Goal: Task Accomplishment & Management: Use online tool/utility

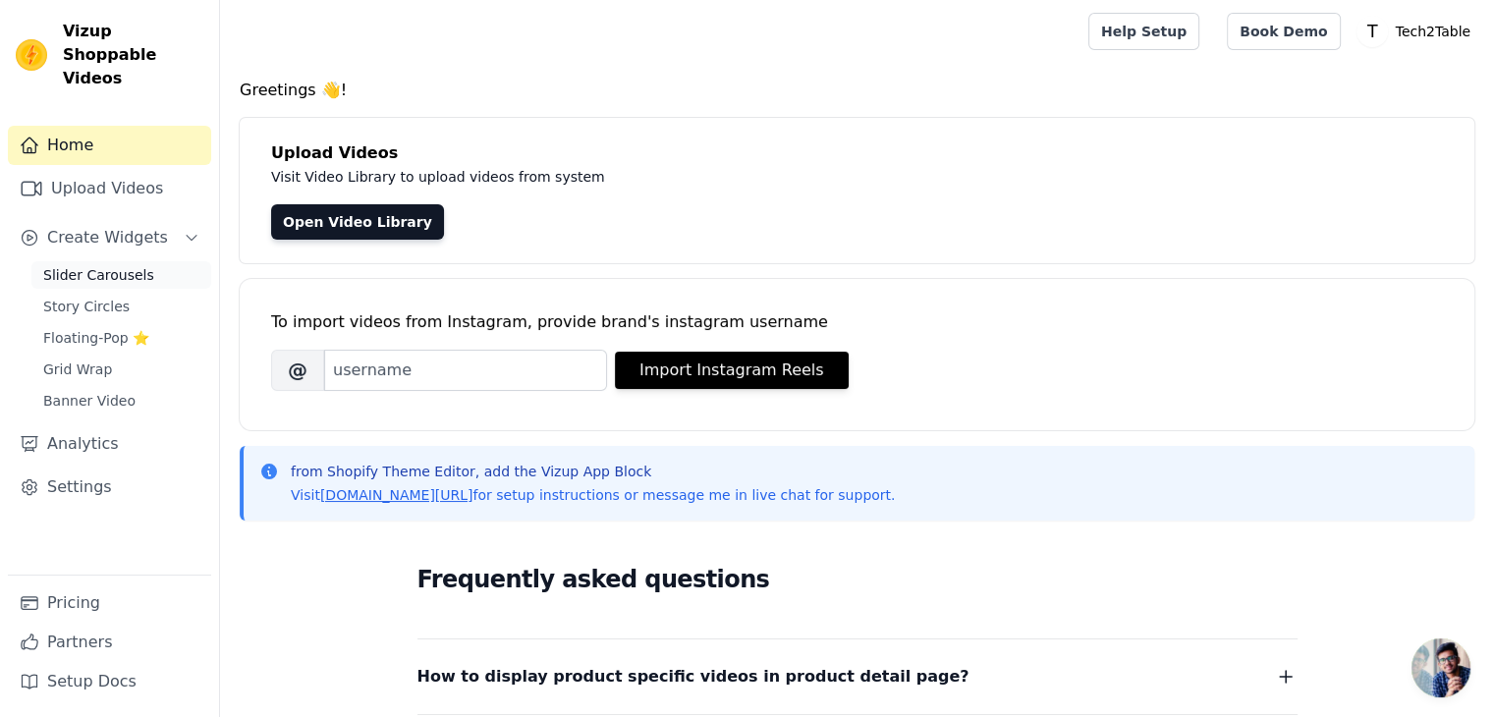
click at [130, 265] on span "Slider Carousels" at bounding box center [98, 275] width 111 height 20
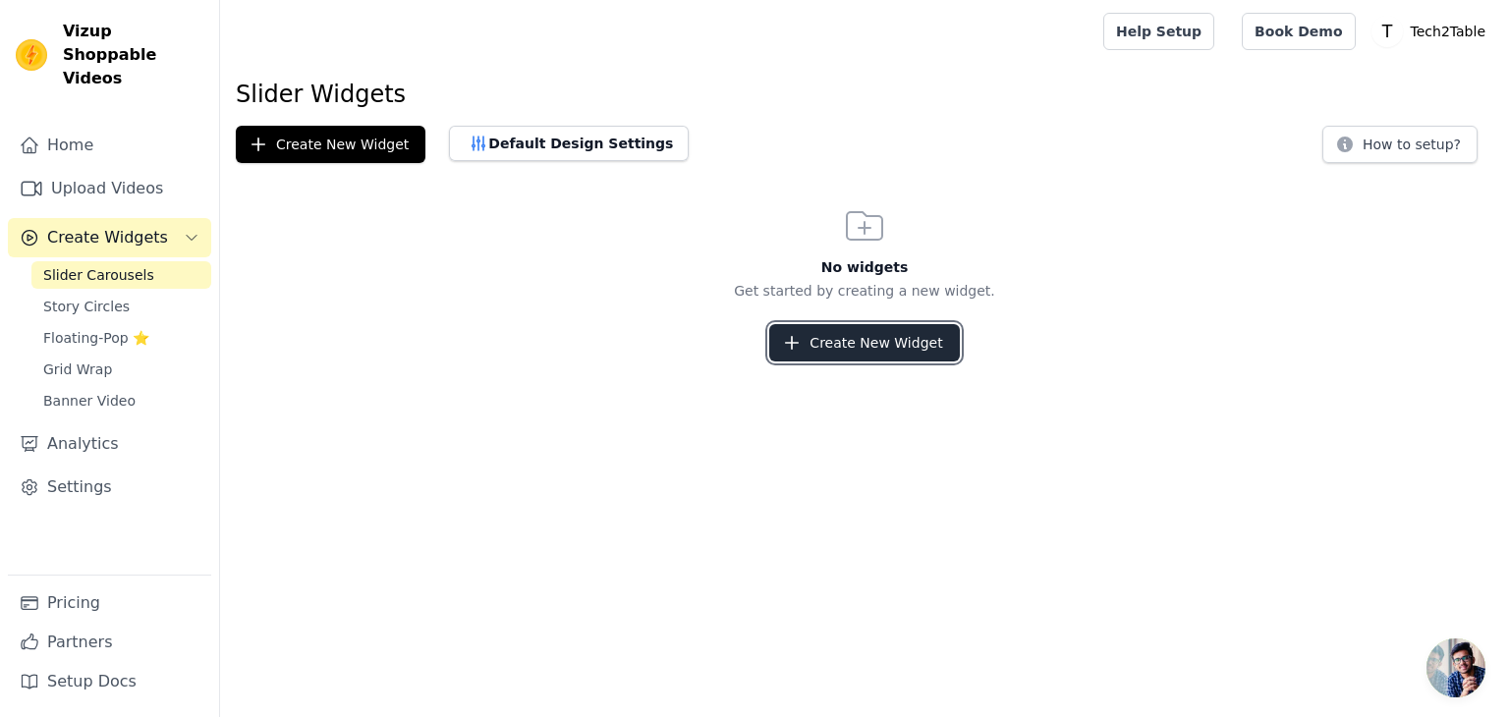
click at [899, 350] on button "Create New Widget" at bounding box center [864, 342] width 190 height 37
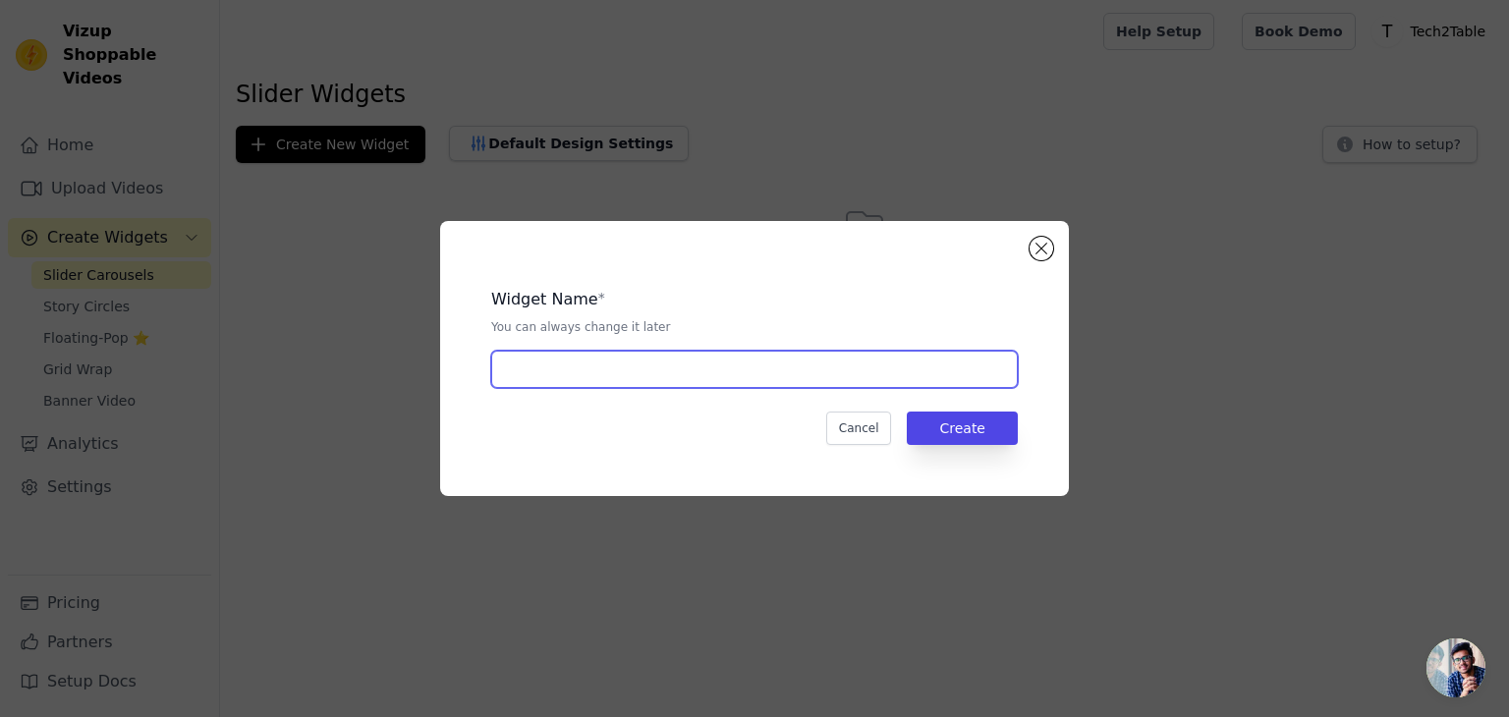
click at [611, 365] on input "text" at bounding box center [754, 369] width 527 height 37
type input "j"
type input "[PERSON_NAME]"
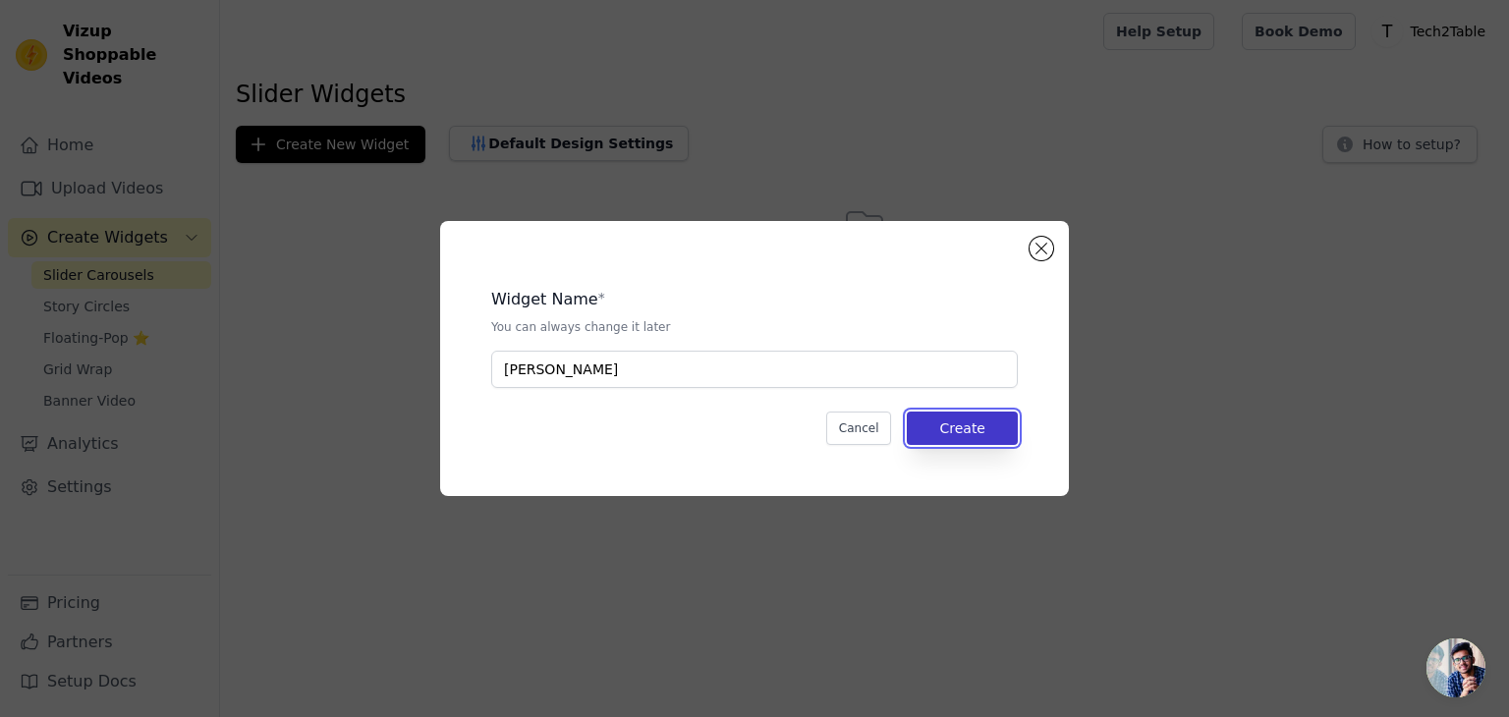
click at [998, 421] on button "Create" at bounding box center [962, 428] width 111 height 33
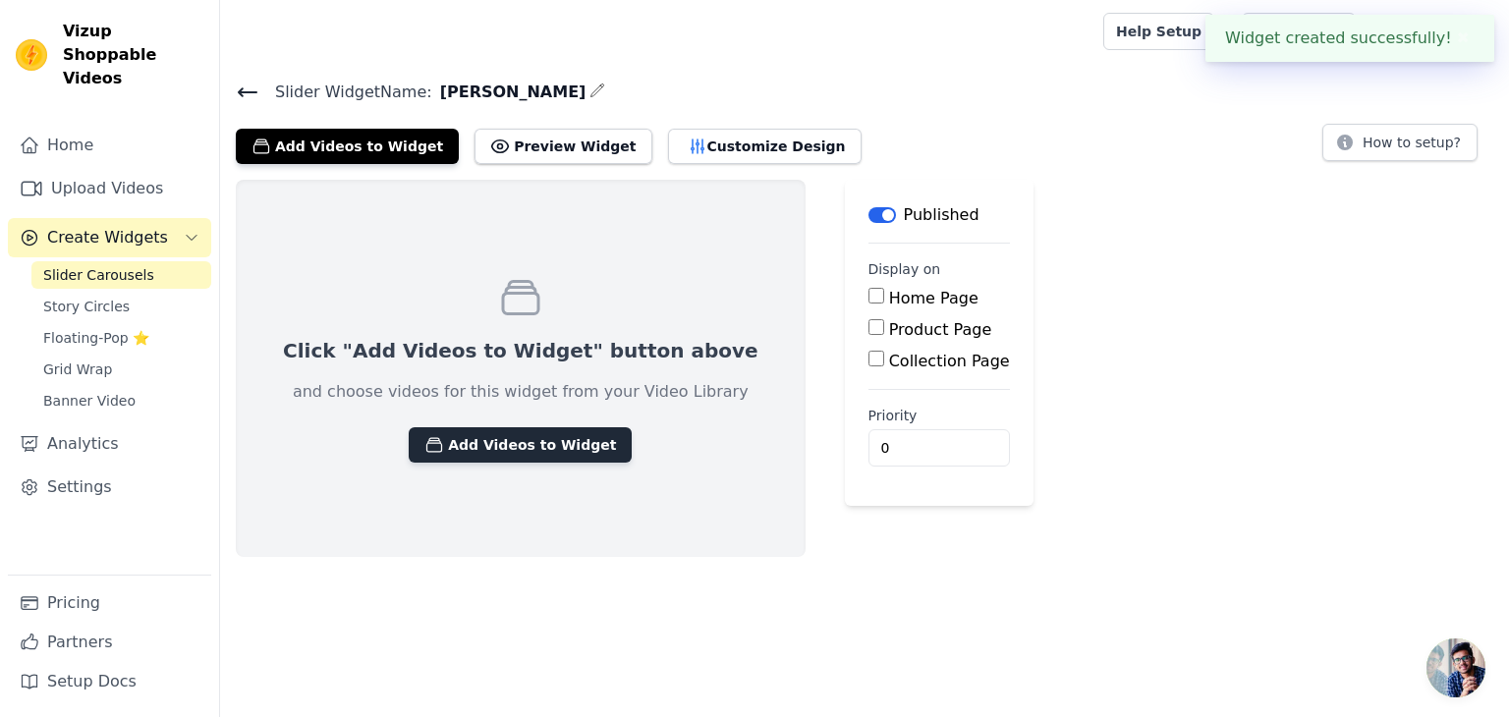
click at [465, 454] on button "Add Videos to Widget" at bounding box center [520, 444] width 223 height 35
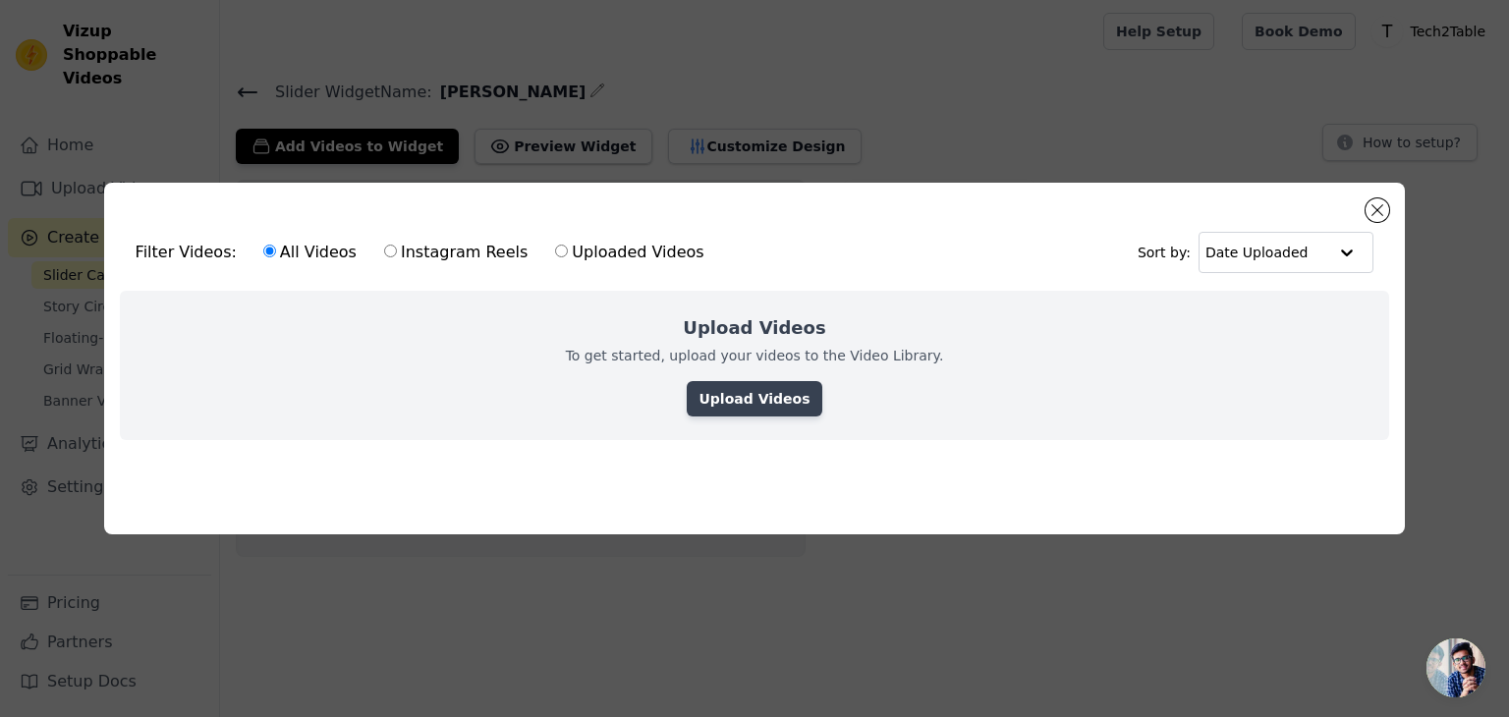
click at [766, 410] on link "Upload Videos" at bounding box center [754, 398] width 135 height 35
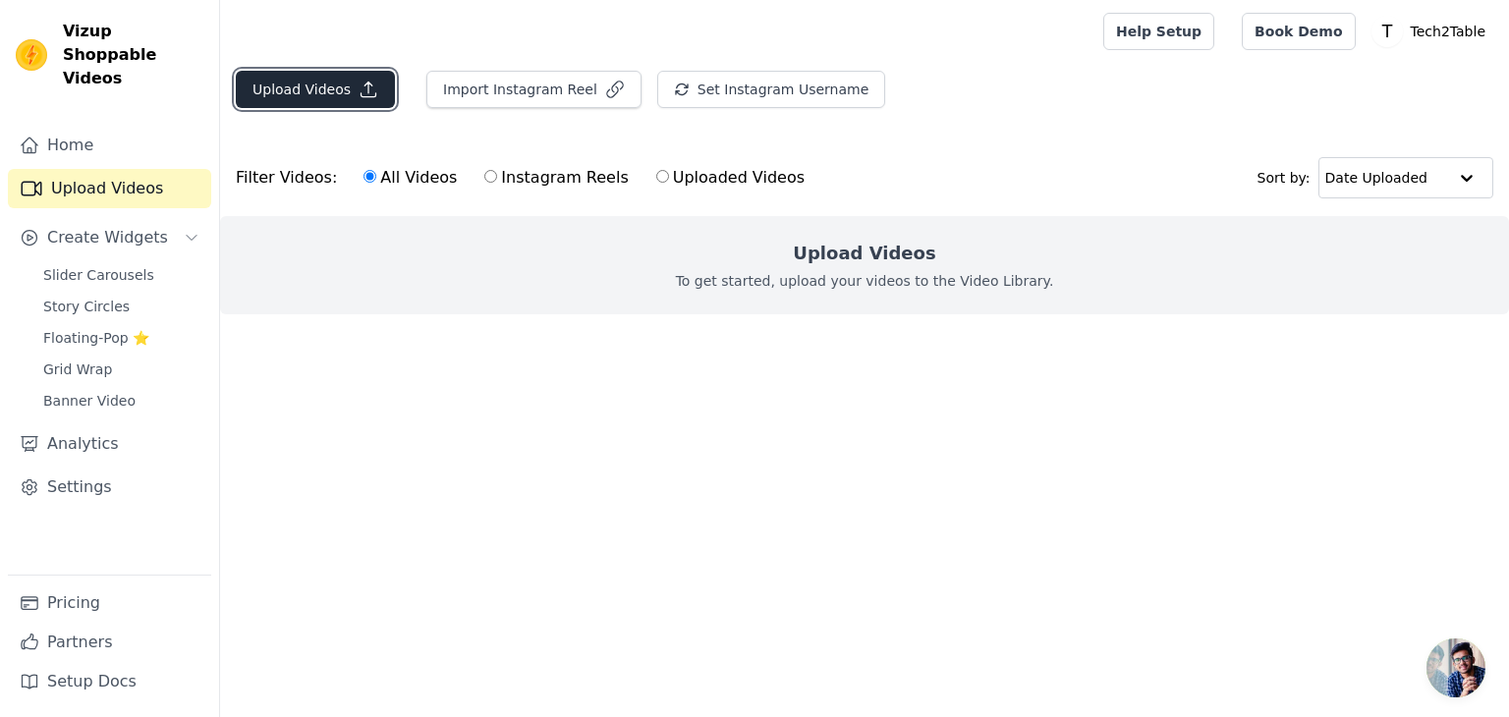
click at [315, 76] on button "Upload Videos" at bounding box center [315, 89] width 159 height 37
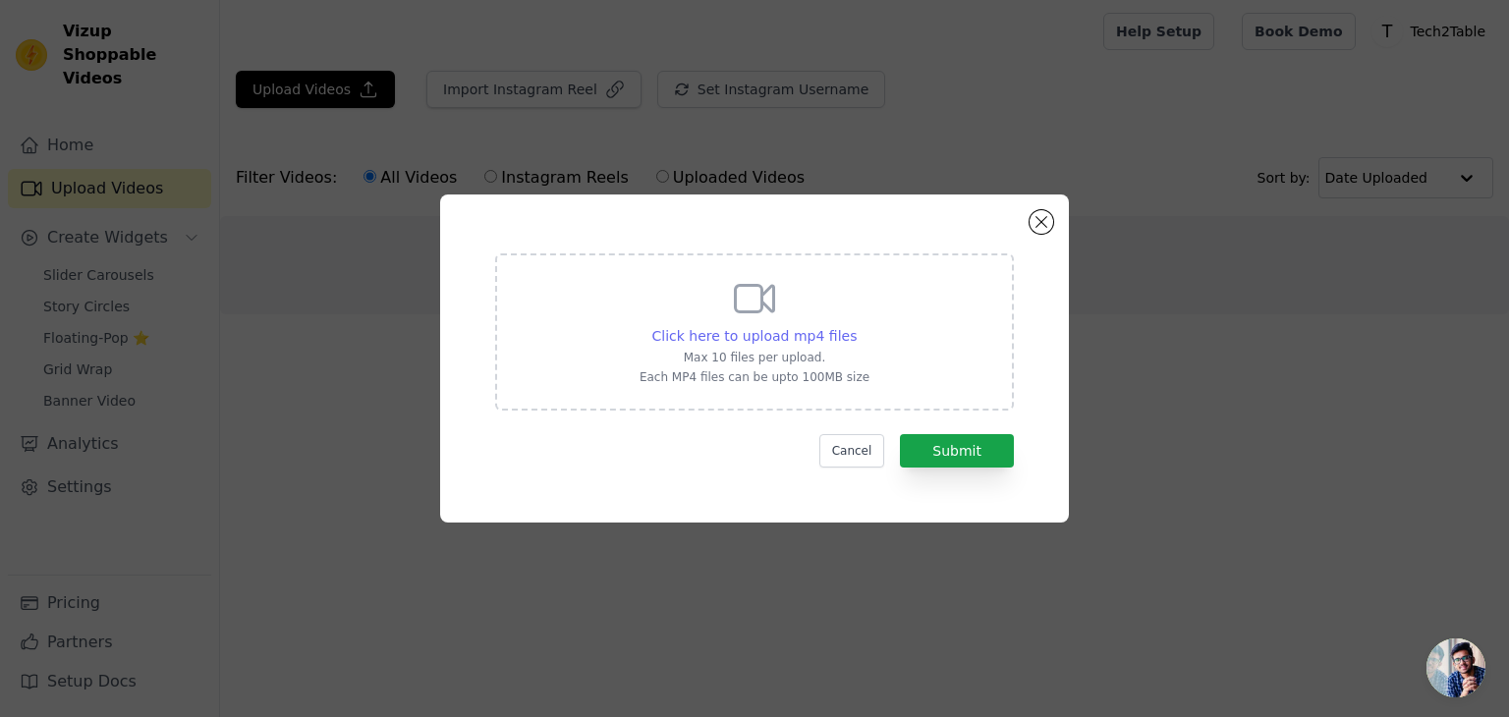
click at [778, 334] on span "Click here to upload mp4 files" at bounding box center [754, 336] width 205 height 16
click at [856, 326] on input "Click here to upload mp4 files Max 10 files per upload. Each MP4 files can be u…" at bounding box center [856, 325] width 1 height 1
type input "C:\fakepath\lib_4300398056947954_6095998ac0b3eda7b630c07b01caa90c90983e3a.mp4"
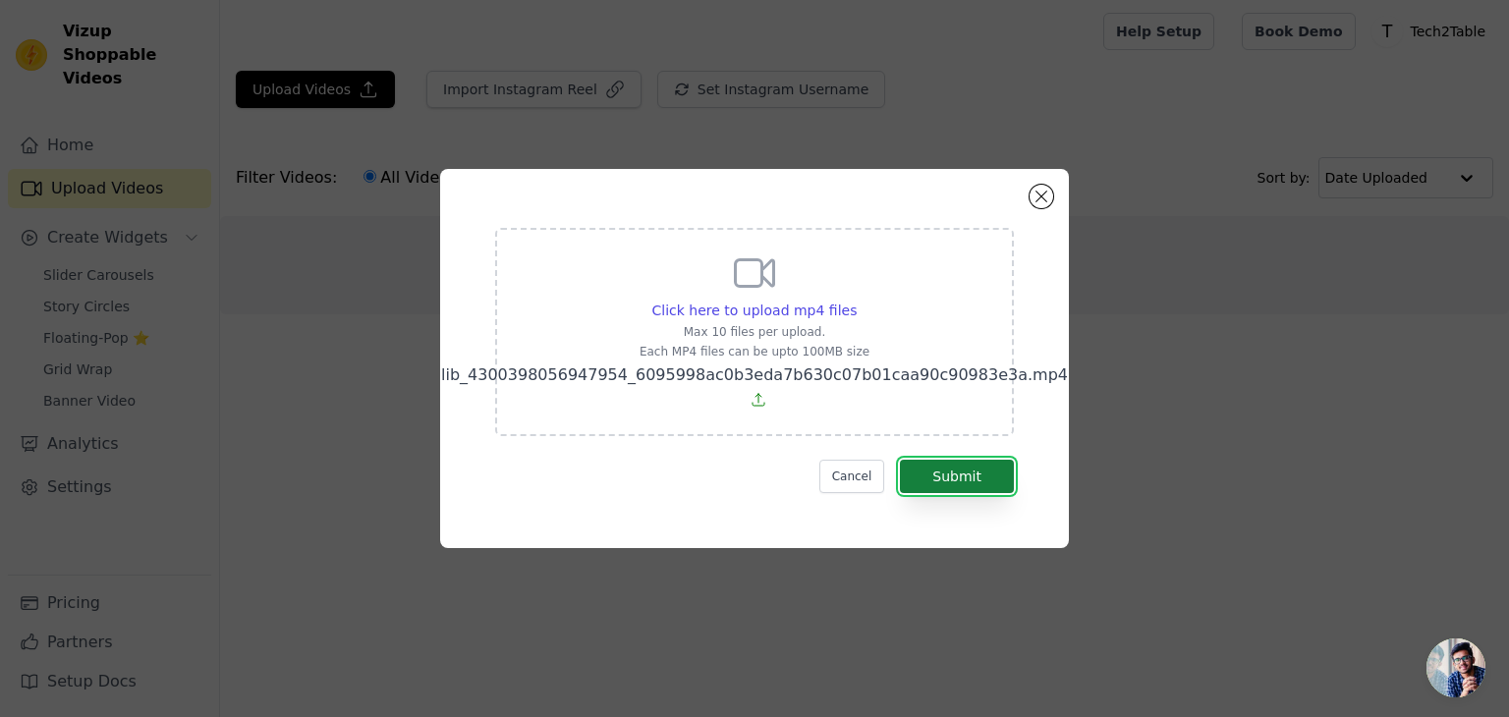
click at [990, 466] on button "Submit" at bounding box center [957, 476] width 114 height 33
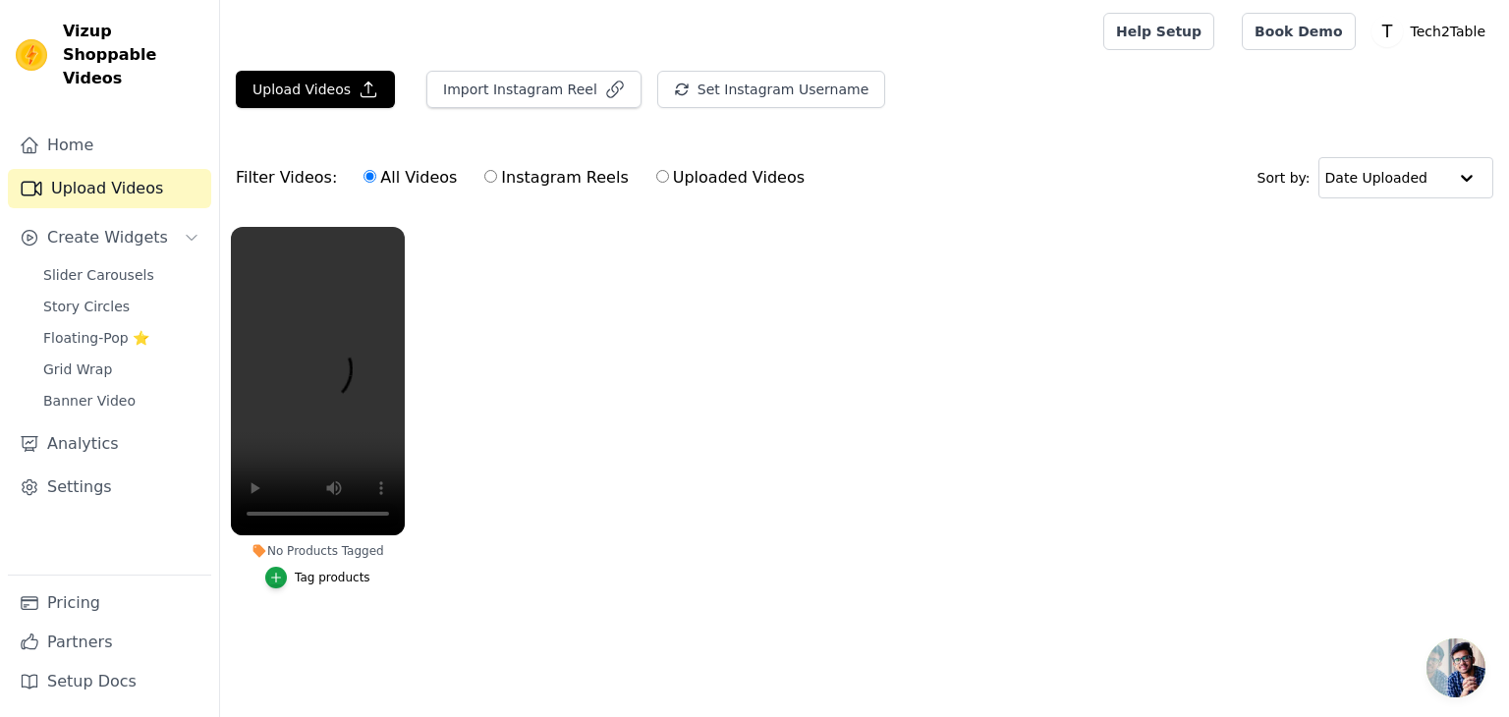
click at [342, 584] on div "Tag products" at bounding box center [333, 578] width 76 height 16
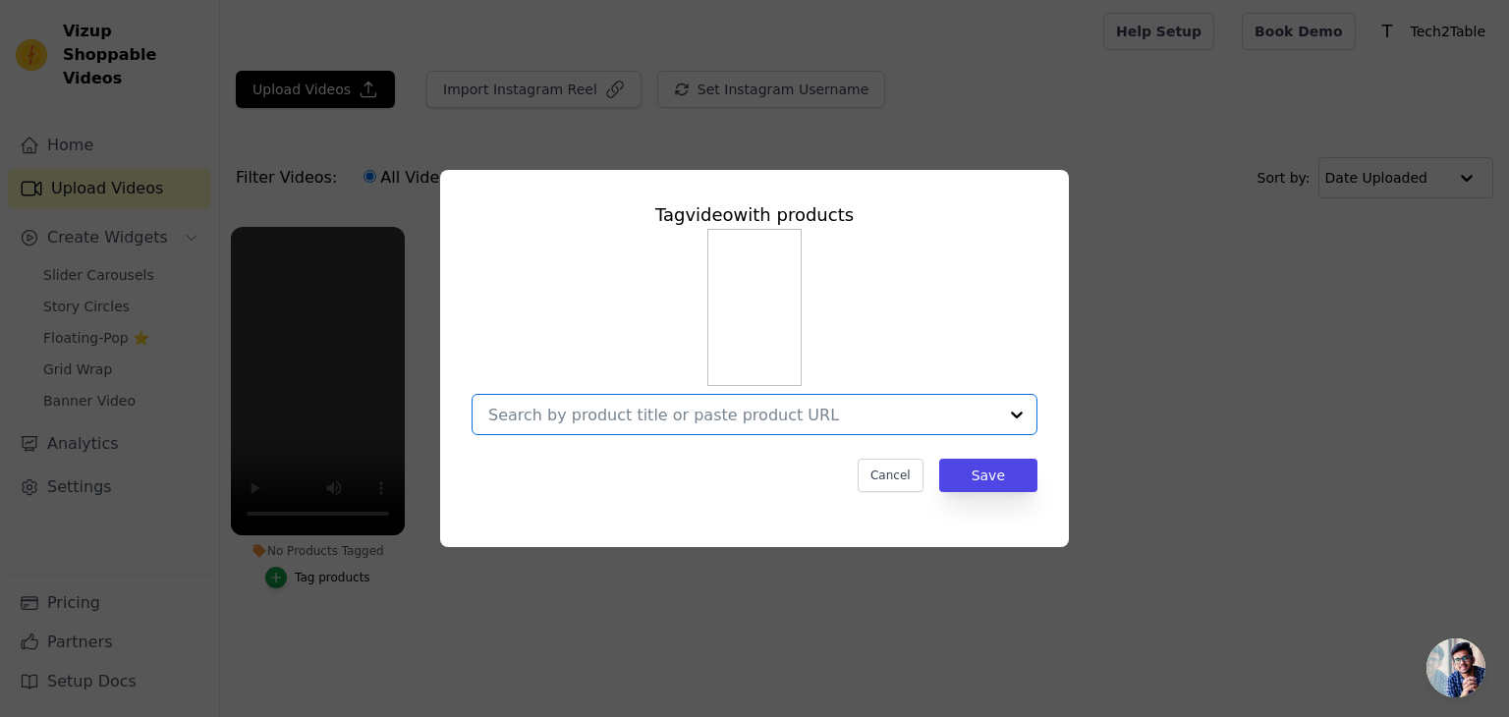
click at [707, 423] on input "No Products Tagged Tag video with products Option undefined, selected. Select i…" at bounding box center [742, 415] width 509 height 19
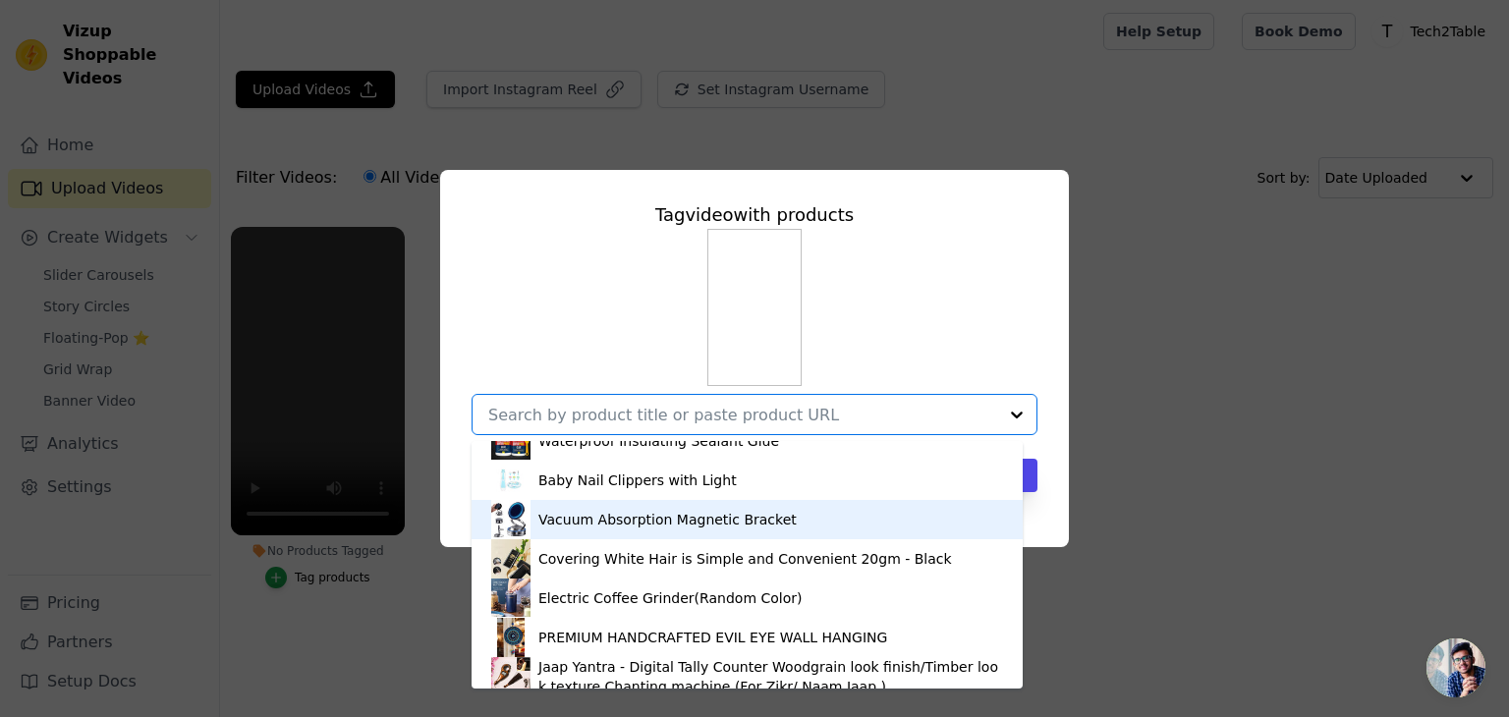
scroll to position [381, 0]
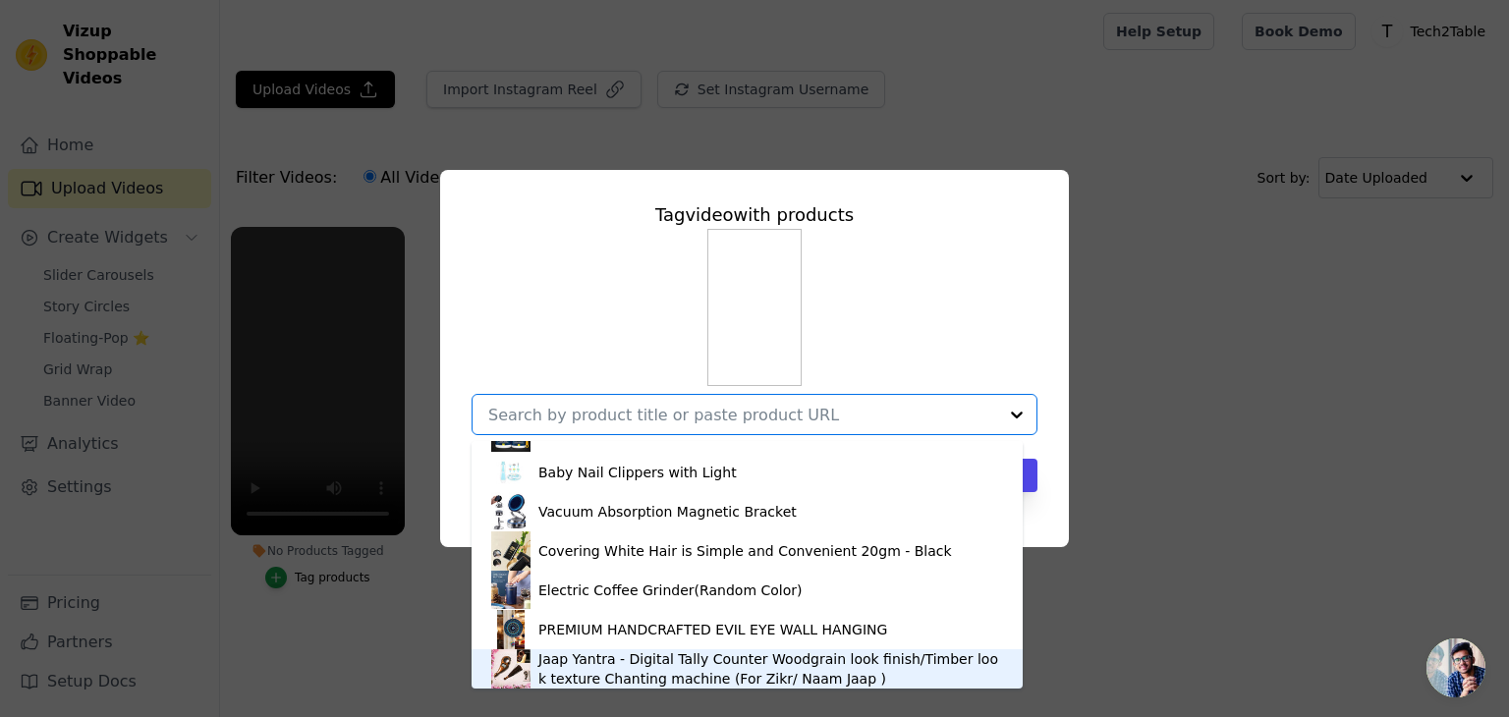
click at [627, 672] on div "Jaap Yantra - Digital Tally Counter Woodgrain look finish/Timber look texture C…" at bounding box center [770, 668] width 465 height 39
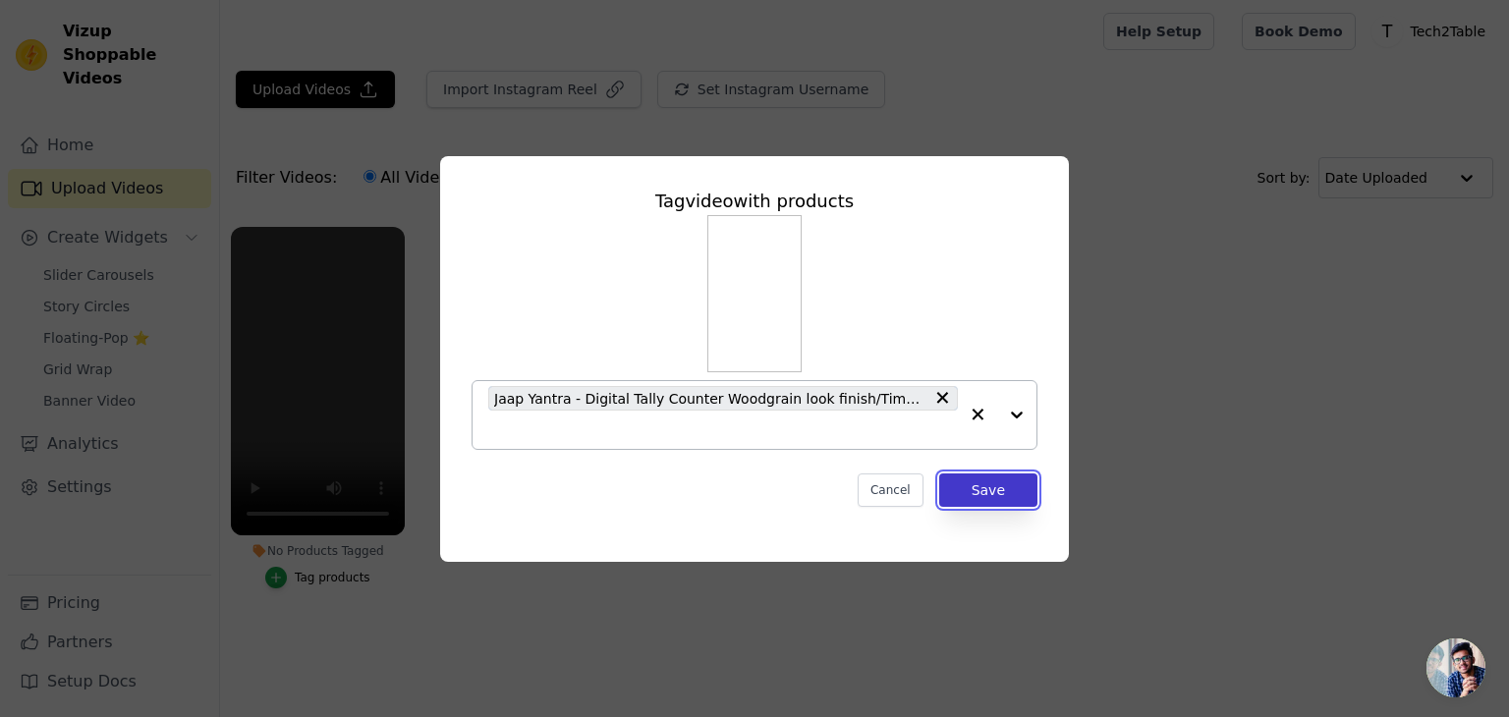
click at [966, 481] on button "Save" at bounding box center [988, 490] width 98 height 33
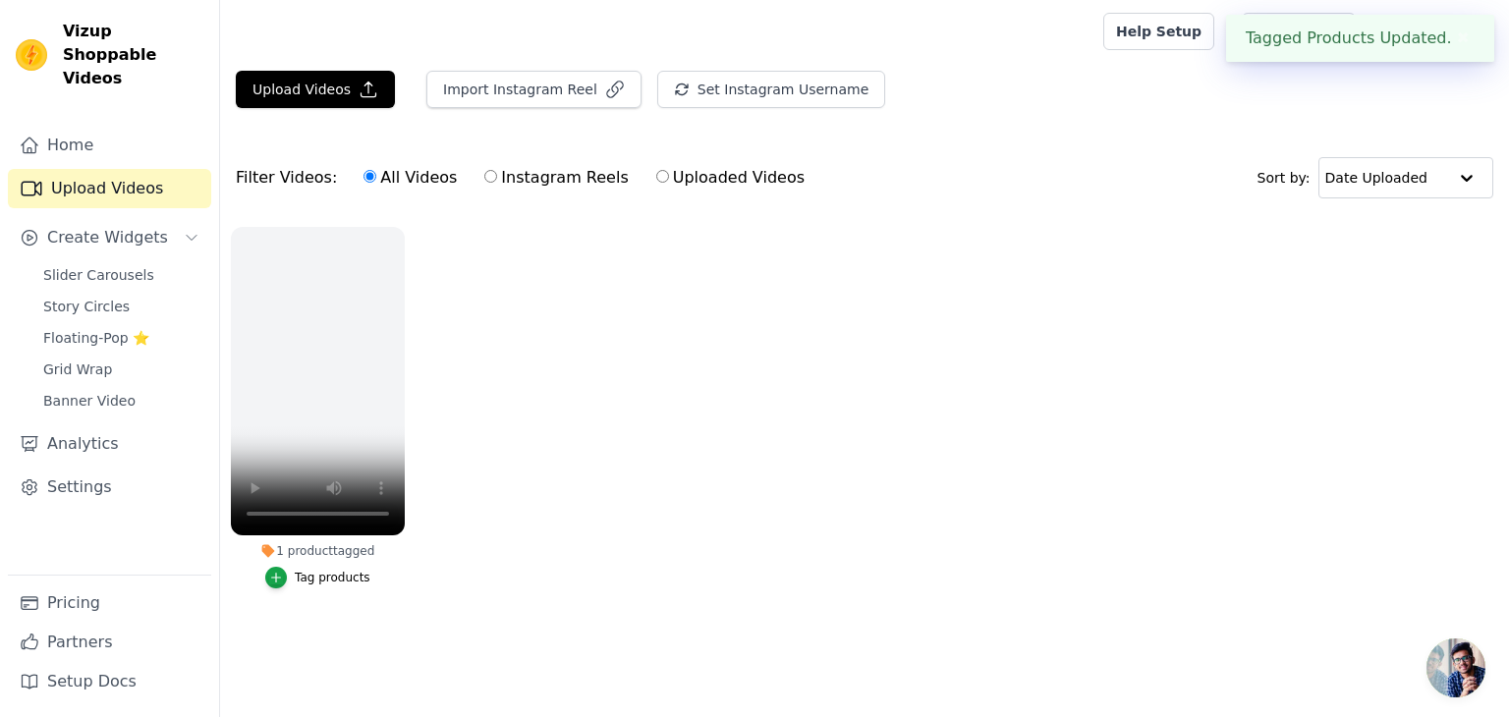
click at [499, 174] on label "Instagram Reels" at bounding box center [555, 178] width 145 height 26
click at [497, 174] on input "Instagram Reels" at bounding box center [490, 176] width 13 height 13
radio input "true"
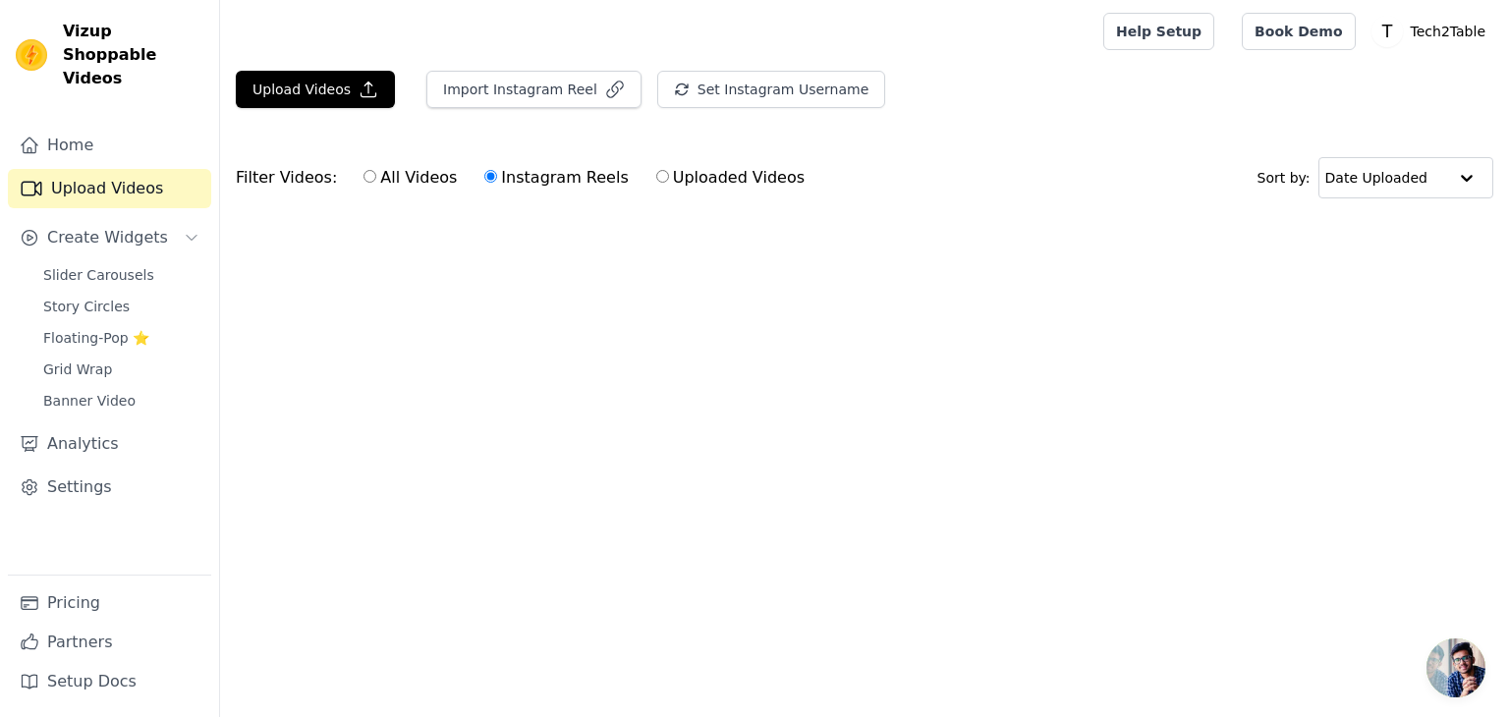
click at [372, 177] on label "All Videos" at bounding box center [410, 178] width 95 height 26
click at [372, 177] on input "All Videos" at bounding box center [370, 176] width 13 height 13
radio input "true"
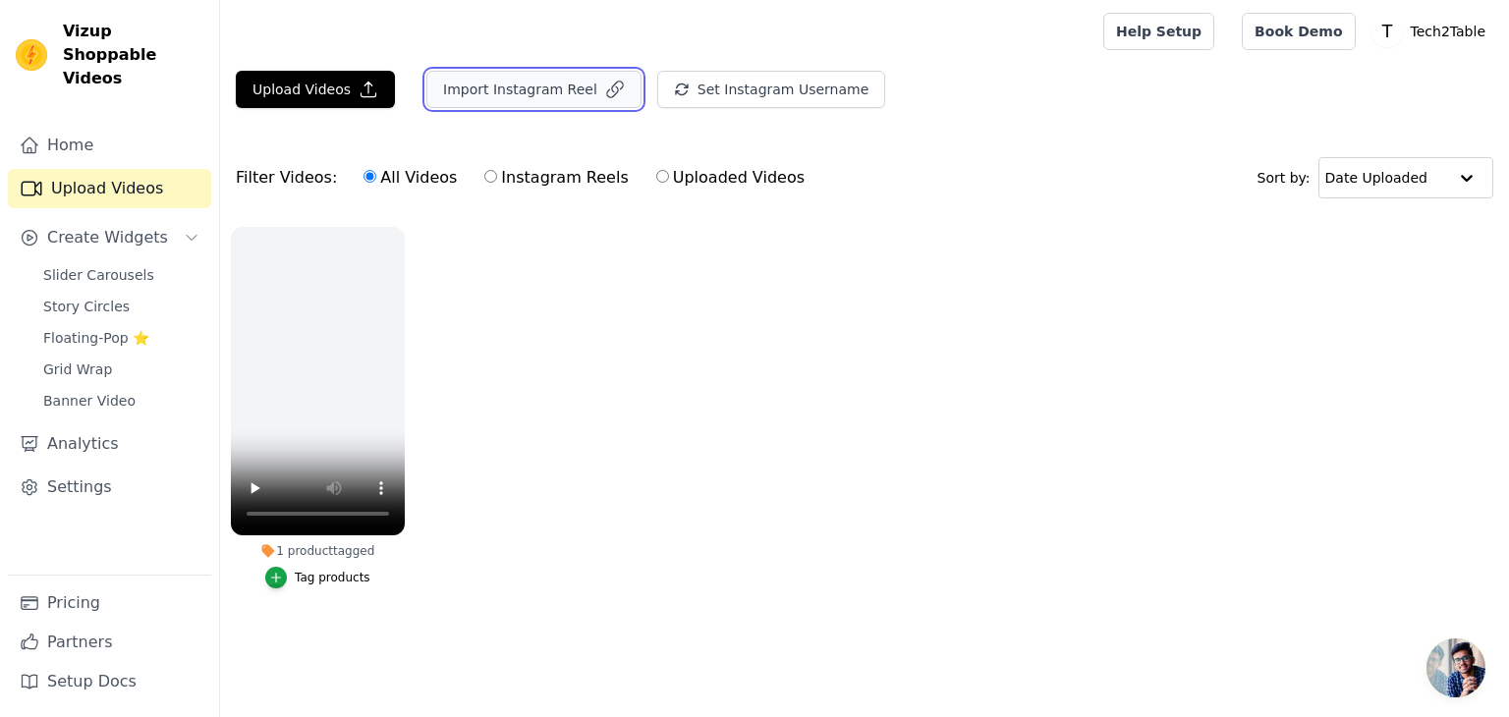
click at [544, 84] on button "Import Instagram Reel" at bounding box center [533, 89] width 215 height 37
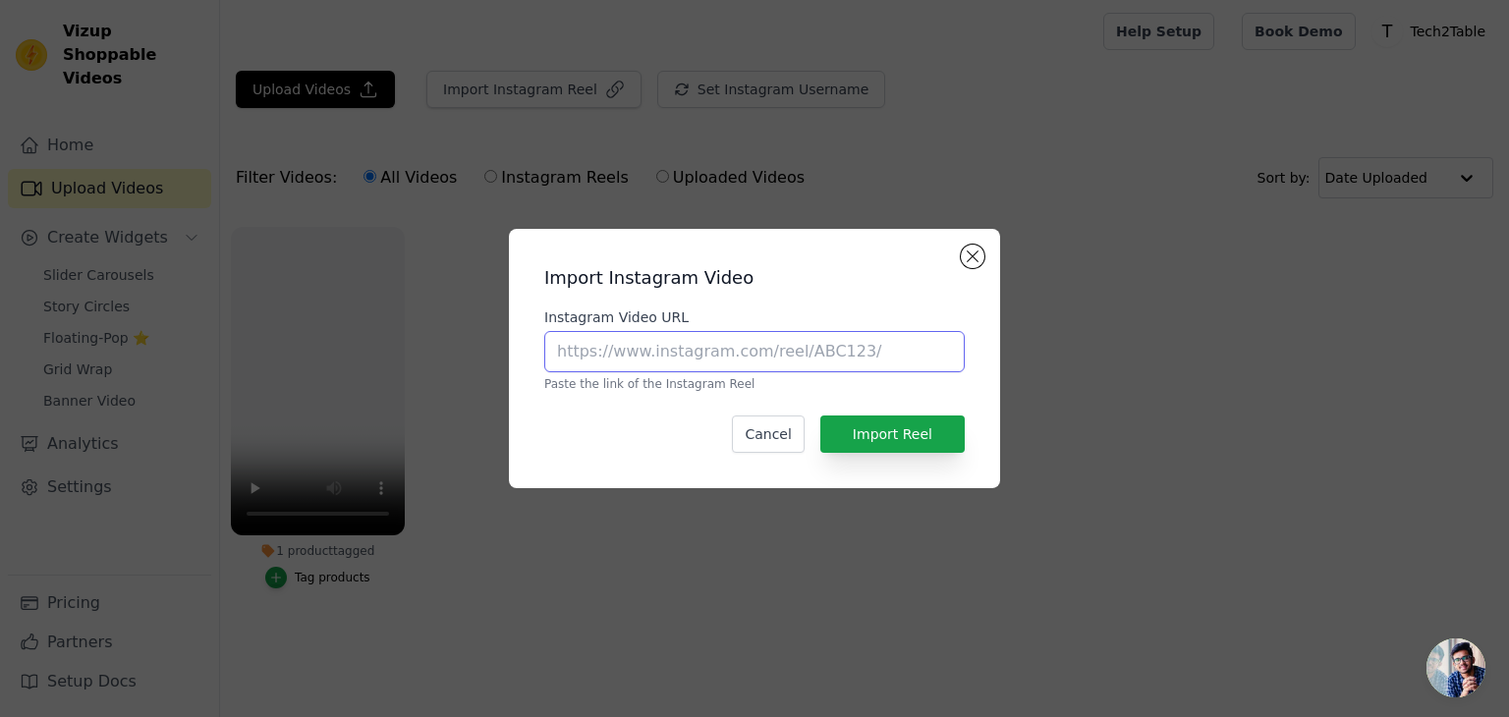
click at [580, 368] on input "Instagram Video URL" at bounding box center [754, 351] width 421 height 41
paste input "https://www.instagram.com/reel/ChZKpZZsFem/?utm_source=ig_web_copy_link&igsh=Mz…"
type input "https://www.instagram.com/reel/ChZKpZZsFem/?utm_source=ig_web_copy_link&igsh=Mz…"
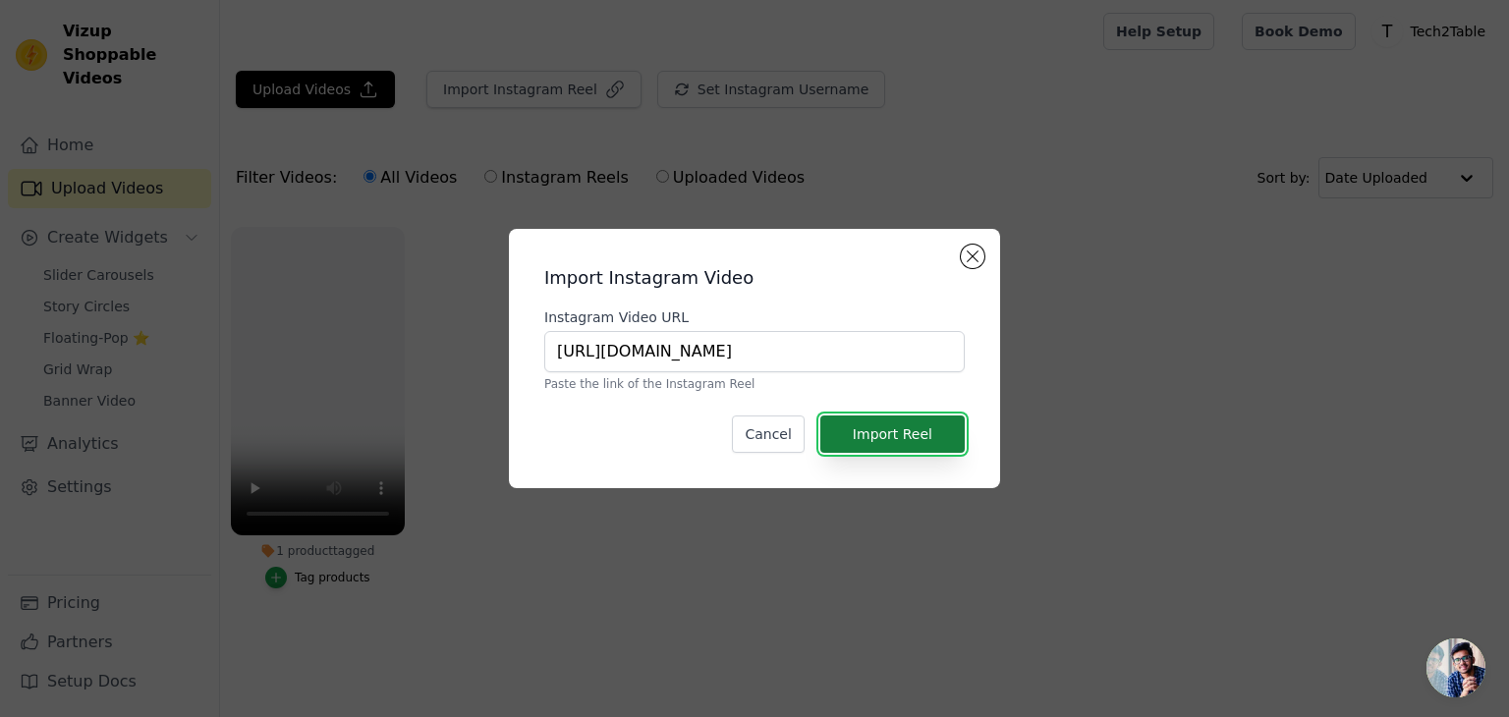
scroll to position [0, 0]
click at [942, 437] on button "Import Reel" at bounding box center [892, 434] width 144 height 37
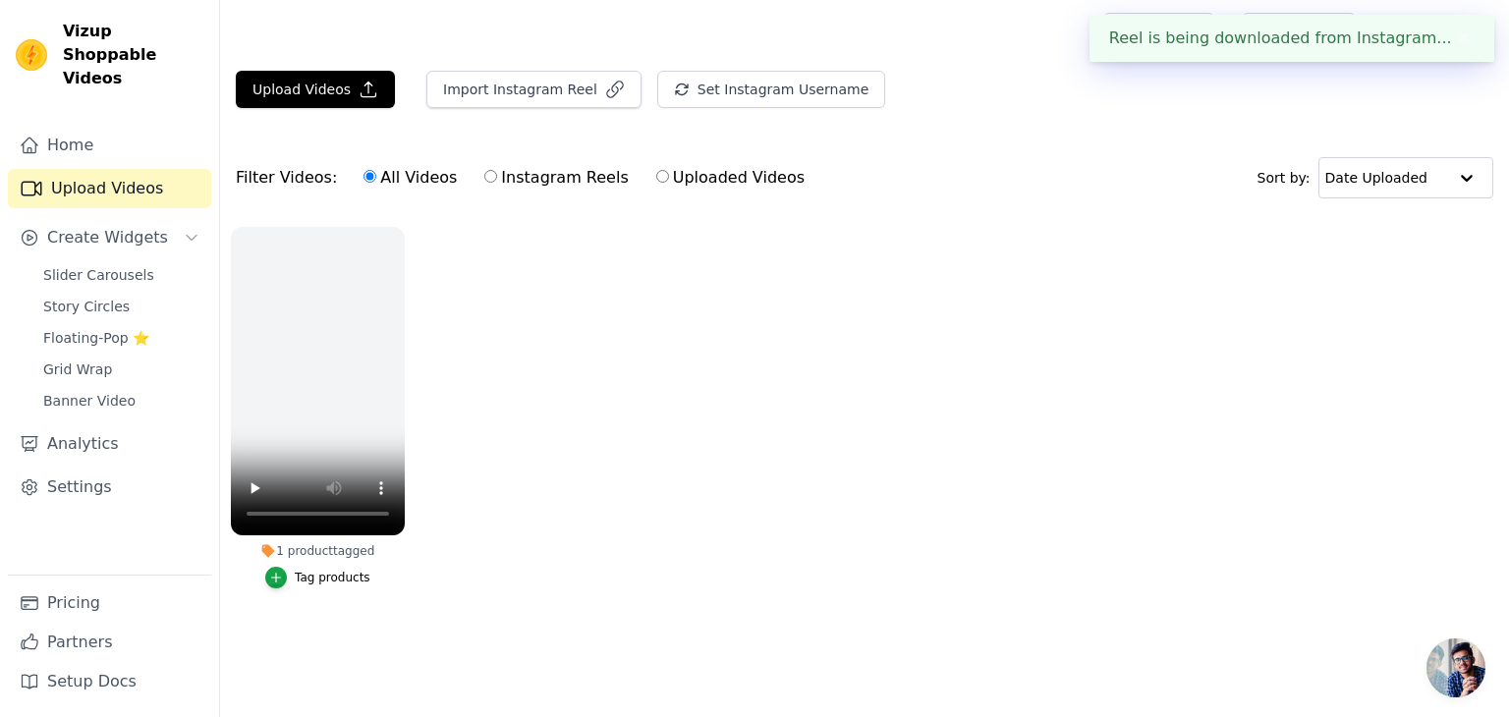
click at [515, 172] on label "Instagram Reels" at bounding box center [555, 178] width 145 height 26
click at [497, 172] on input "Instagram Reels" at bounding box center [490, 176] width 13 height 13
radio input "true"
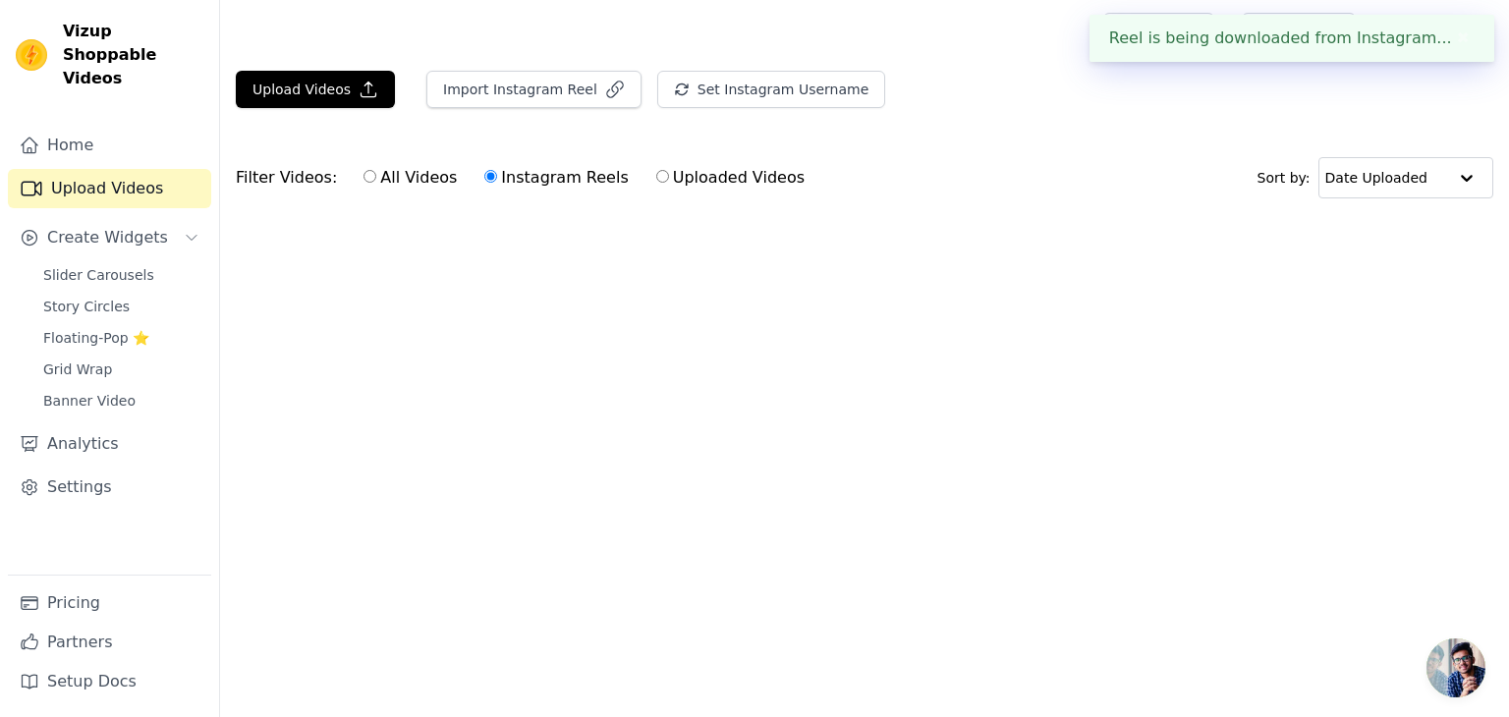
click at [415, 182] on label "All Videos" at bounding box center [410, 178] width 95 height 26
click at [376, 182] on input "All Videos" at bounding box center [370, 176] width 13 height 13
radio input "true"
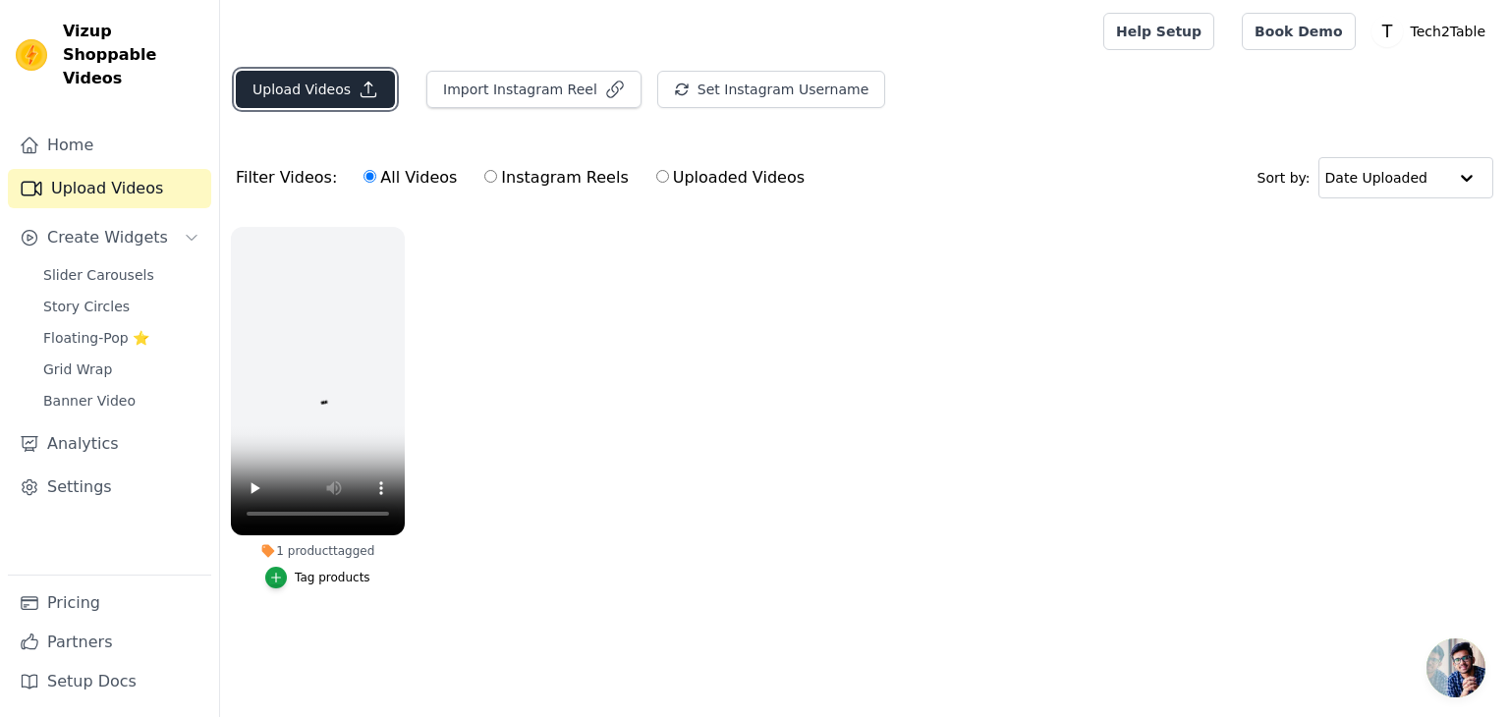
click at [301, 84] on button "Upload Videos" at bounding box center [315, 89] width 159 height 37
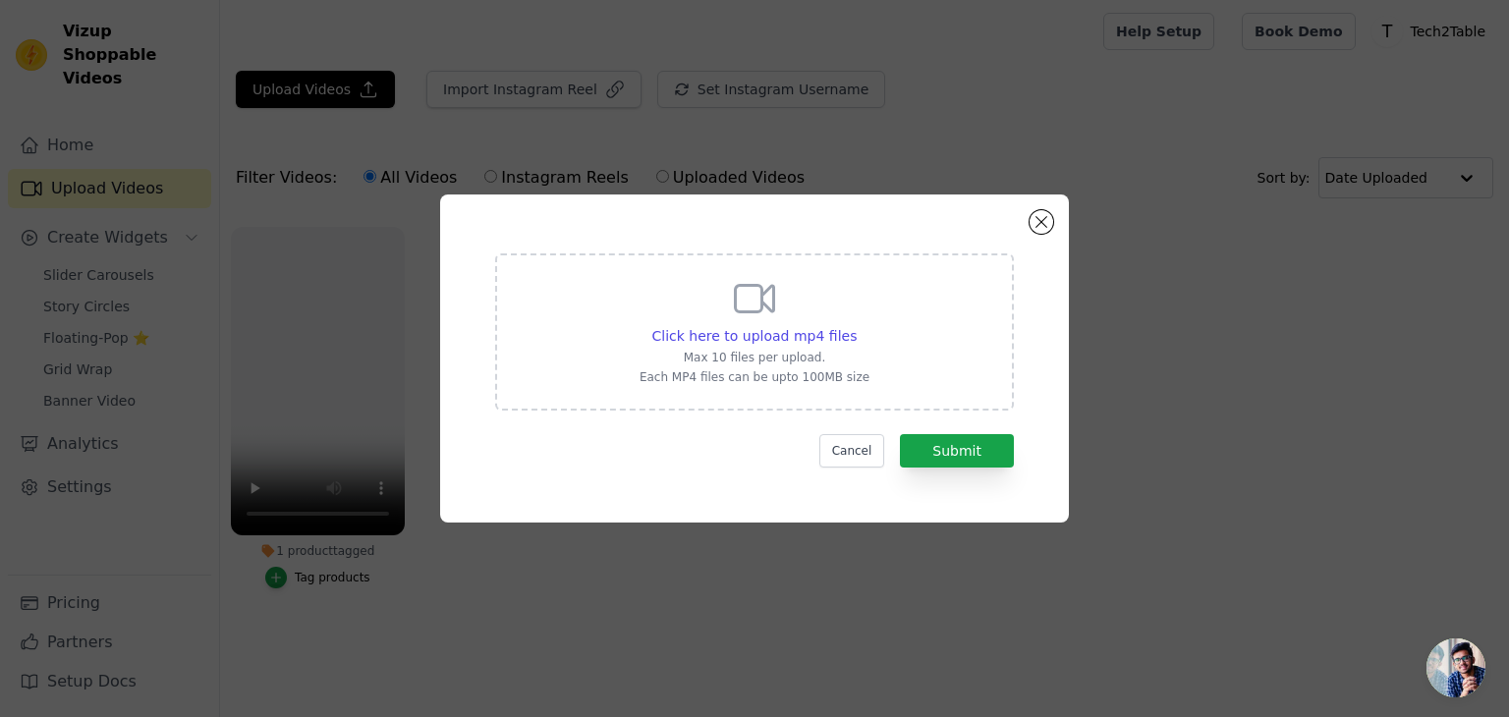
click at [751, 348] on div "Click here to upload mp4 files Max 10 files per upload. Each MP4 files can be u…" at bounding box center [755, 330] width 230 height 110
click at [856, 326] on input "Click here to upload mp4 files Max 10 files per upload. Each MP4 files can be u…" at bounding box center [856, 325] width 1 height 1
type input "C:\fakepath\lib_679821448469707_ede3ef973b69d87c782ee8b944721f05041f6431.mp4"
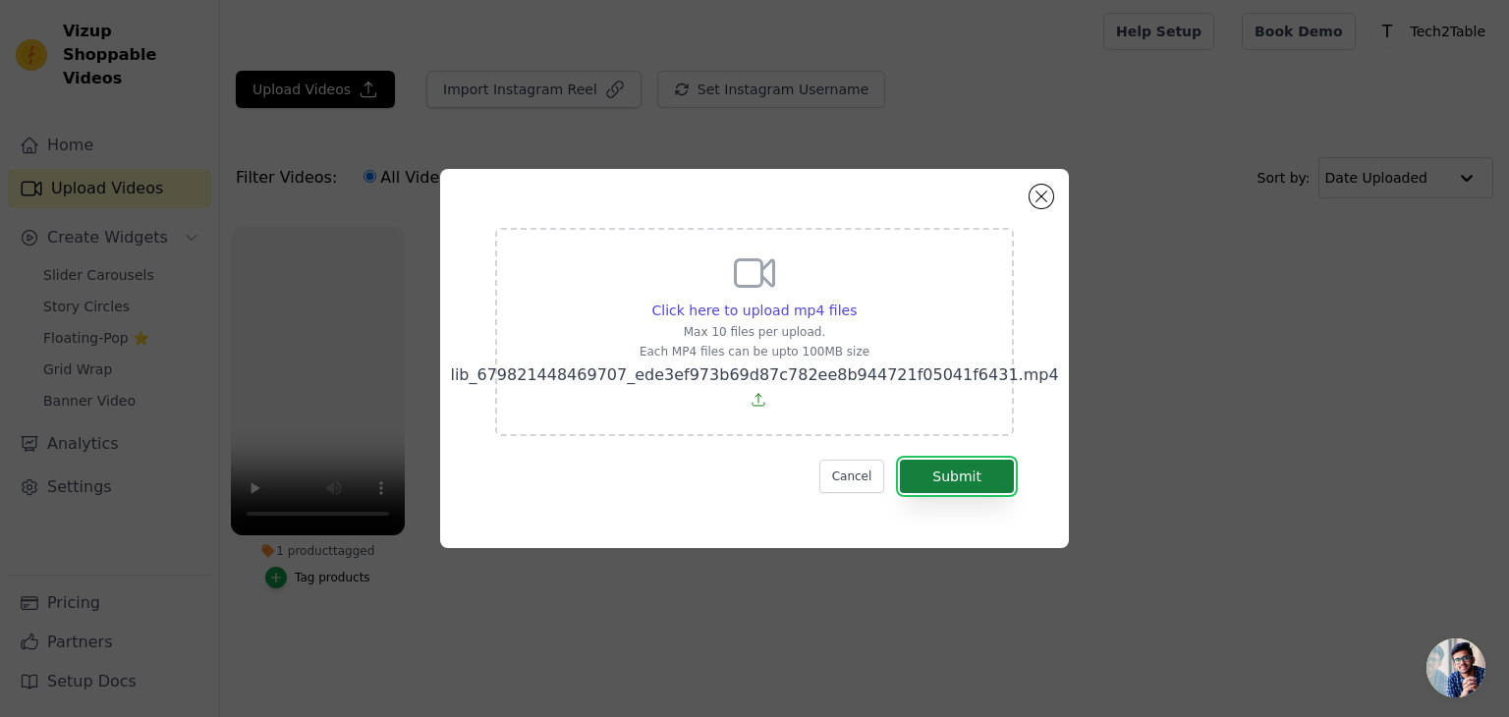
click at [945, 484] on button "Submit" at bounding box center [957, 476] width 114 height 33
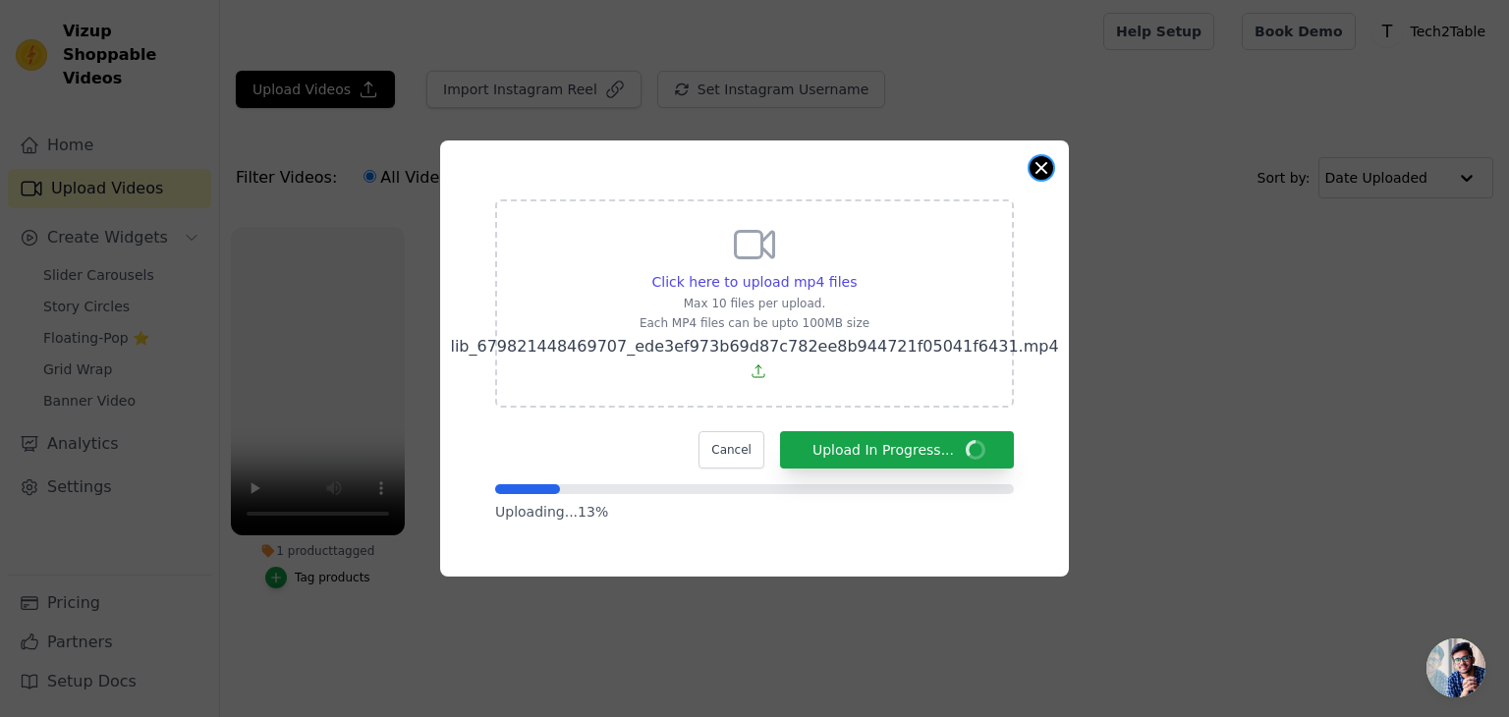
click at [1040, 159] on button "Close modal" at bounding box center [1042, 168] width 24 height 24
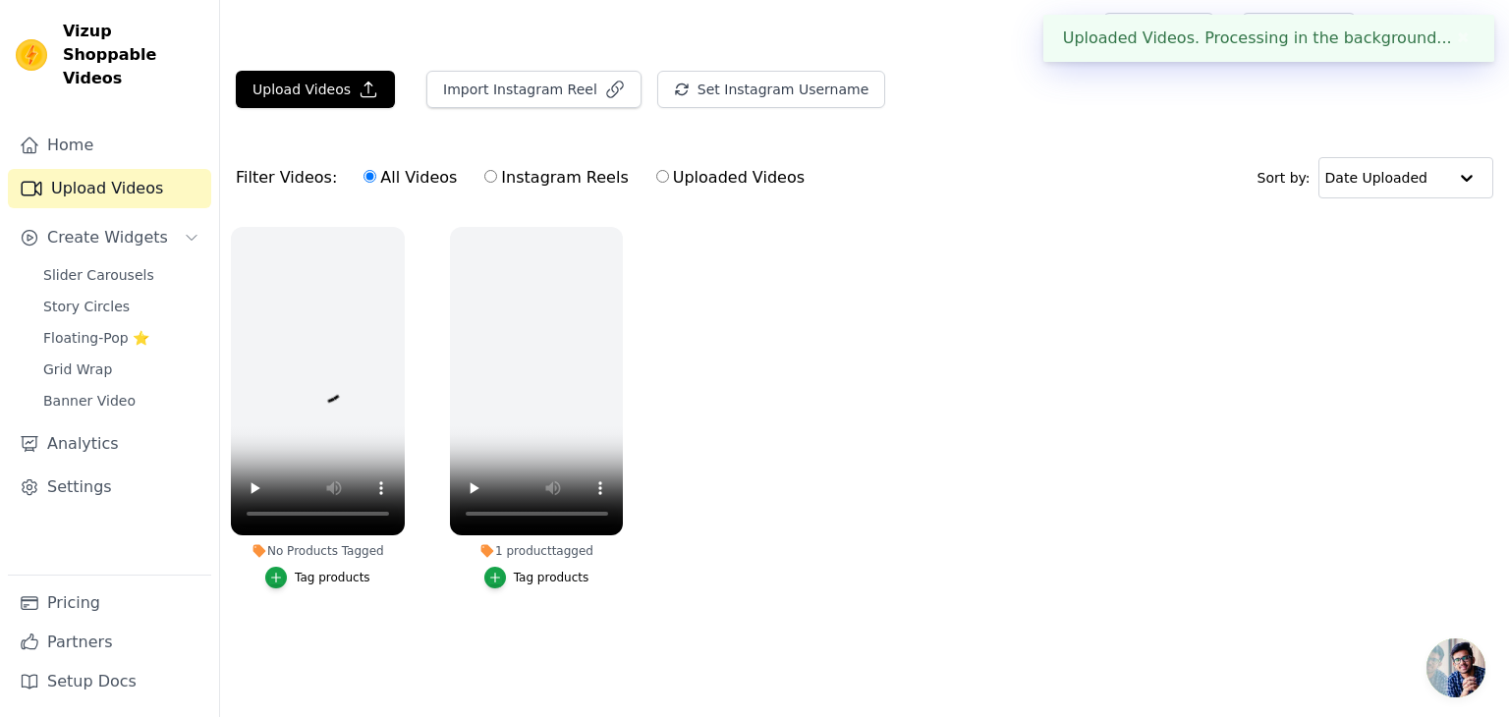
click at [753, 331] on ul "No Products Tagged Tag products 1 product tagged Tag products" at bounding box center [864, 427] width 1289 height 422
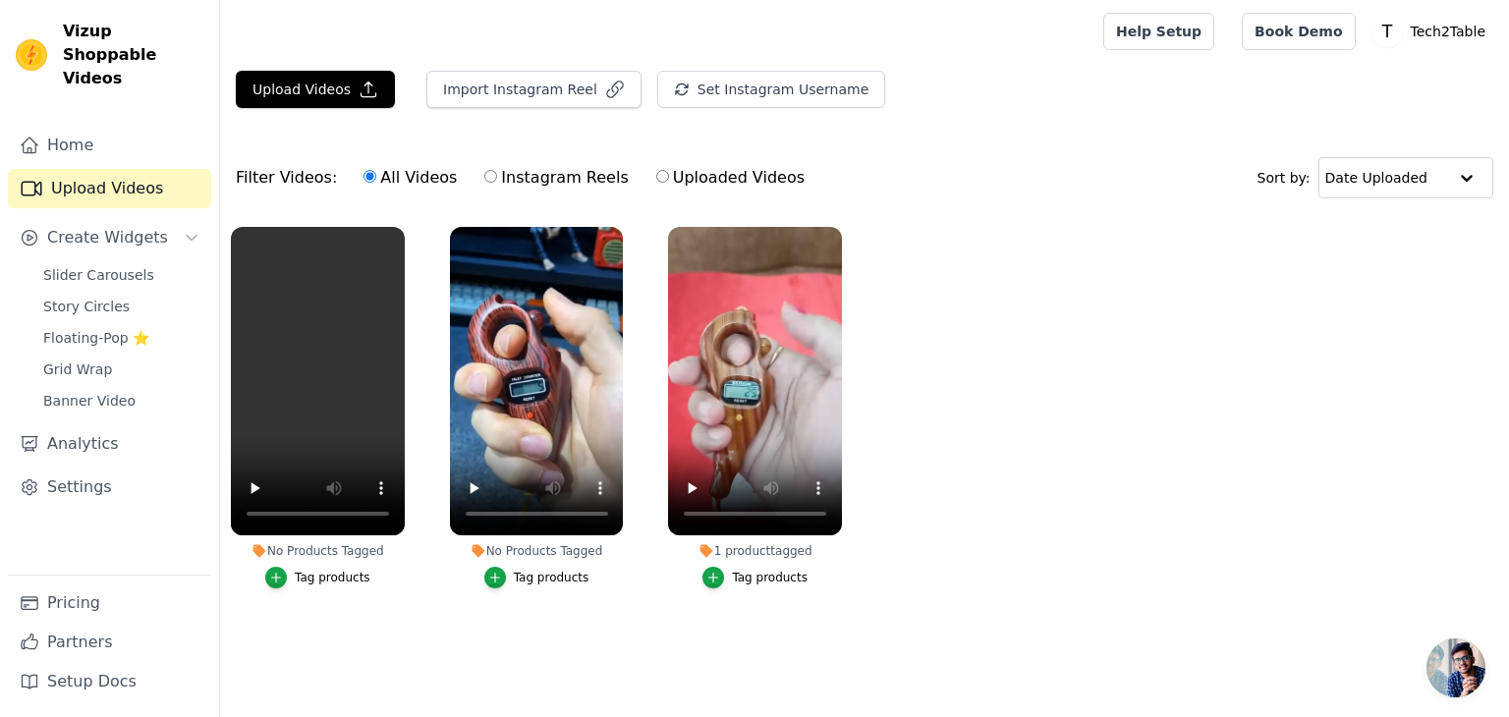
drag, startPoint x: 876, startPoint y: 457, endPoint x: 799, endPoint y: 274, distance: 198.5
click at [799, 274] on ul "No Products Tagged Tag products No Products Tagged Tag products 1 product tagge…" at bounding box center [864, 427] width 1289 height 422
click at [532, 97] on button "Import Instagram Reel" at bounding box center [533, 89] width 215 height 37
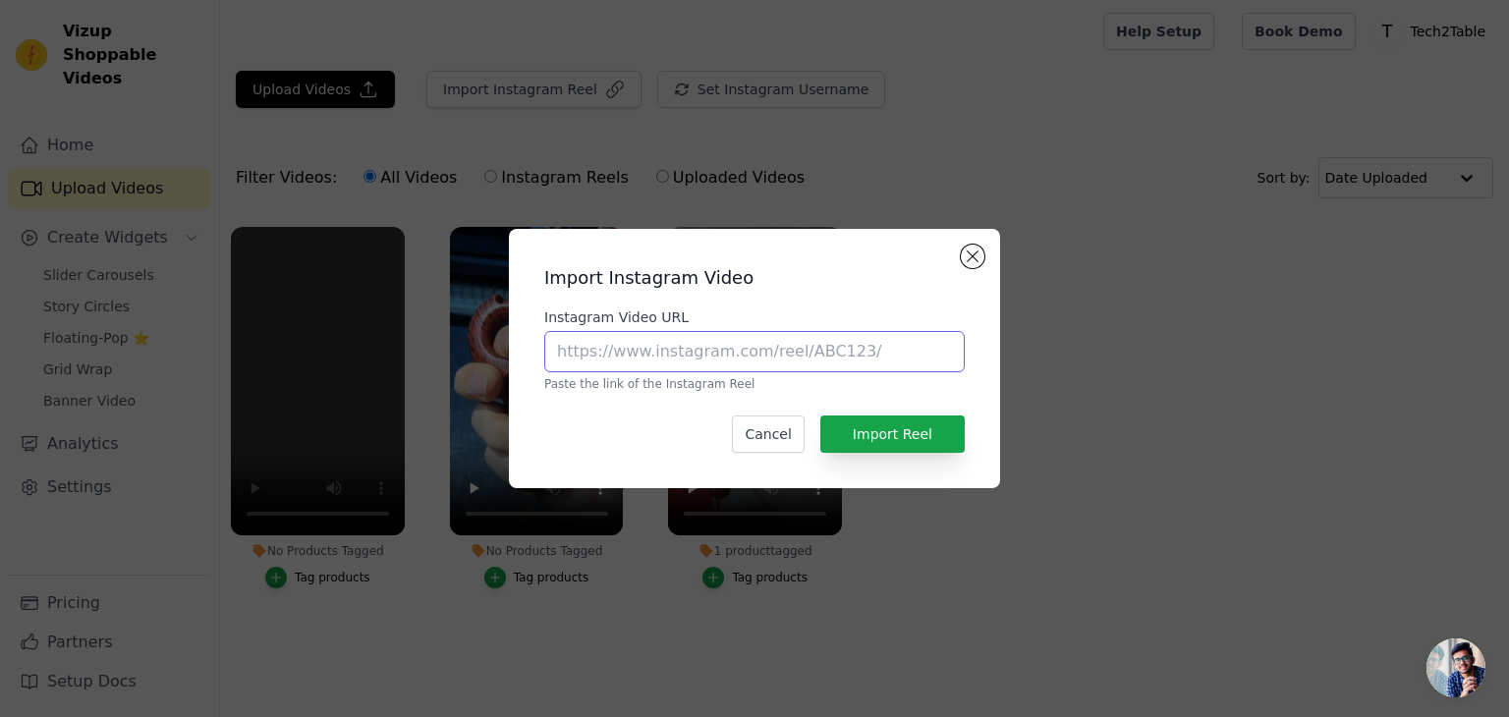
click at [641, 361] on input "Instagram Video URL" at bounding box center [754, 351] width 421 height 41
paste input "[URL][DOMAIN_NAME]"
type input "[URL][DOMAIN_NAME]"
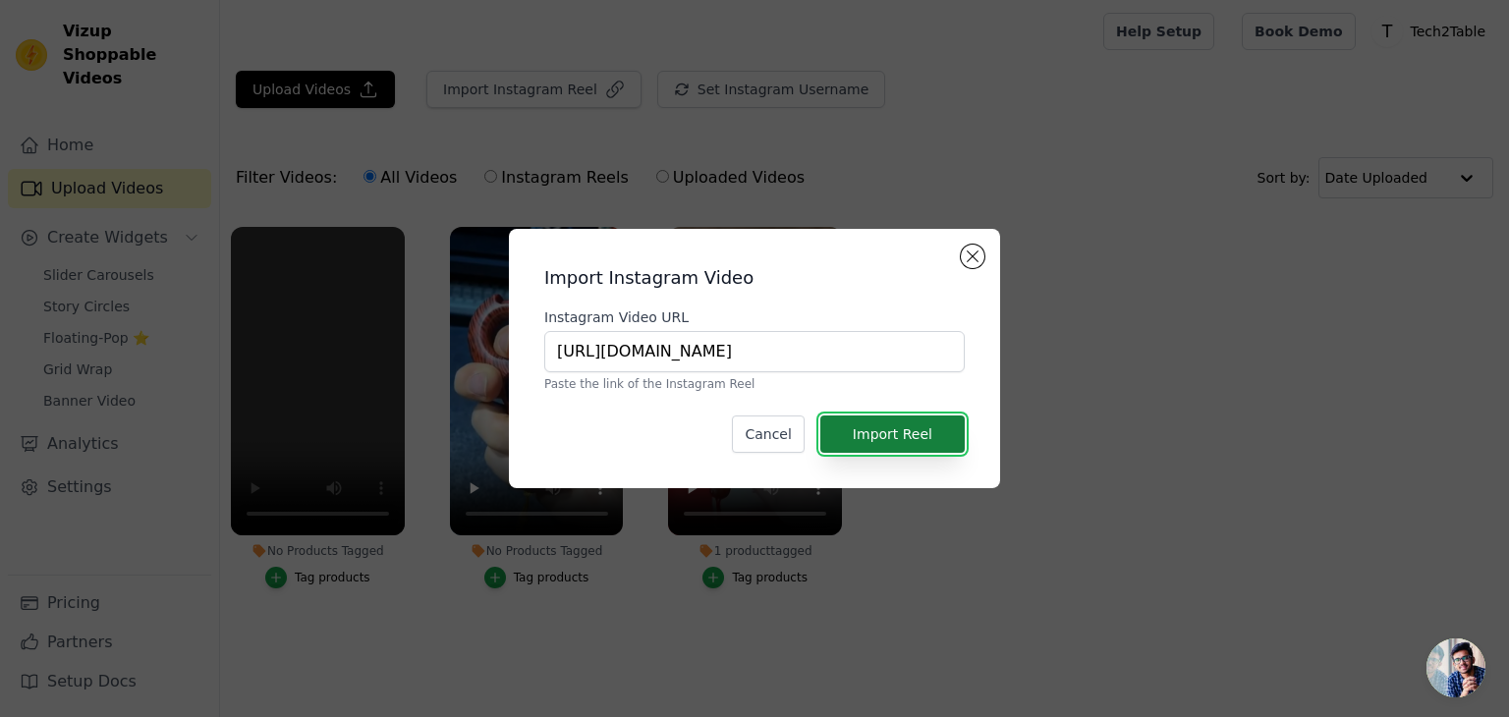
scroll to position [0, 0]
click at [888, 439] on button "Import Reel" at bounding box center [892, 434] width 144 height 37
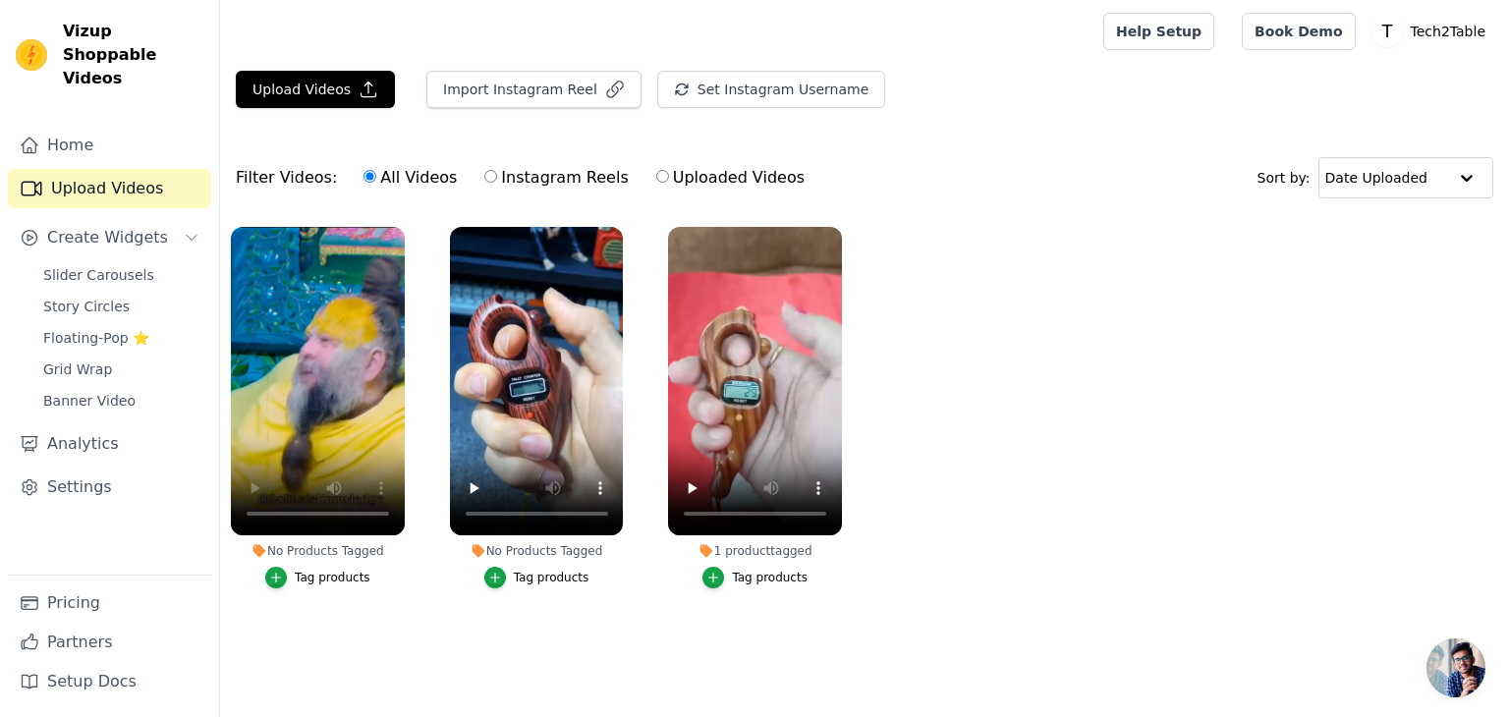
click at [495, 174] on label "Instagram Reels" at bounding box center [555, 178] width 145 height 26
click at [495, 174] on input "Instagram Reels" at bounding box center [490, 176] width 13 height 13
radio input "true"
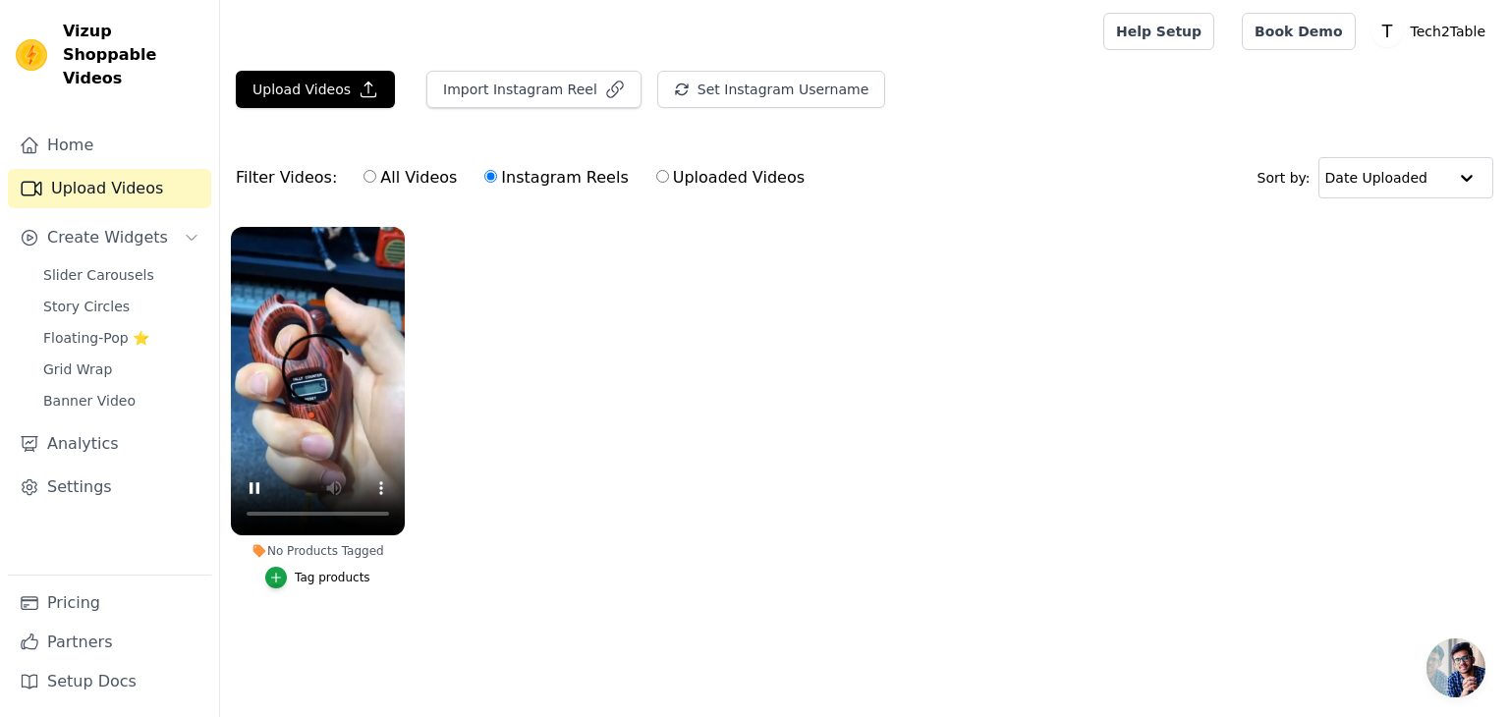
click at [360, 191] on div "All Videos Instagram Reels Uploaded Videos" at bounding box center [584, 177] width 463 height 45
click at [364, 183] on input "All Videos" at bounding box center [370, 176] width 13 height 13
radio input "true"
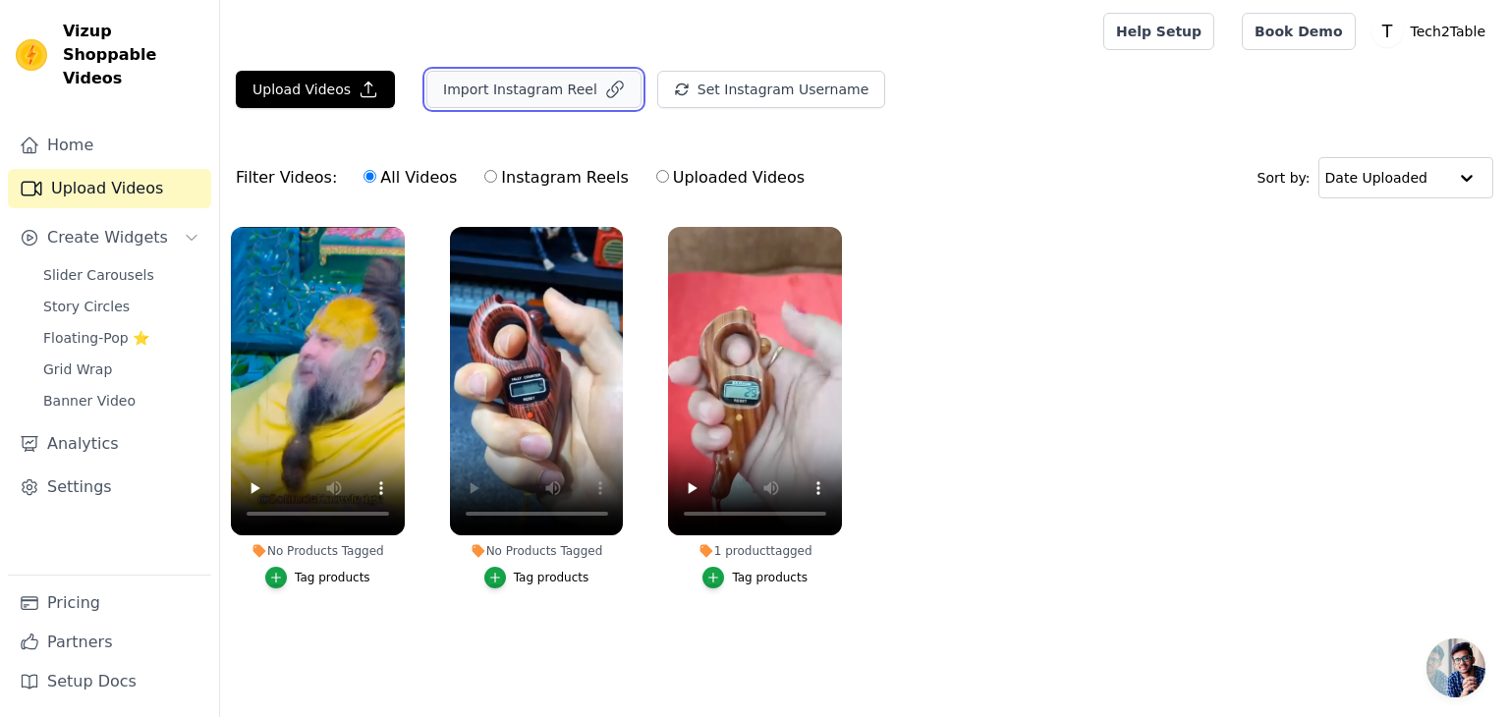
click at [487, 86] on button "Import Instagram Reel" at bounding box center [533, 89] width 215 height 37
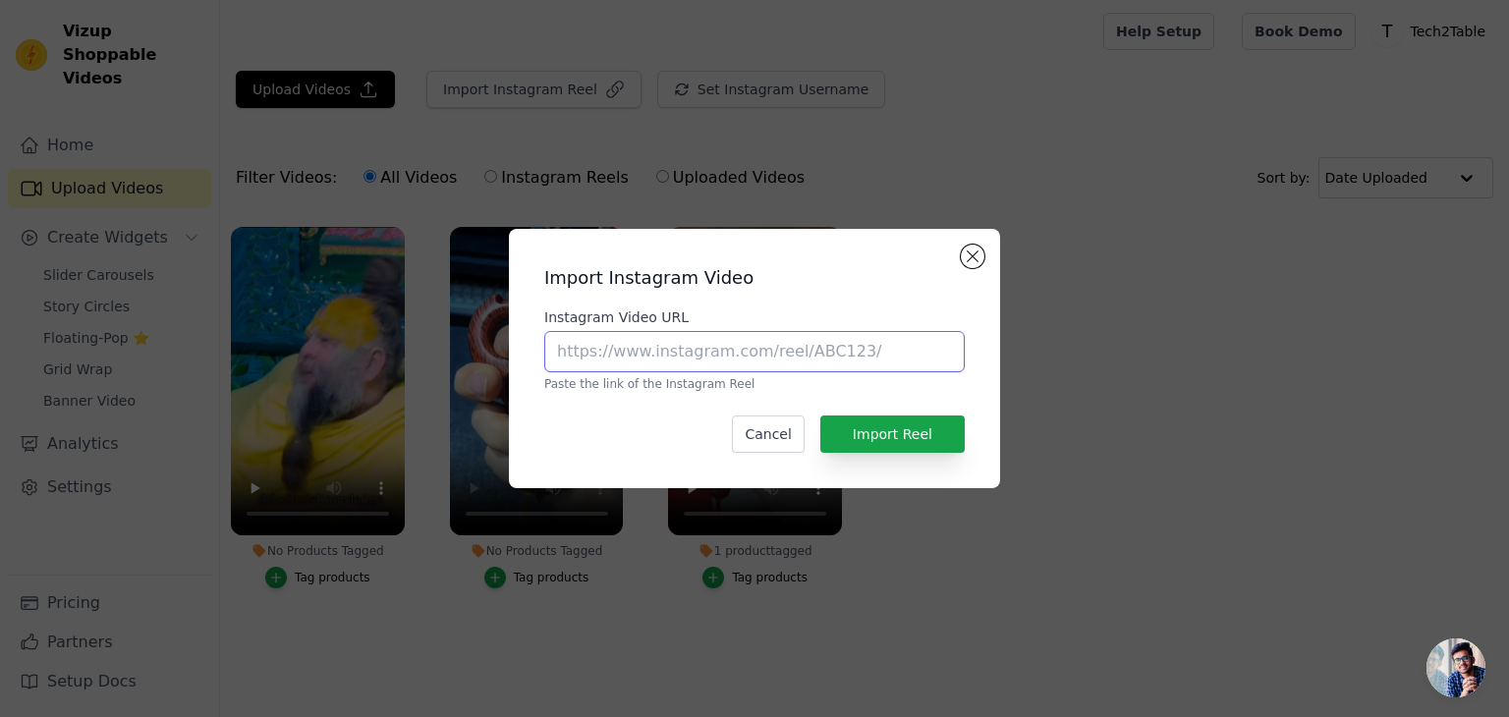
click at [770, 352] on input "Instagram Video URL" at bounding box center [754, 351] width 421 height 41
paste input "[URL][DOMAIN_NAME]"
type input "[URL][DOMAIN_NAME]"
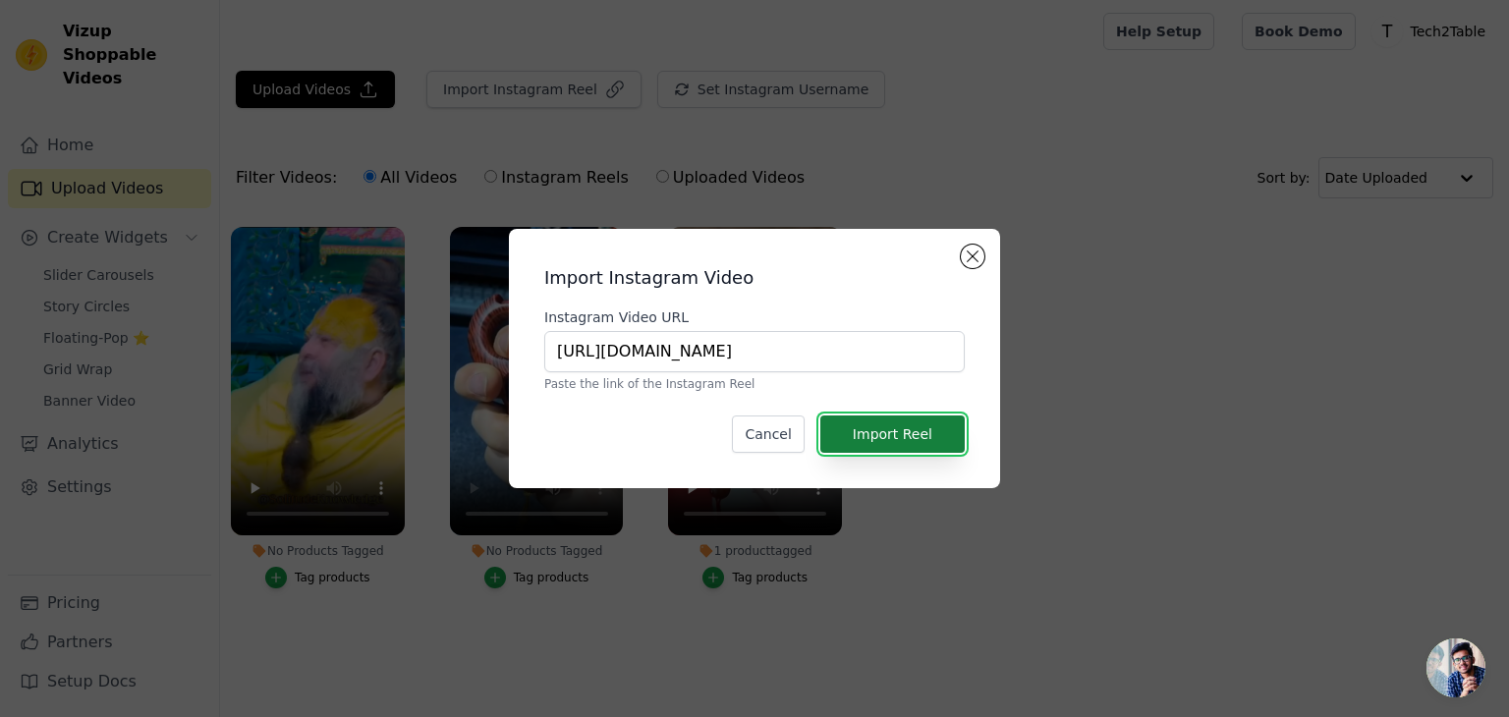
scroll to position [0, 0]
click at [912, 433] on button "Import Reel" at bounding box center [892, 434] width 144 height 37
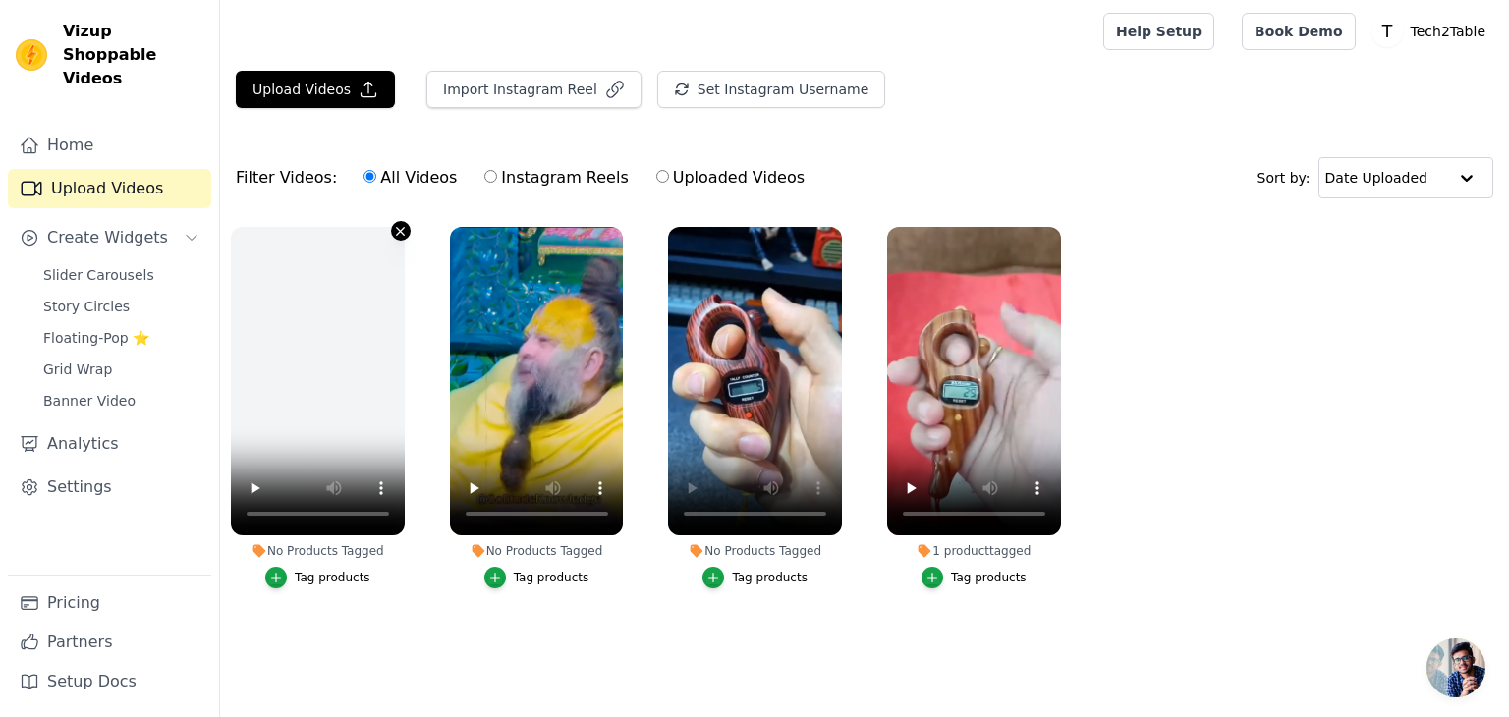
click at [401, 238] on button "No Products Tagged Tag products" at bounding box center [401, 231] width 20 height 20
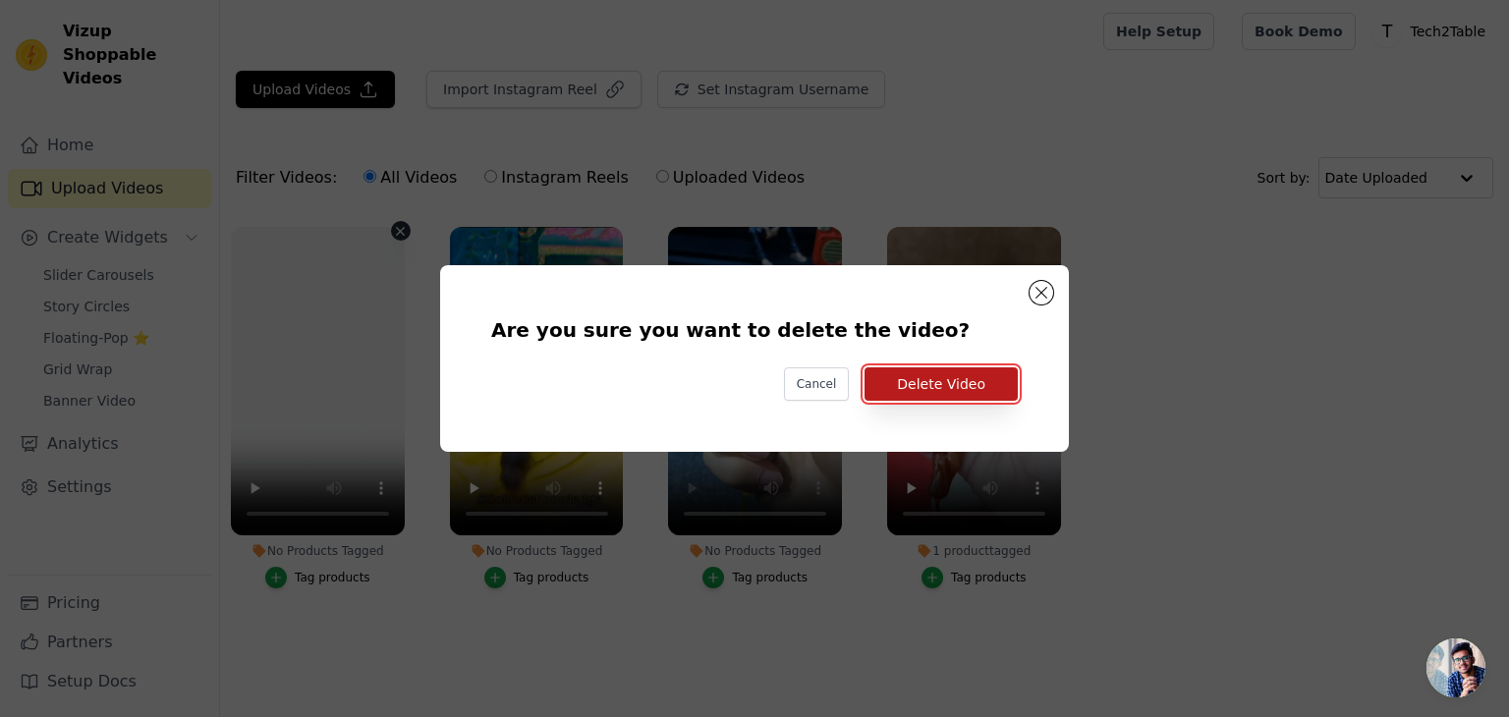
click at [925, 390] on button "Delete Video" at bounding box center [941, 383] width 153 height 33
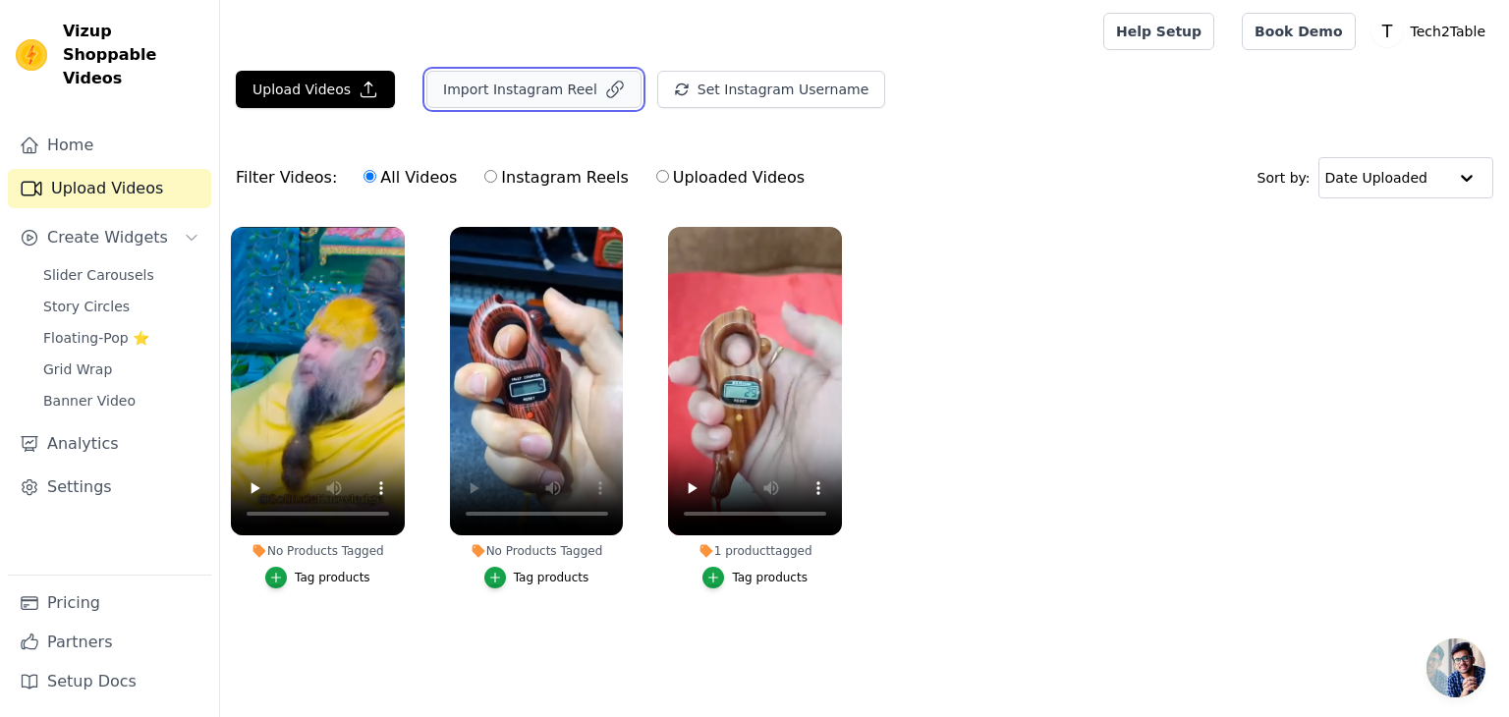
click at [484, 87] on button "Import Instagram Reel" at bounding box center [533, 89] width 215 height 37
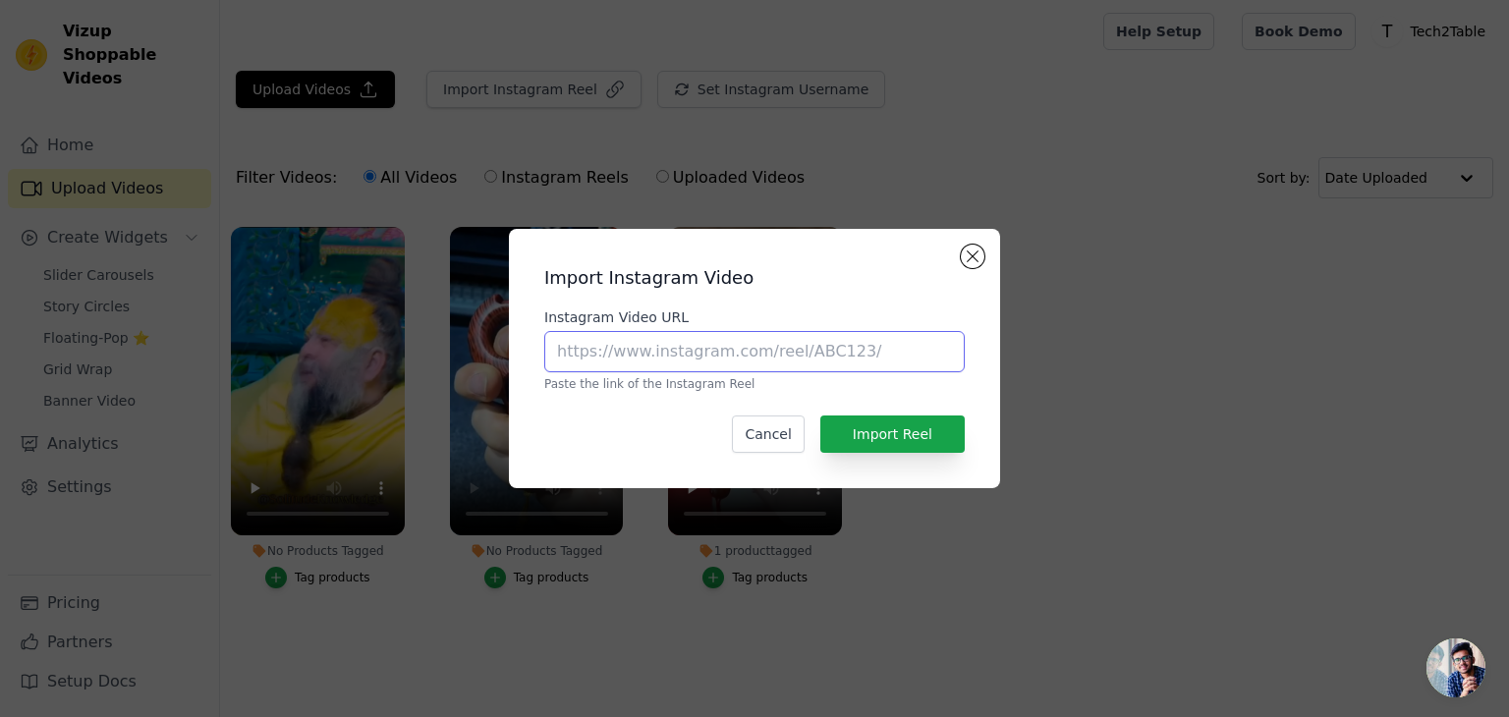
click at [676, 357] on input "Instagram Video URL" at bounding box center [754, 351] width 421 height 41
paste input "[URL][DOMAIN_NAME]"
type input "[URL][DOMAIN_NAME]"
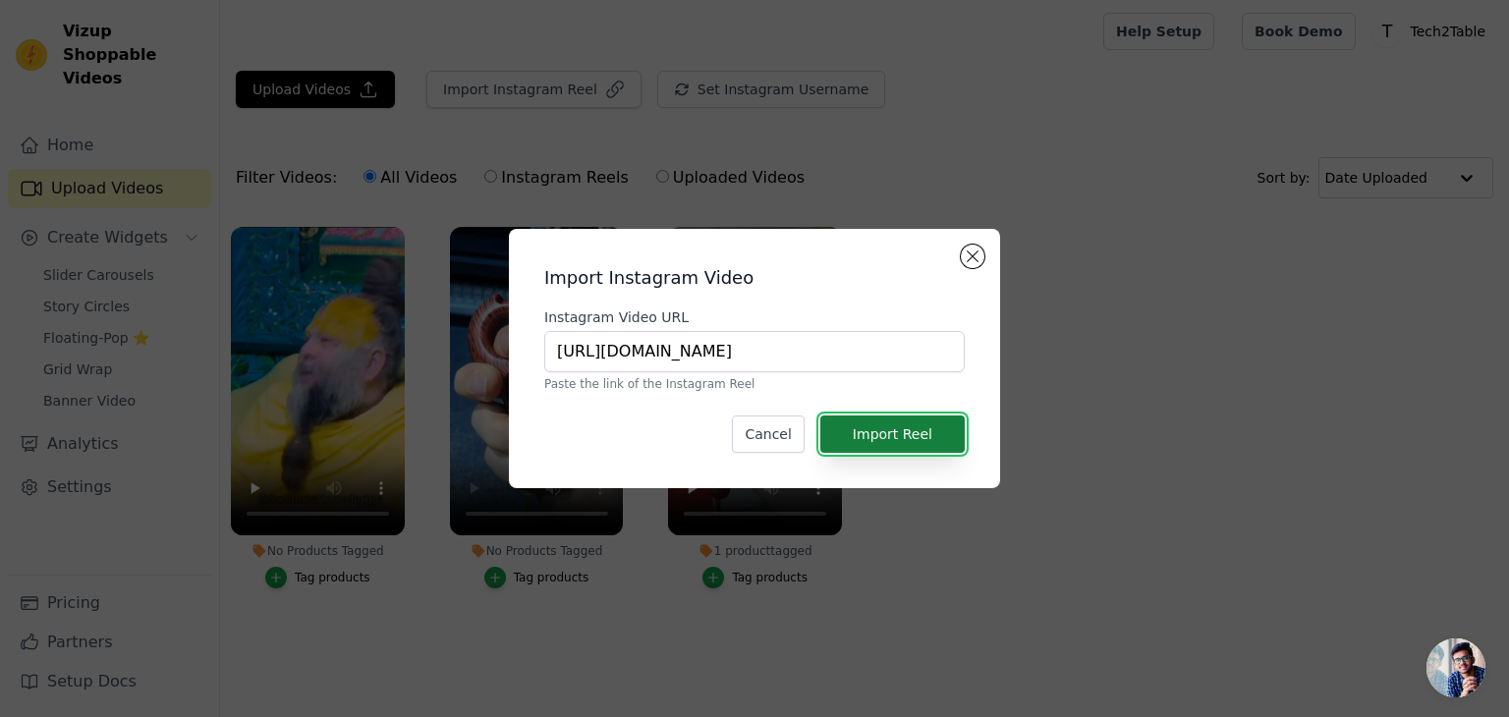
scroll to position [0, 0]
click at [924, 435] on button "Import Reel" at bounding box center [892, 434] width 144 height 37
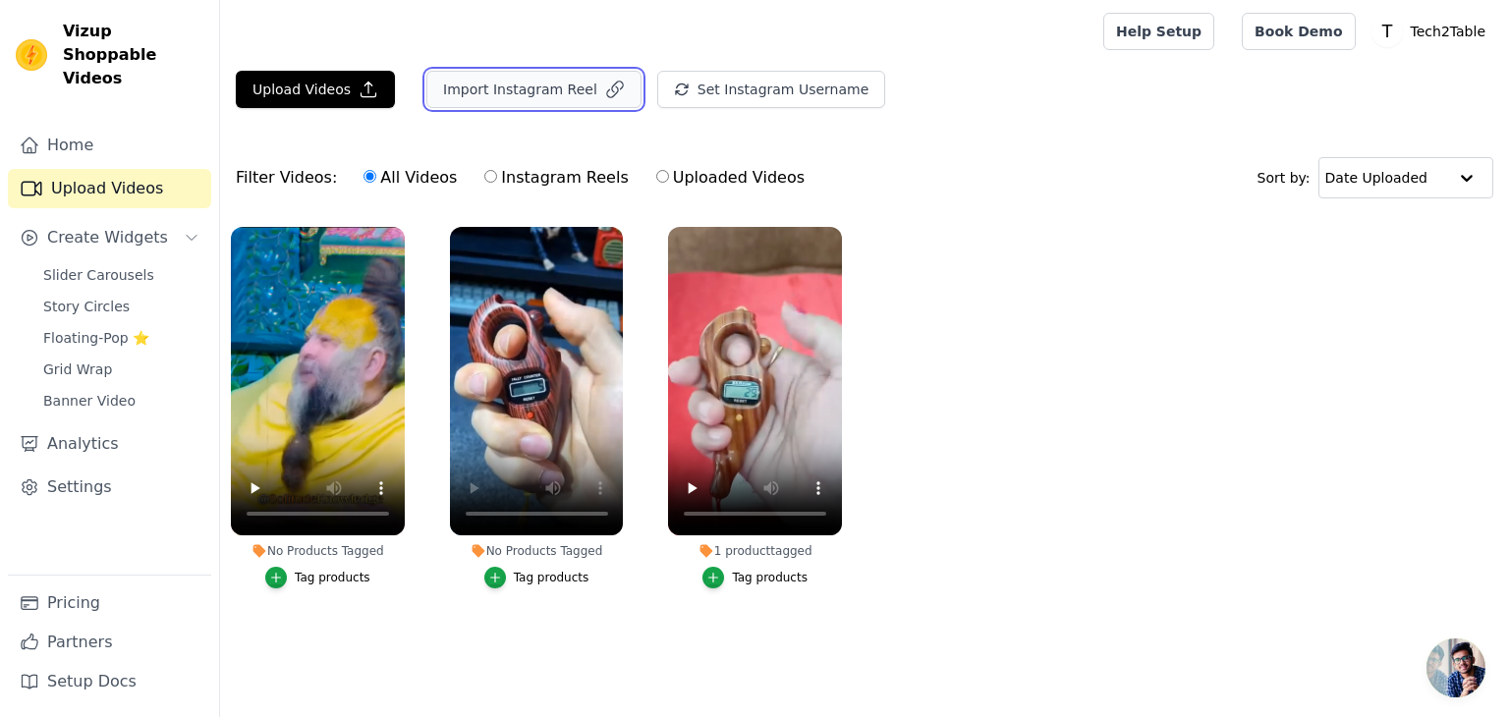
click at [471, 81] on button "Import Instagram Reel" at bounding box center [533, 89] width 215 height 37
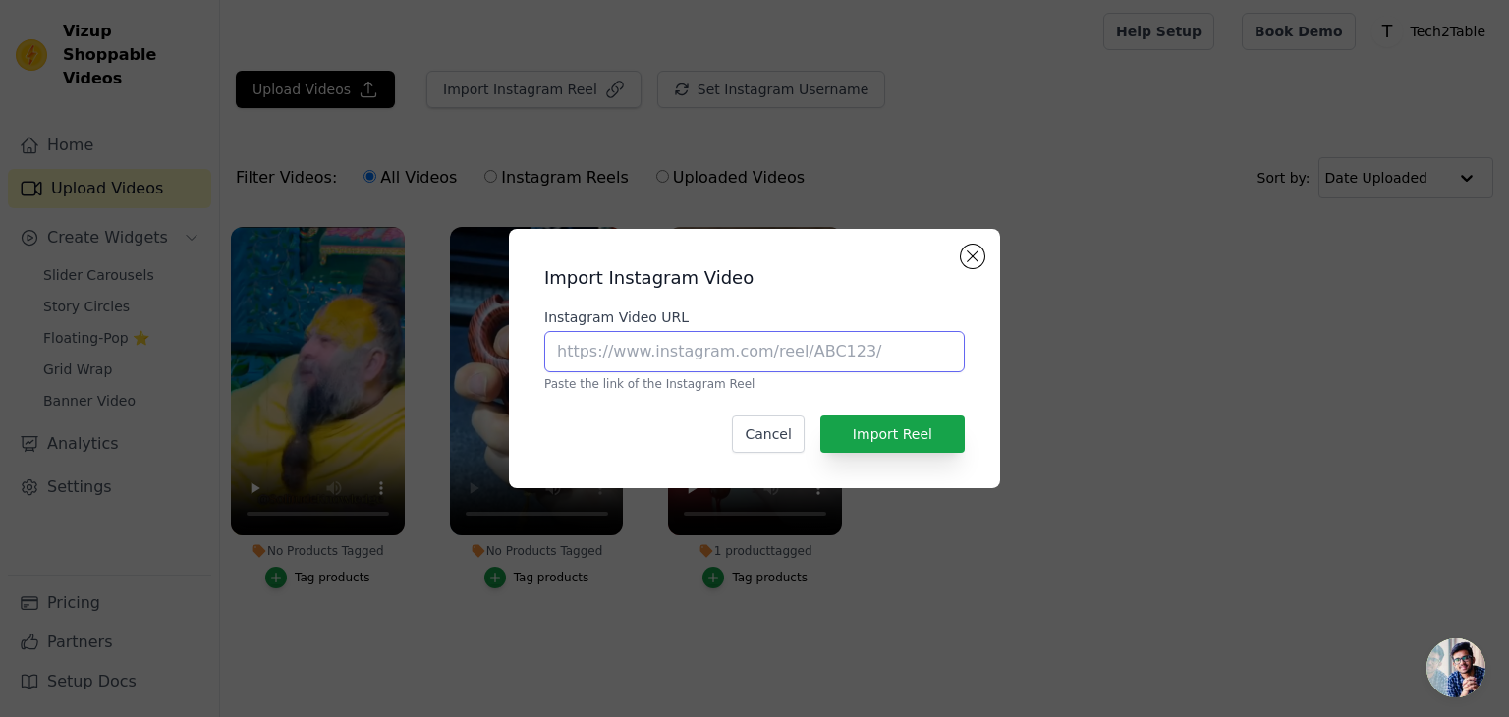
click at [656, 359] on input "Instagram Video URL" at bounding box center [754, 351] width 421 height 41
paste input "[URL][DOMAIN_NAME]"
click at [656, 359] on input "[URL][DOMAIN_NAME]" at bounding box center [754, 351] width 421 height 41
type input "[URL][DOMAIN_NAME]"
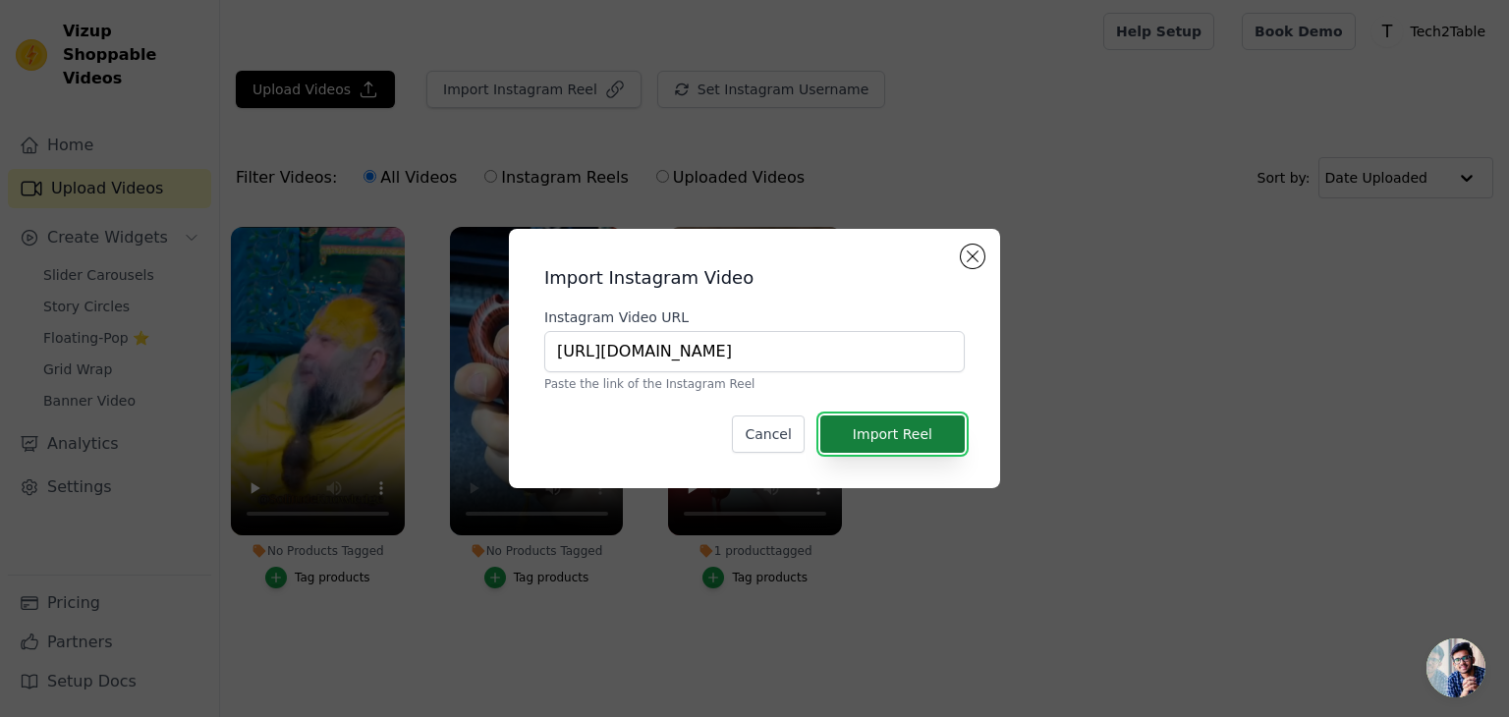
scroll to position [0, 0]
click at [938, 435] on button "Import Reel" at bounding box center [892, 434] width 144 height 37
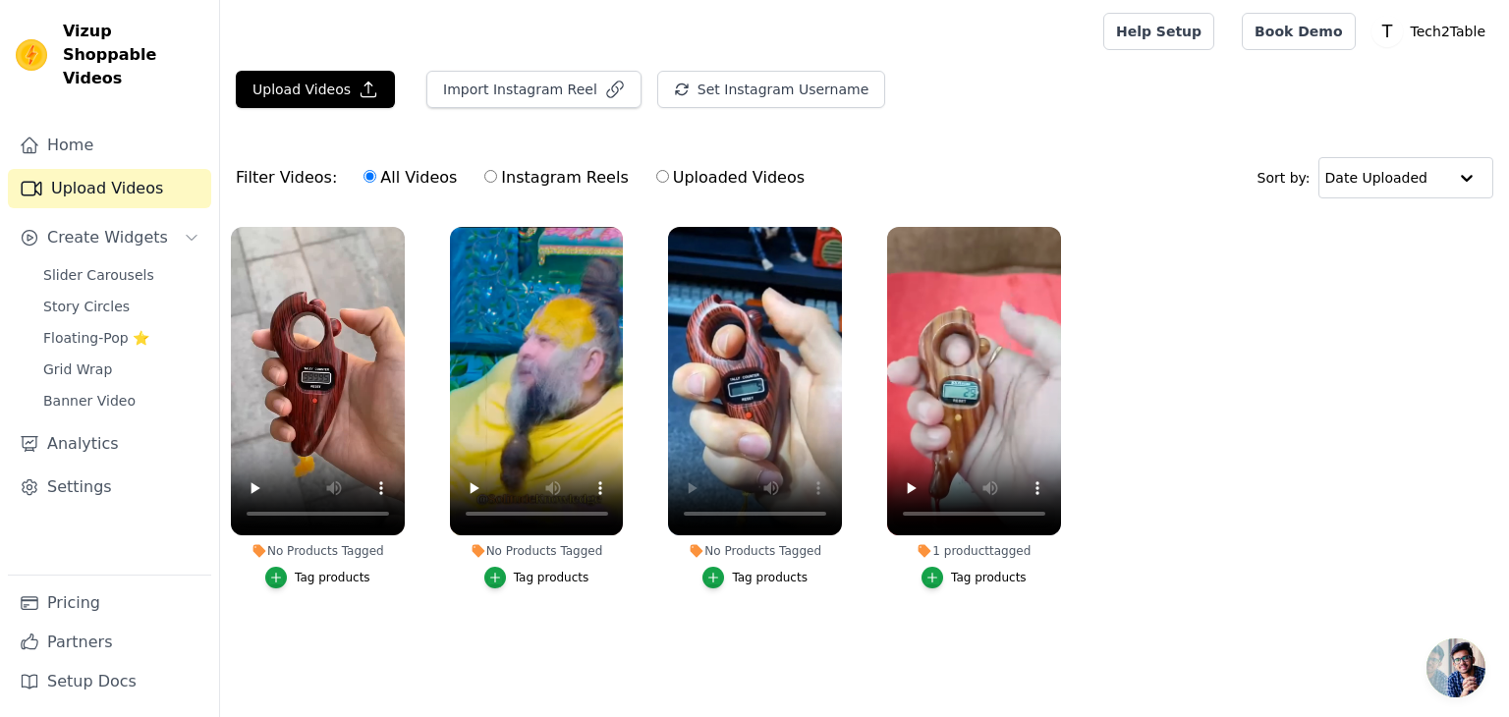
click at [753, 586] on button "Tag products" at bounding box center [754, 578] width 105 height 22
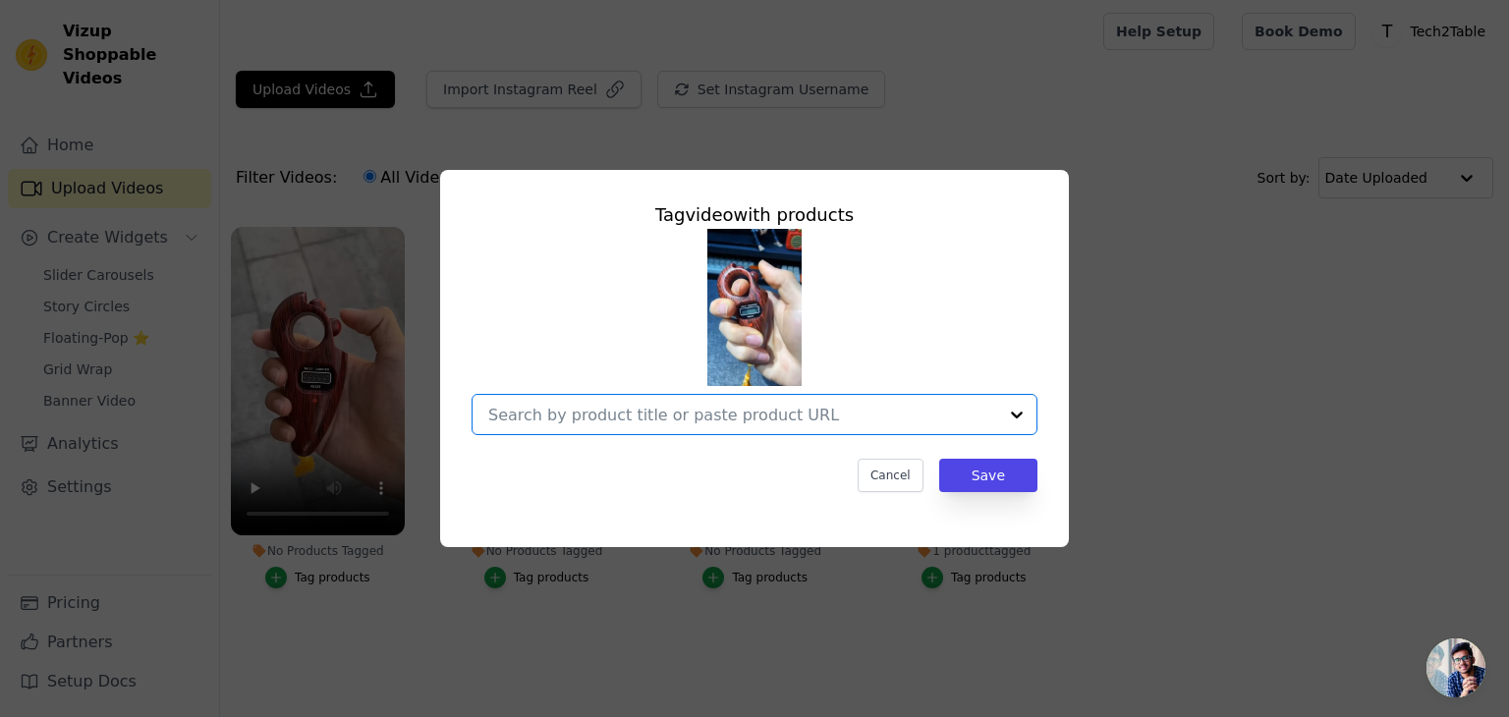
click at [735, 420] on input "No Products Tagged Tag video with products Option undefined, selected. Select i…" at bounding box center [742, 415] width 509 height 19
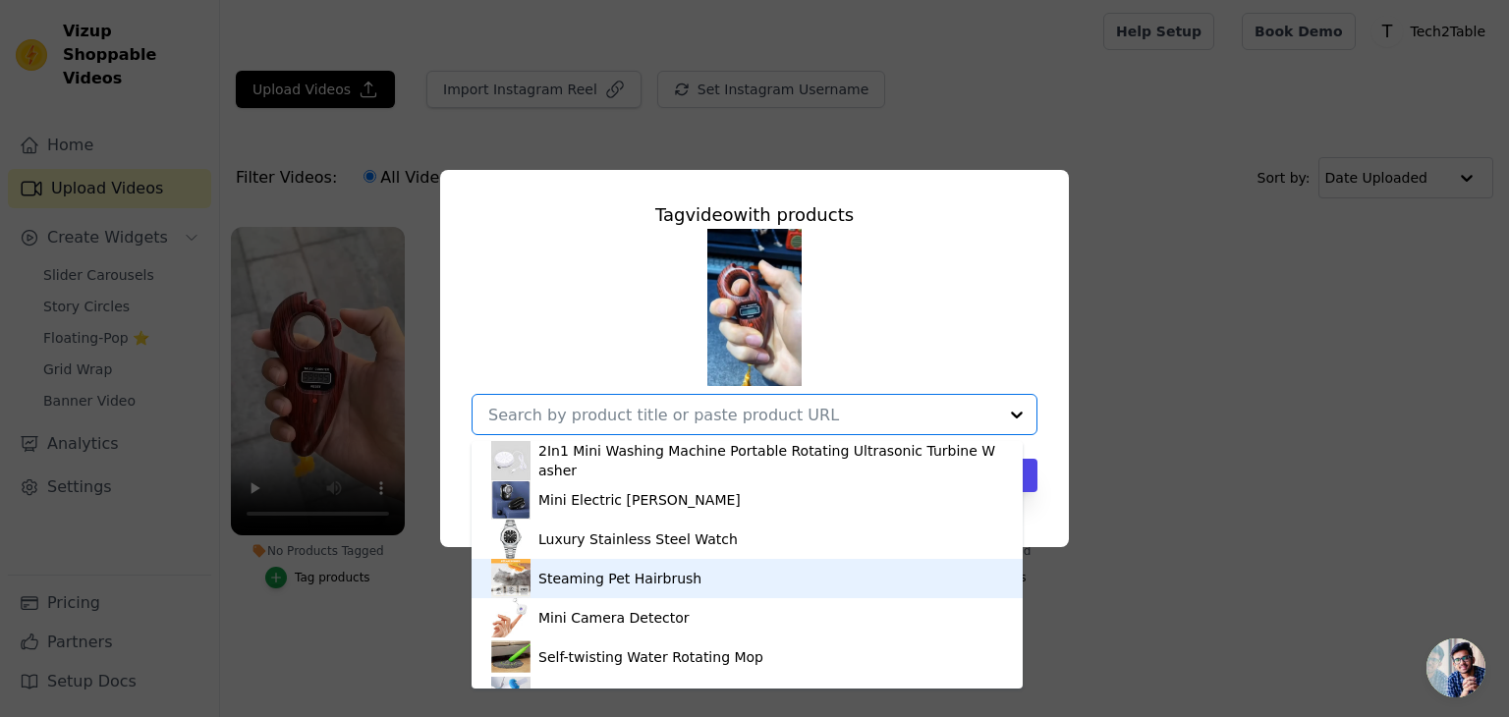
scroll to position [381, 0]
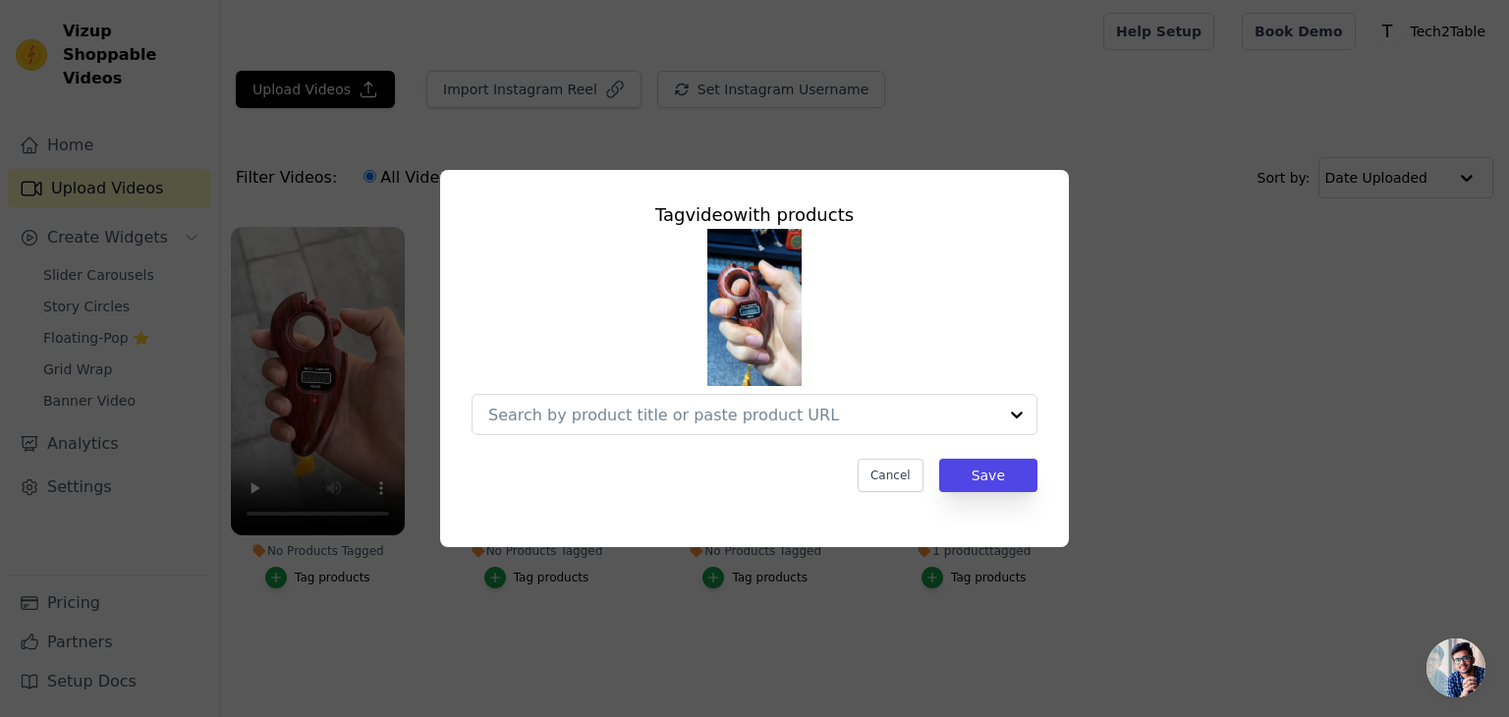
click at [682, 689] on div "Tag video with products Cancel Save" at bounding box center [754, 358] width 1509 height 717
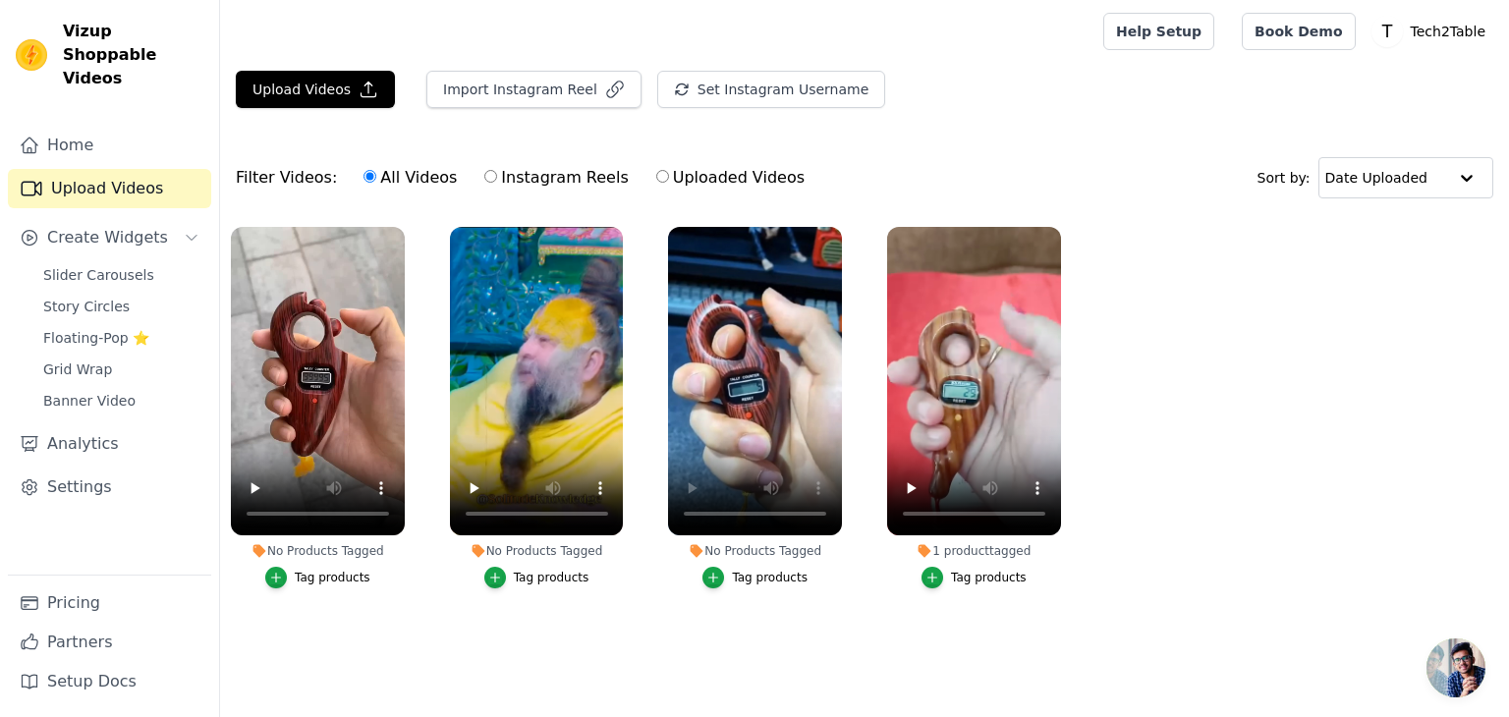
click at [516, 582] on button "Tag products" at bounding box center [536, 578] width 105 height 22
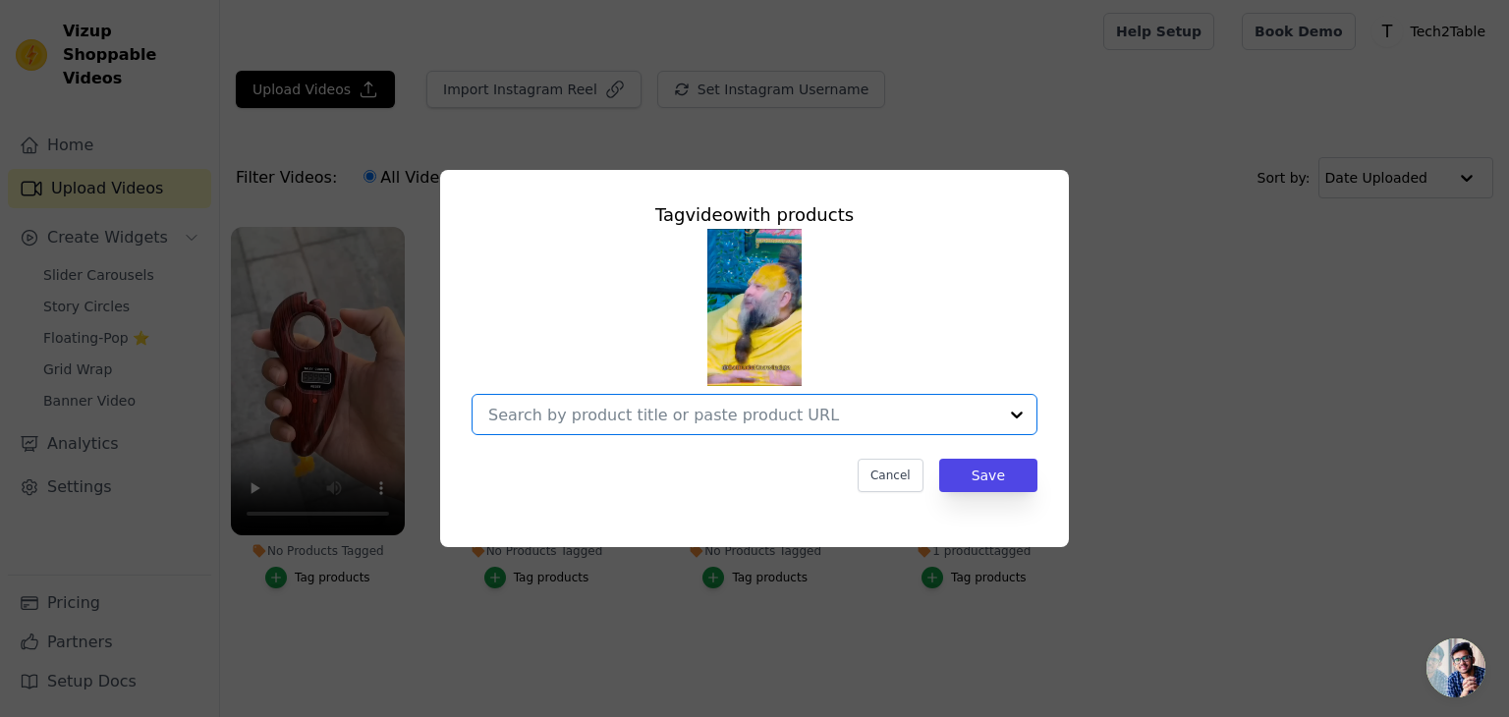
click at [637, 421] on input "No Products Tagged Tag video with products Option undefined, selected. Select i…" at bounding box center [742, 415] width 509 height 19
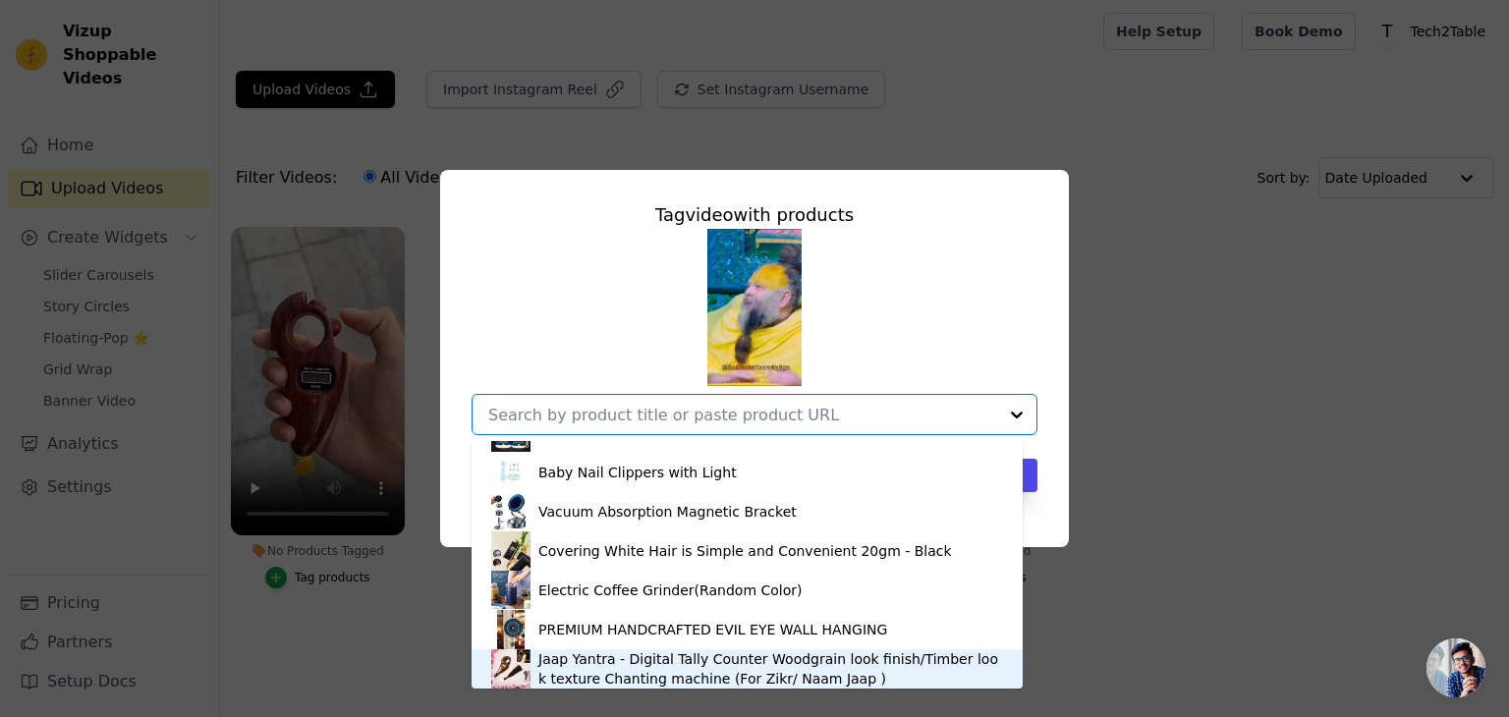
click at [598, 677] on div "Jaap Yantra - Digital Tally Counter Woodgrain look finish/Timber look texture C…" at bounding box center [770, 668] width 465 height 39
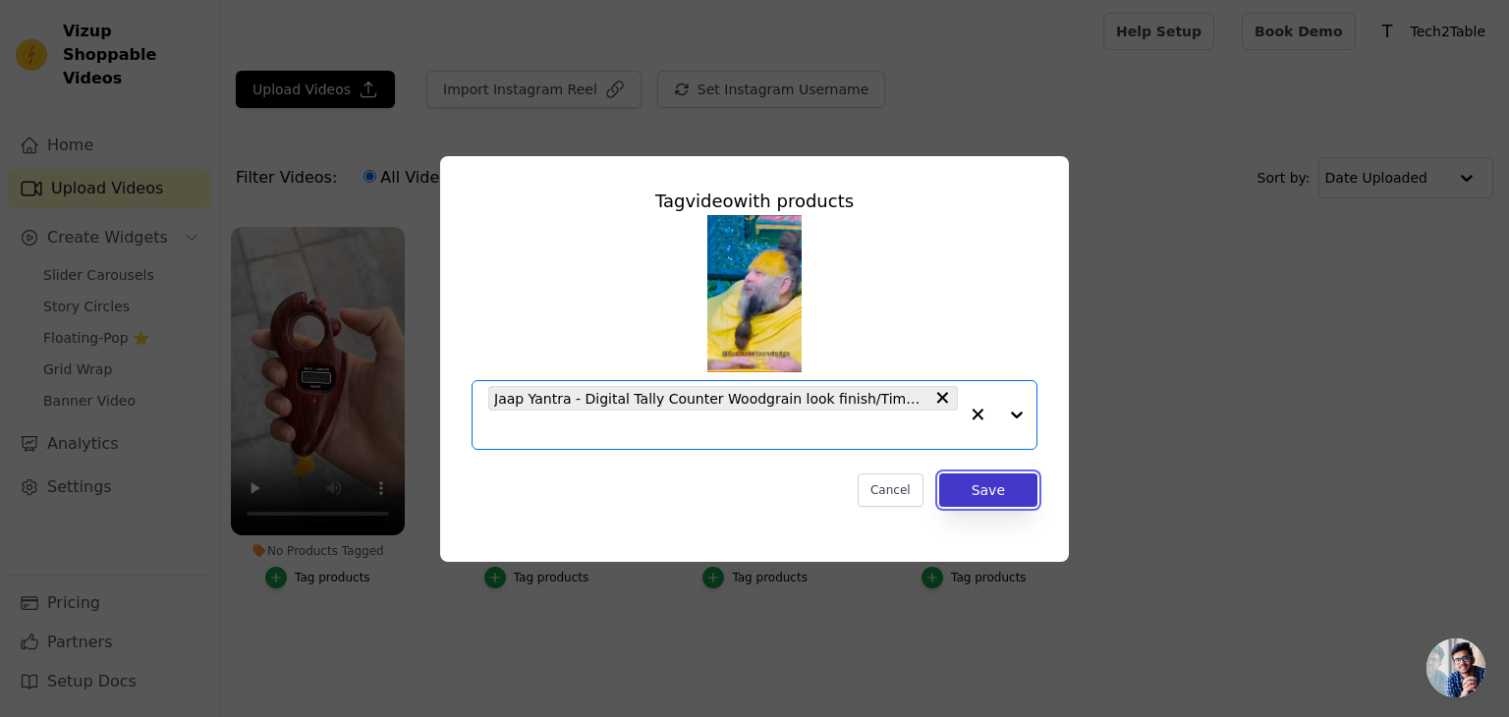
click at [986, 496] on button "Save" at bounding box center [988, 490] width 98 height 33
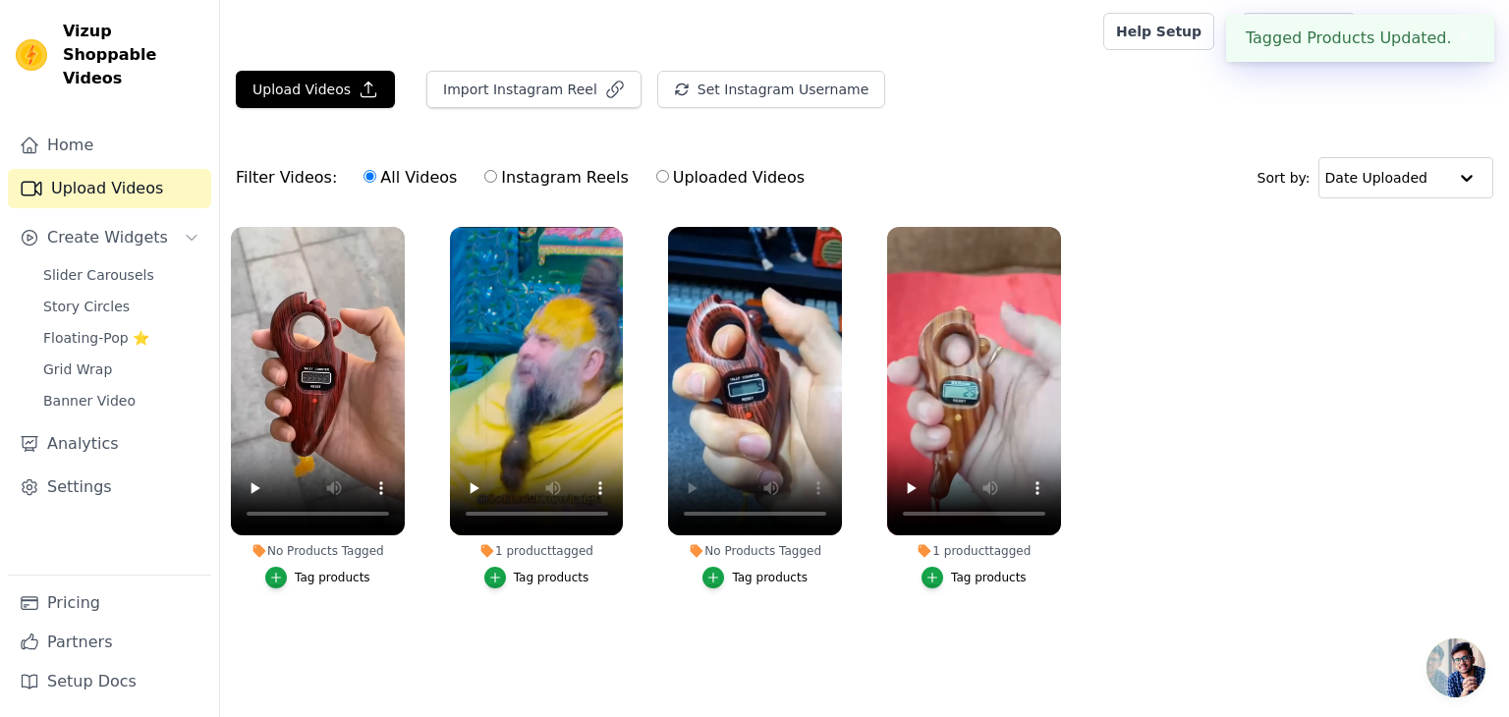
click at [304, 587] on button "Tag products" at bounding box center [317, 578] width 105 height 22
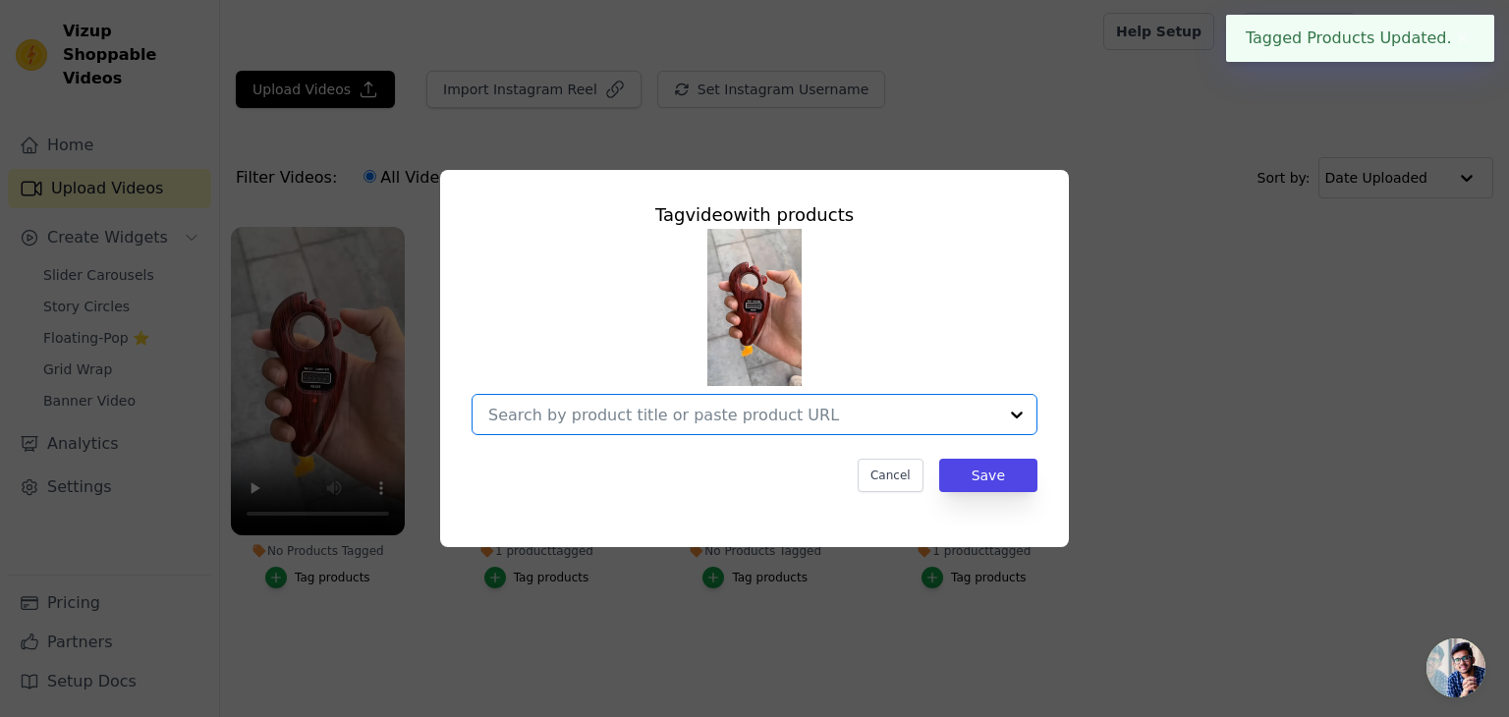
click at [862, 423] on input "No Products Tagged Tag video with products Option undefined, selected. Select i…" at bounding box center [742, 415] width 509 height 19
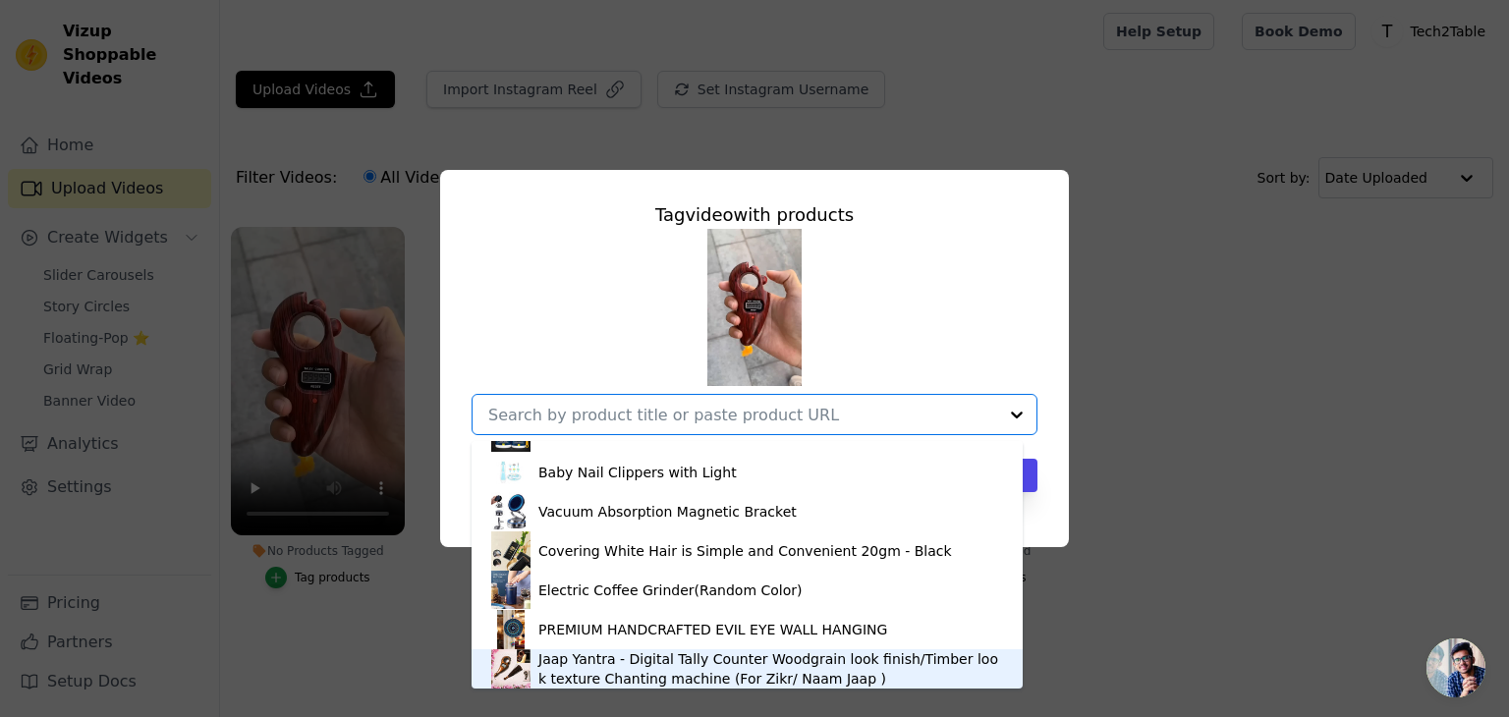
click at [720, 666] on div "Jaap Yantra - Digital Tally Counter Woodgrain look finish/Timber look texture C…" at bounding box center [770, 668] width 465 height 39
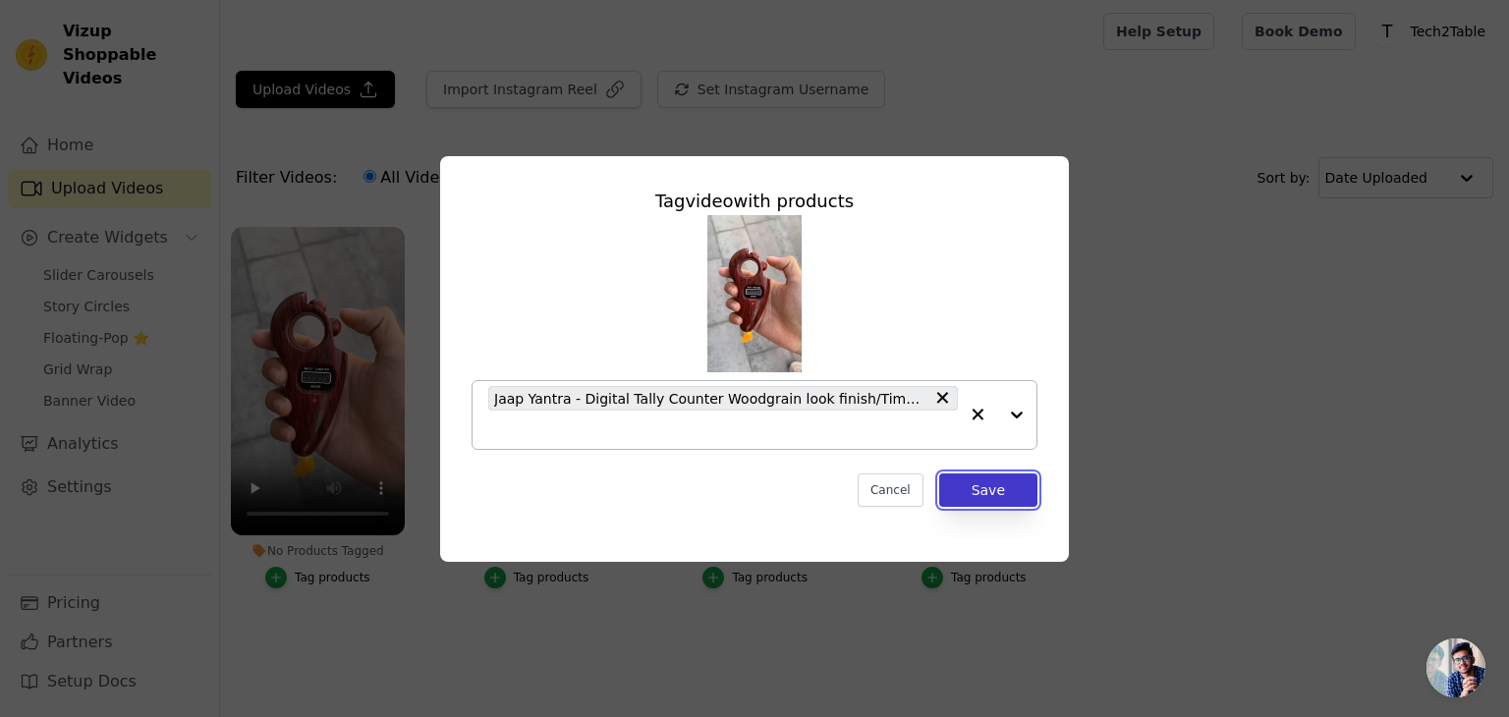
click at [978, 487] on button "Save" at bounding box center [988, 490] width 98 height 33
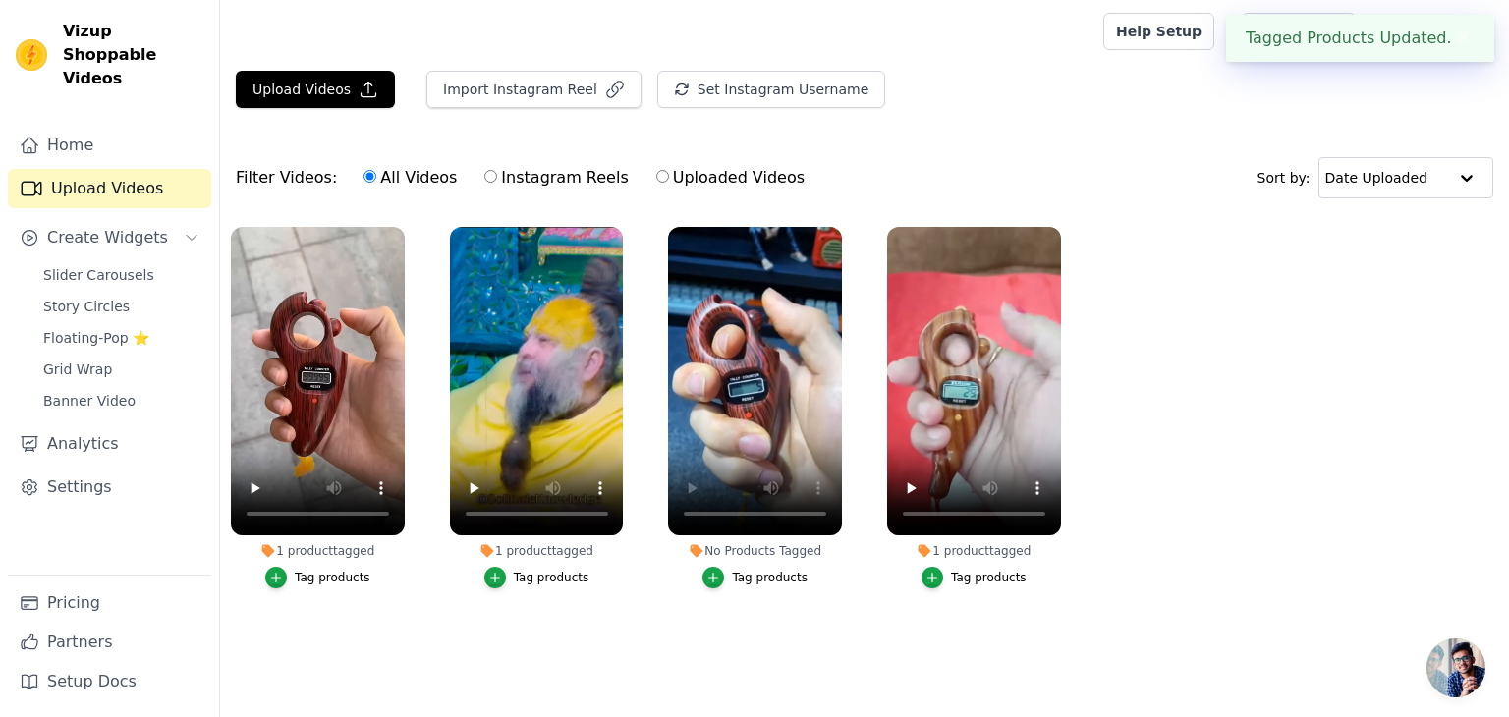
click at [758, 581] on div "Tag products" at bounding box center [770, 578] width 76 height 16
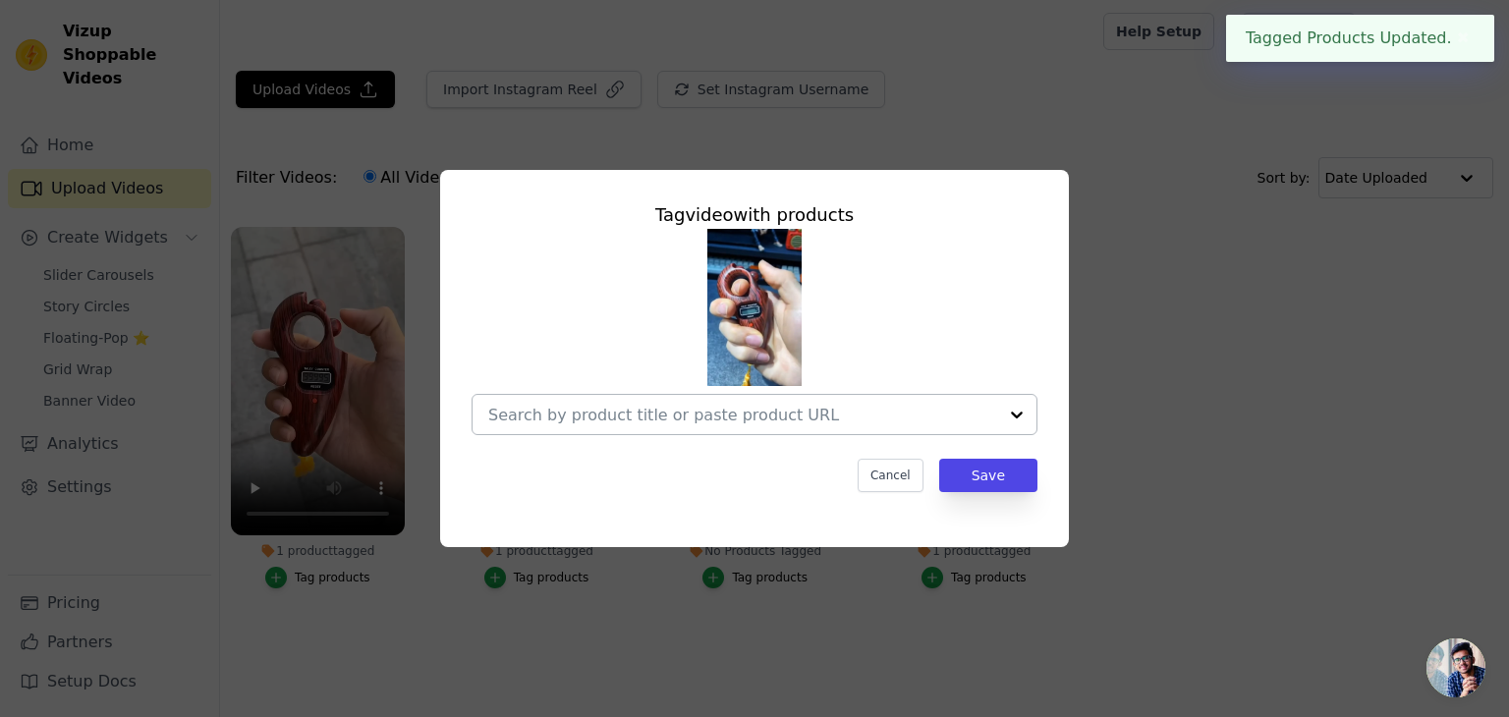
click at [750, 432] on div at bounding box center [742, 414] width 509 height 39
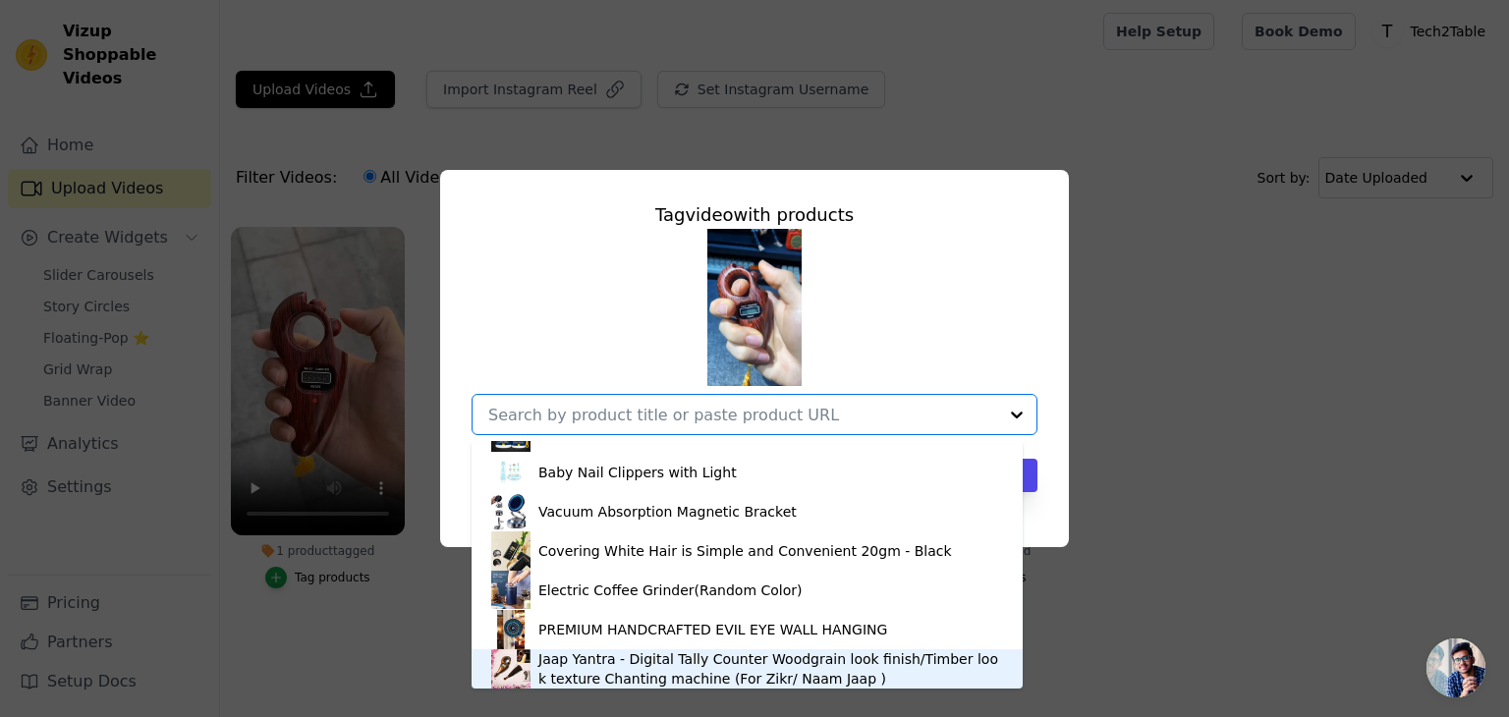
click at [701, 658] on div "Jaap Yantra - Digital Tally Counter Woodgrain look finish/Timber look texture C…" at bounding box center [770, 668] width 465 height 39
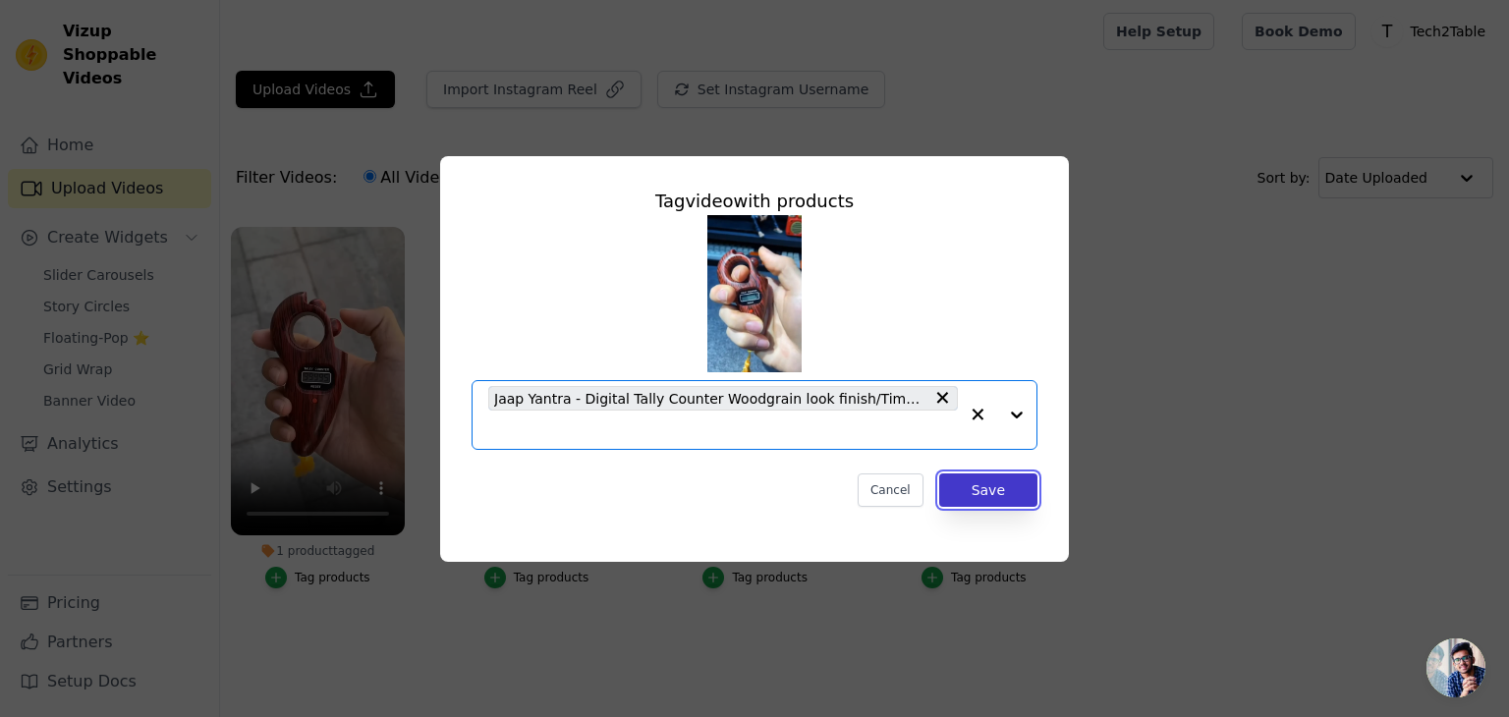
click at [982, 488] on button "Save" at bounding box center [988, 490] width 98 height 33
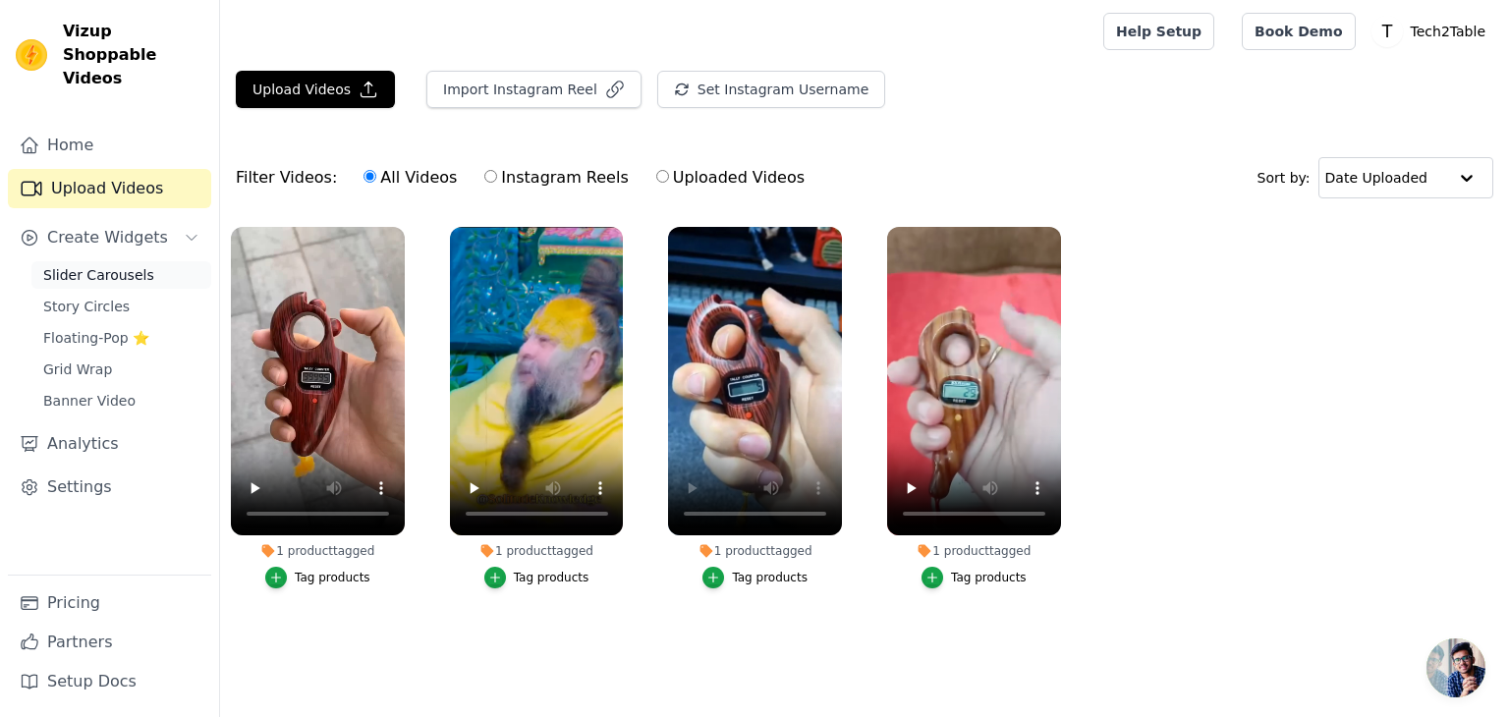
click at [133, 265] on span "Slider Carousels" at bounding box center [98, 275] width 111 height 20
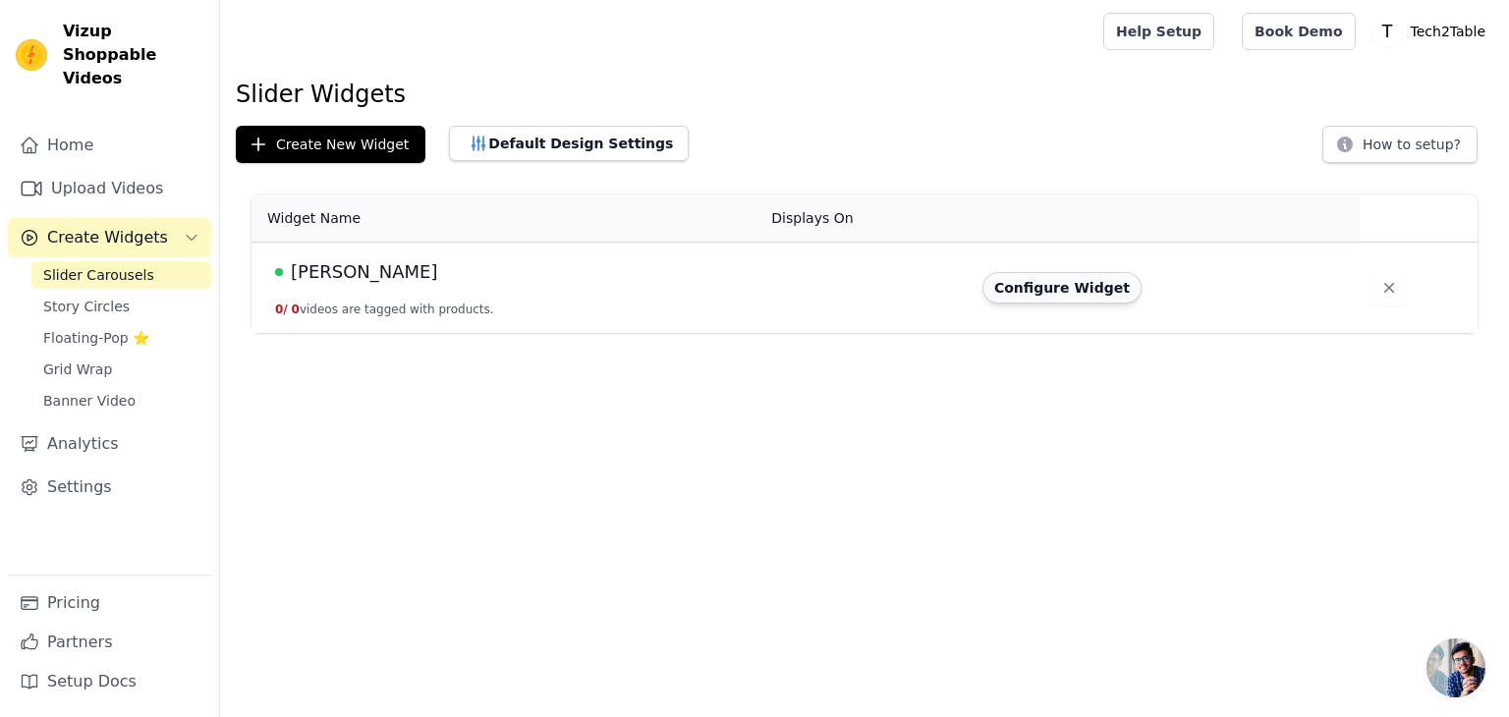
click at [1059, 288] on button "Configure Widget" at bounding box center [1061, 287] width 159 height 31
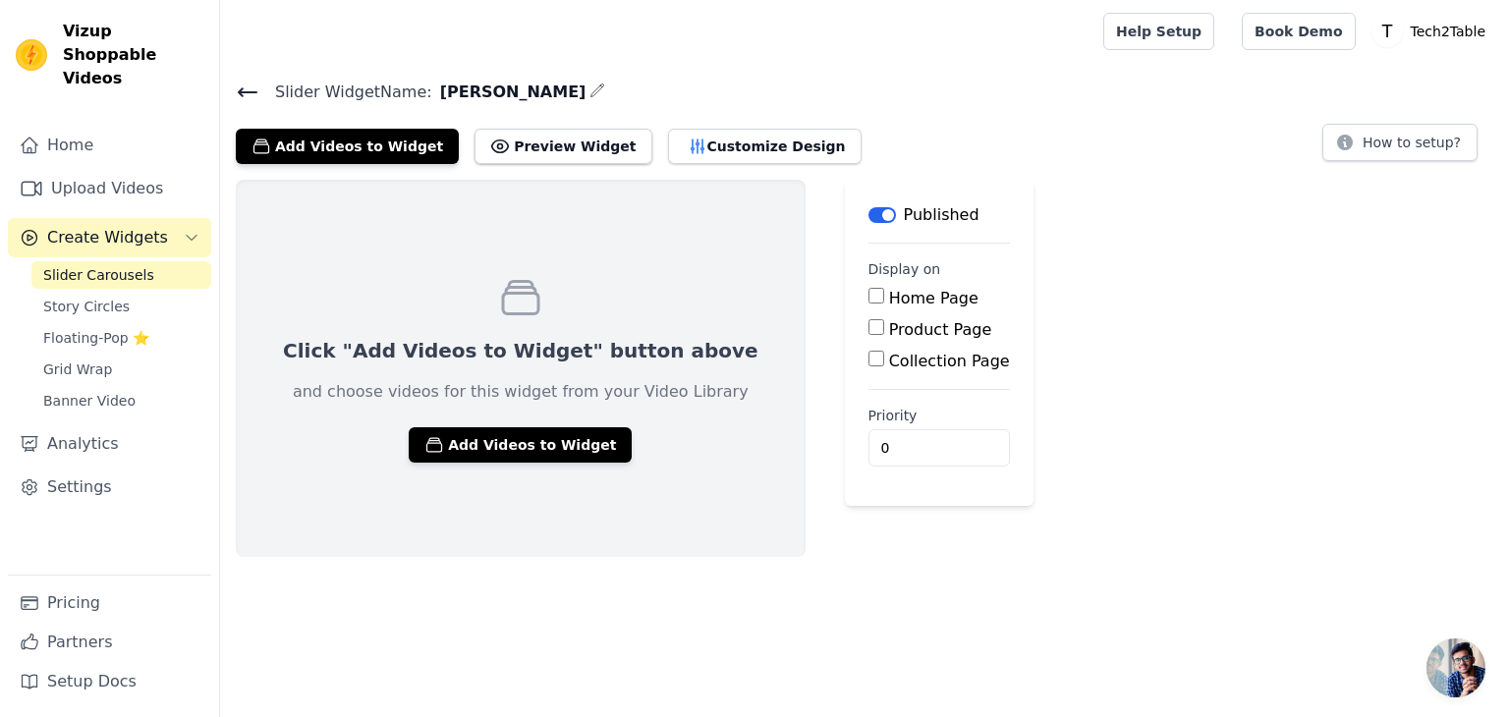
click at [869, 320] on input "Product Page" at bounding box center [877, 327] width 16 height 16
checkbox input "true"
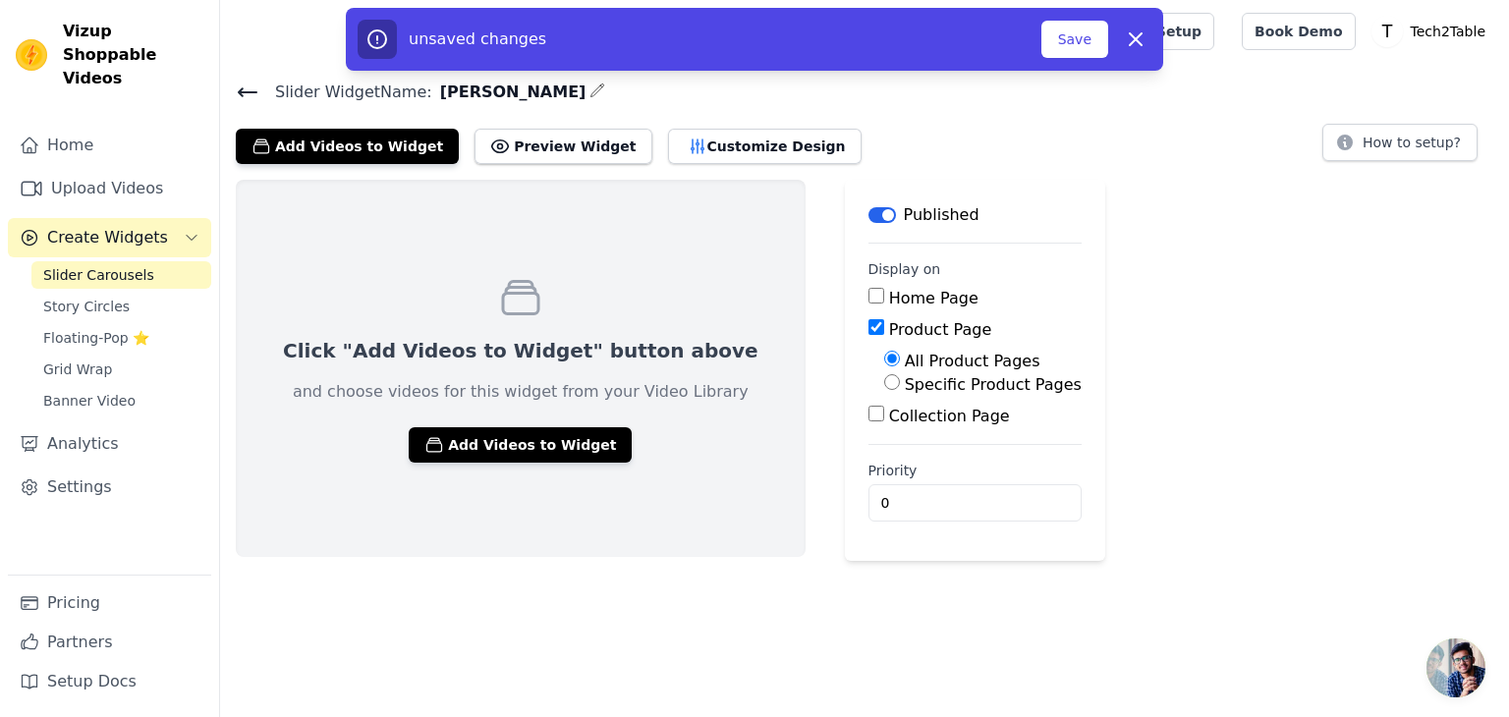
click at [248, 87] on icon at bounding box center [248, 93] width 24 height 24
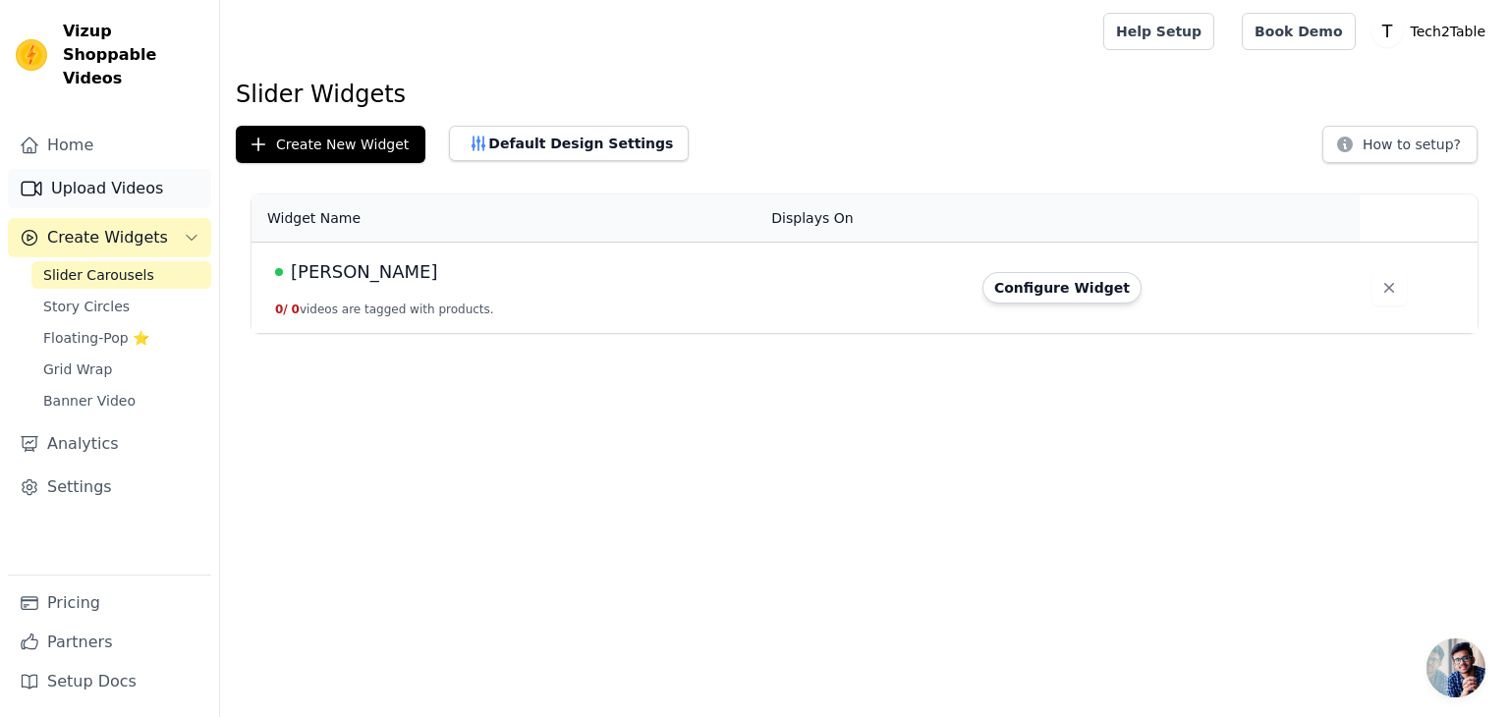
click at [120, 178] on link "Upload Videos" at bounding box center [109, 188] width 203 height 39
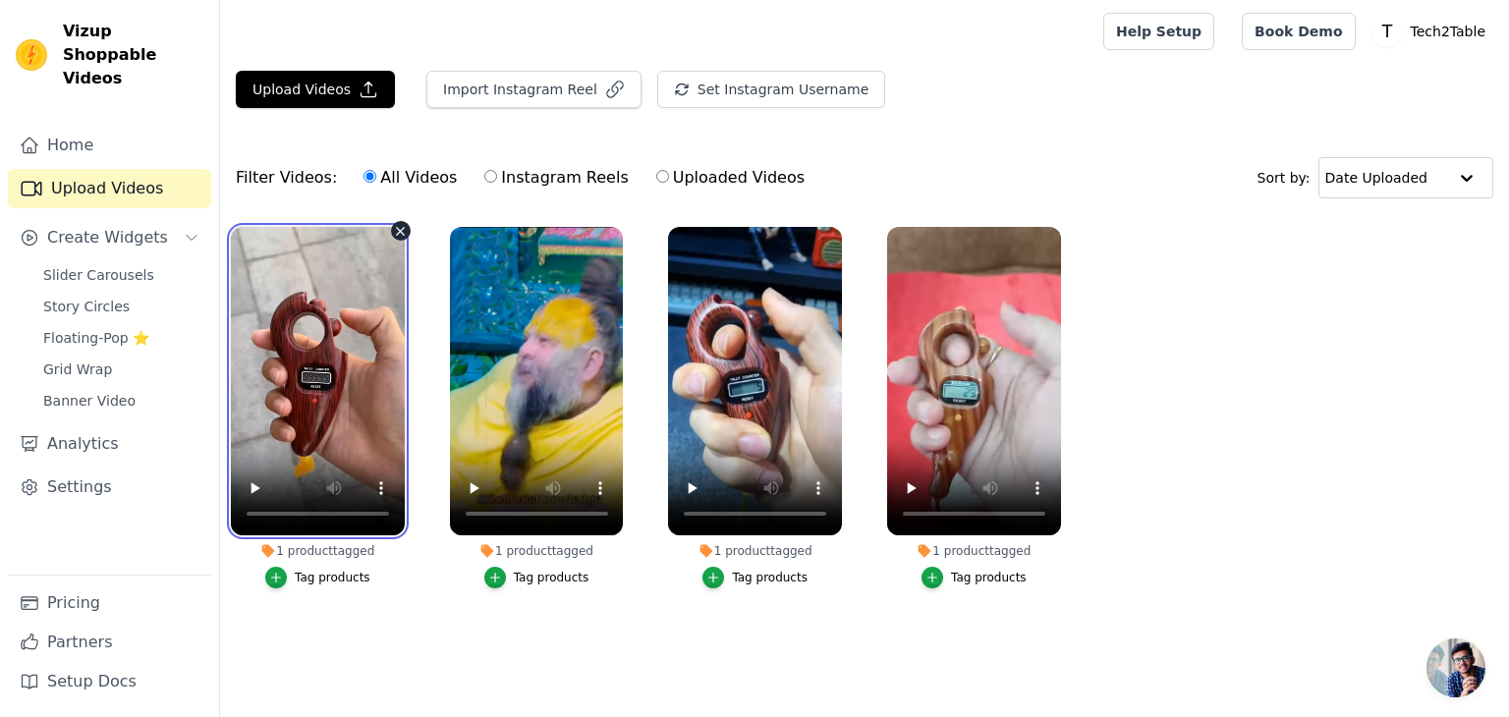
click at [342, 295] on video at bounding box center [318, 381] width 174 height 308
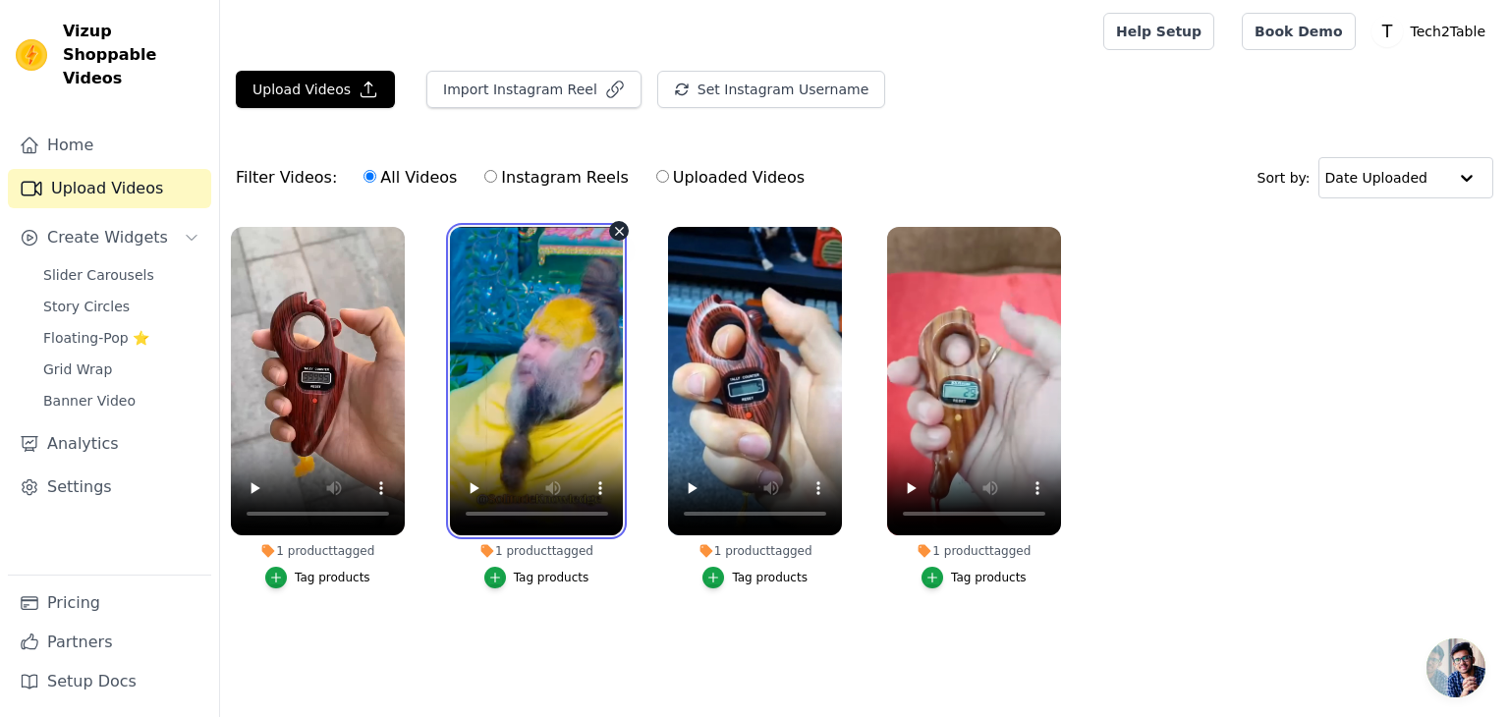
click at [541, 366] on video at bounding box center [537, 381] width 174 height 308
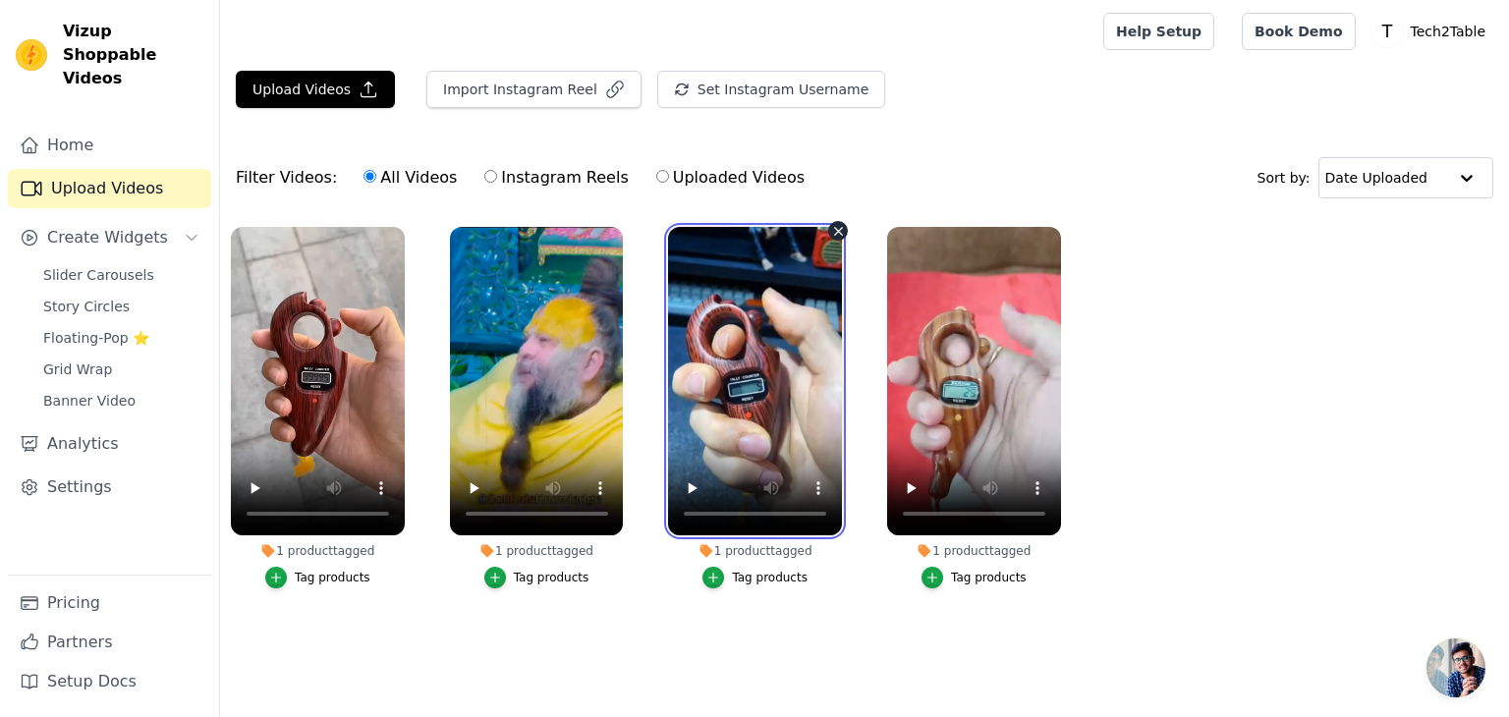
click at [709, 404] on video at bounding box center [755, 381] width 174 height 308
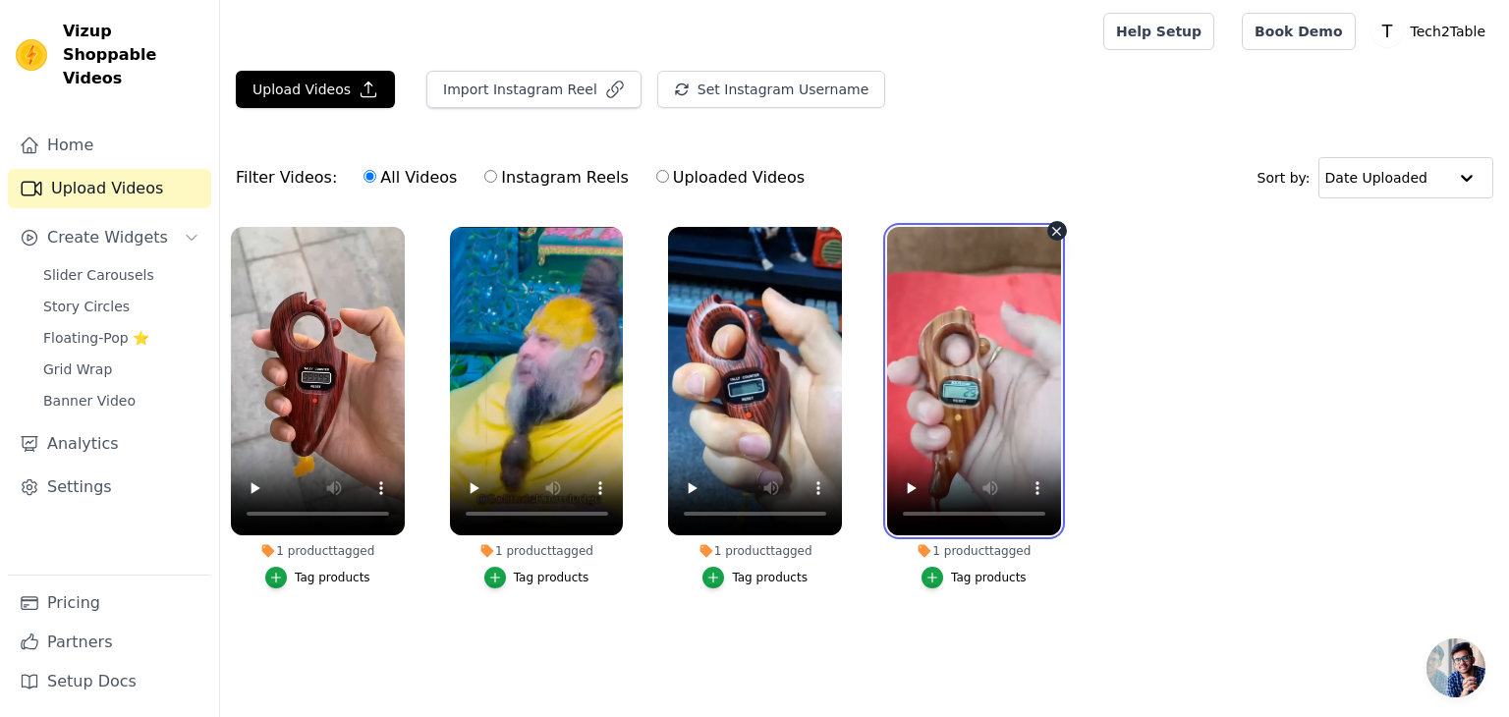
click at [921, 420] on video at bounding box center [974, 381] width 174 height 308
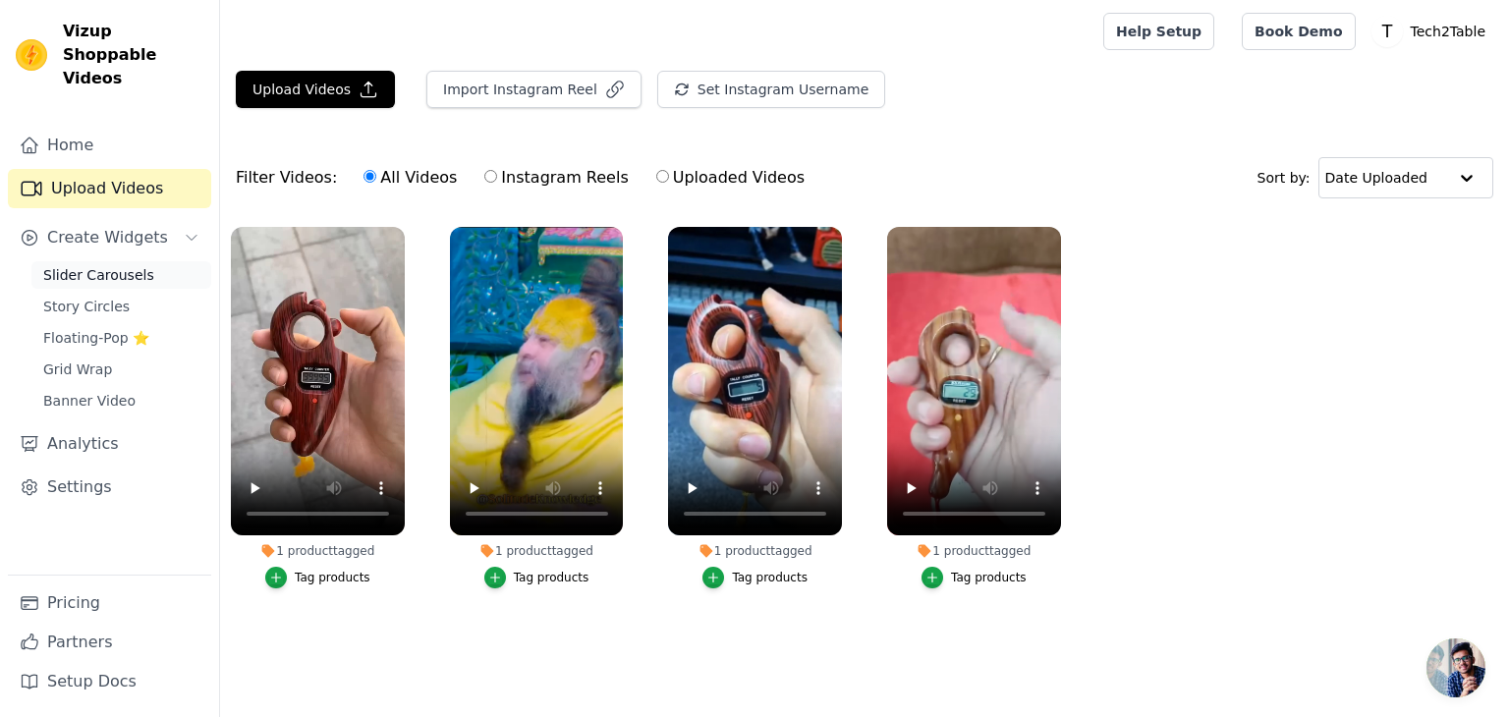
click at [89, 265] on span "Slider Carousels" at bounding box center [98, 275] width 111 height 20
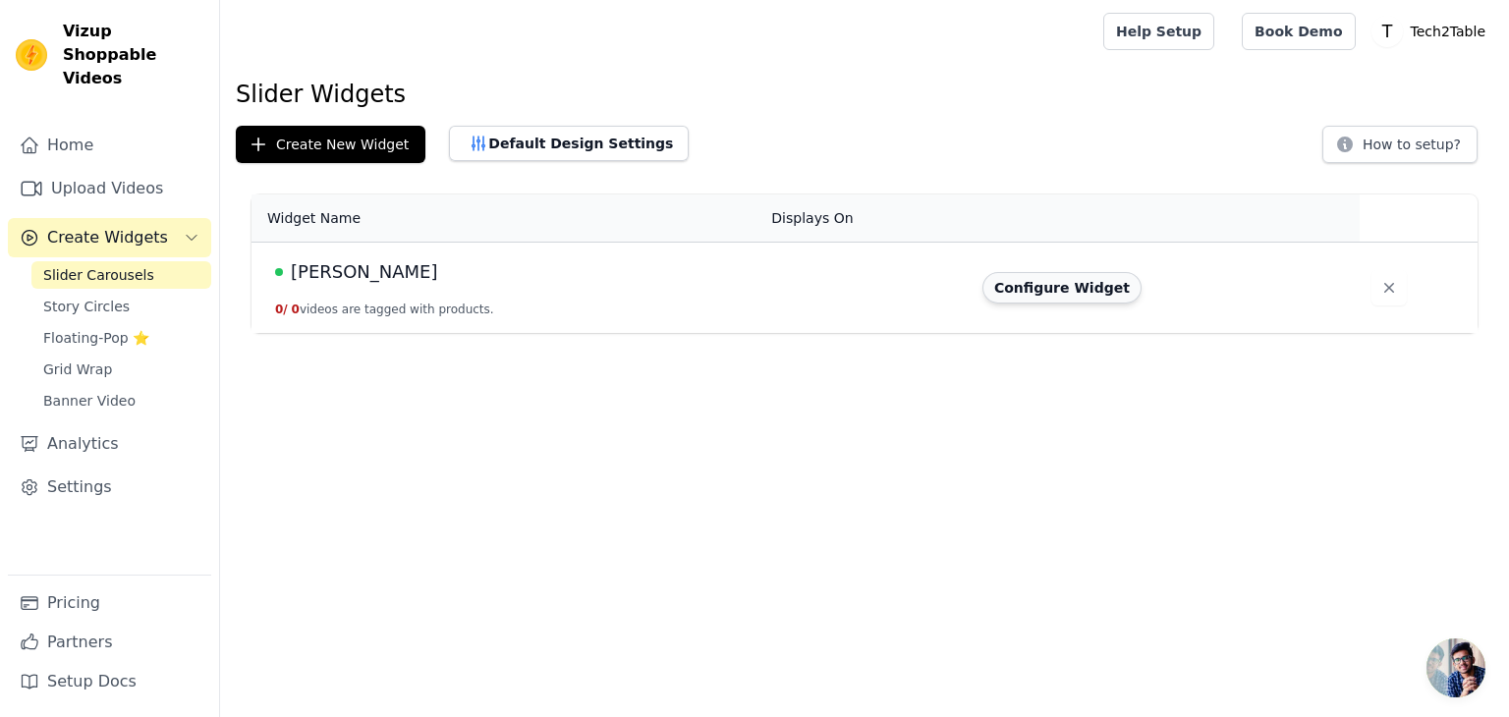
click at [1045, 280] on button "Configure Widget" at bounding box center [1061, 287] width 159 height 31
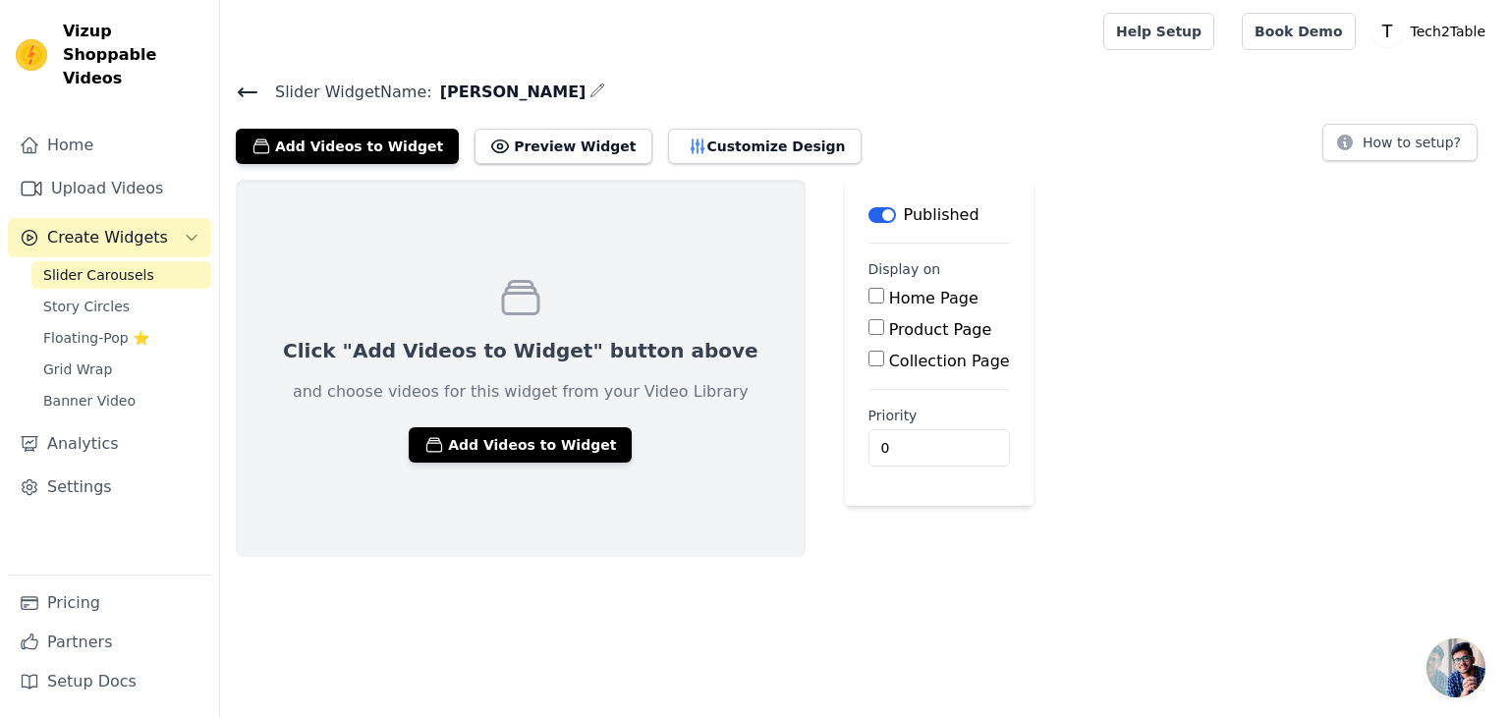
click at [869, 338] on div "Product Page" at bounding box center [939, 330] width 141 height 24
click at [869, 326] on input "Product Page" at bounding box center [877, 327] width 16 height 16
checkbox input "true"
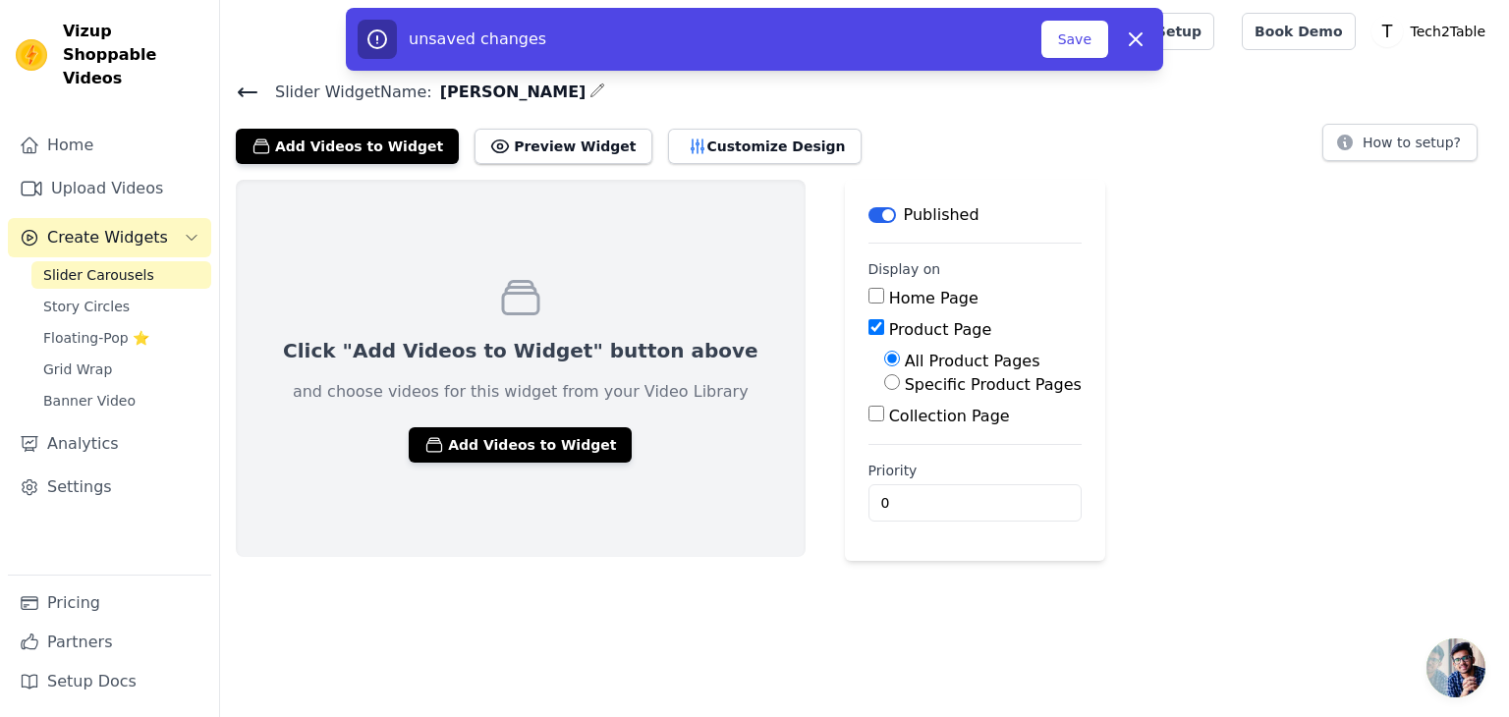
click at [905, 385] on label "Specific Product Pages" at bounding box center [993, 384] width 177 height 19
click at [884, 385] on input "Specific Product Pages" at bounding box center [892, 382] width 16 height 16
radio input "true"
click at [884, 422] on button "Select Products" at bounding box center [950, 429] width 132 height 33
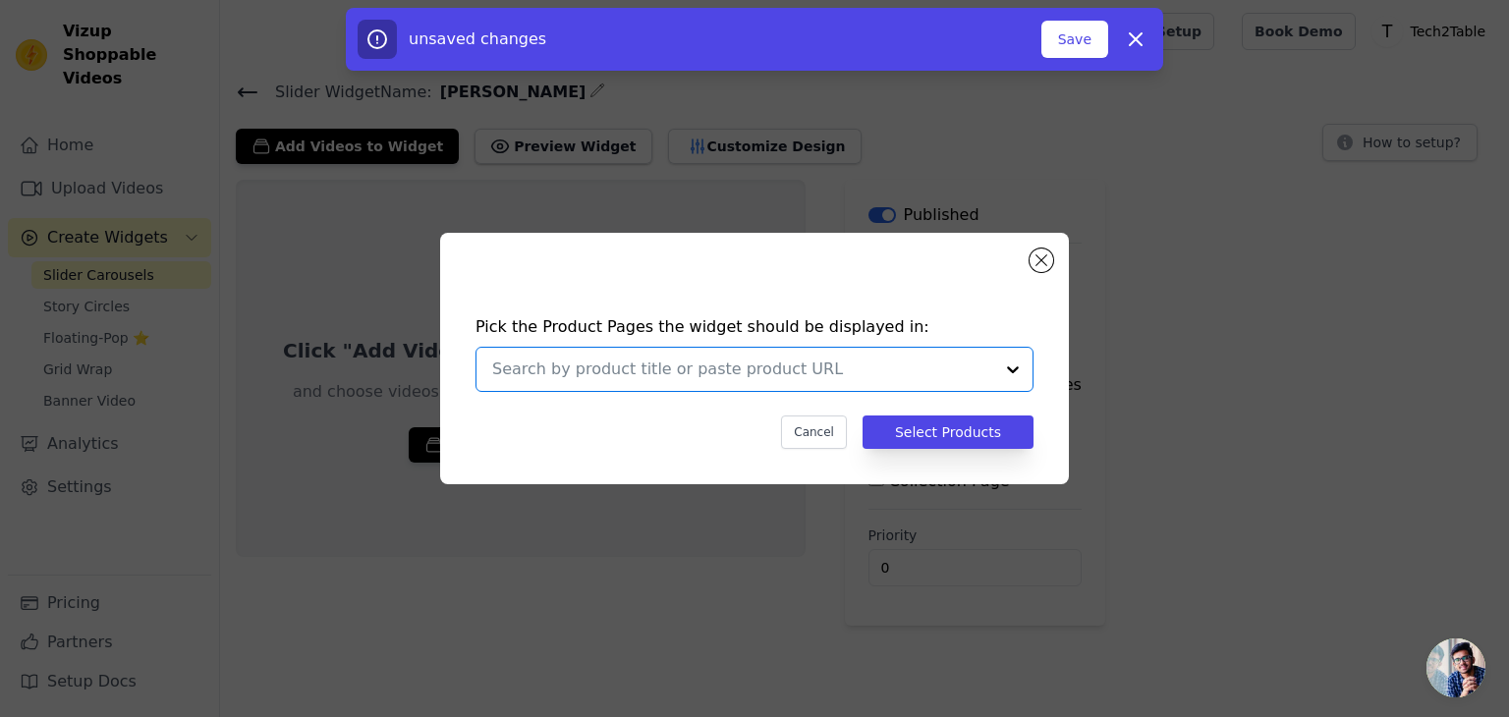
click at [801, 365] on input "text" at bounding box center [742, 370] width 501 height 24
click at [702, 365] on input "text" at bounding box center [742, 370] width 501 height 24
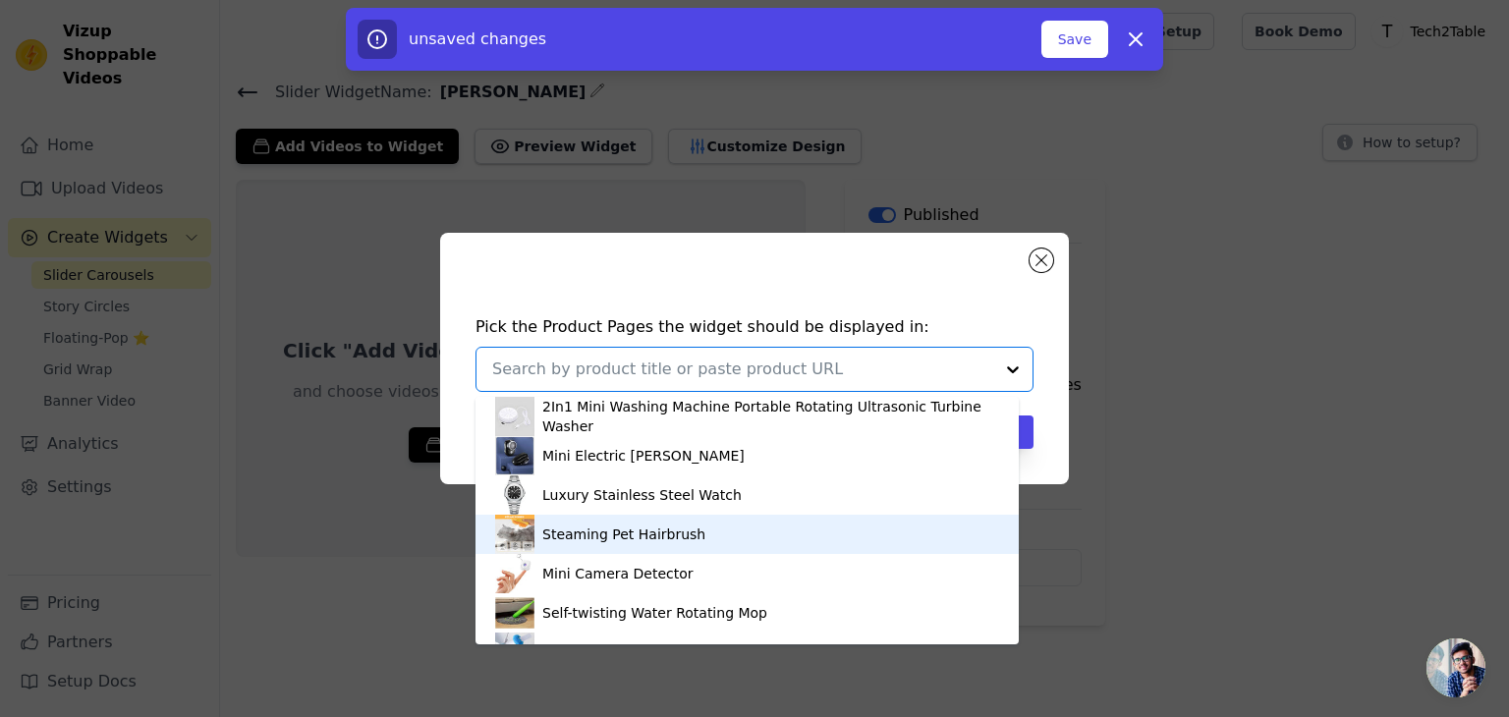
scroll to position [386, 0]
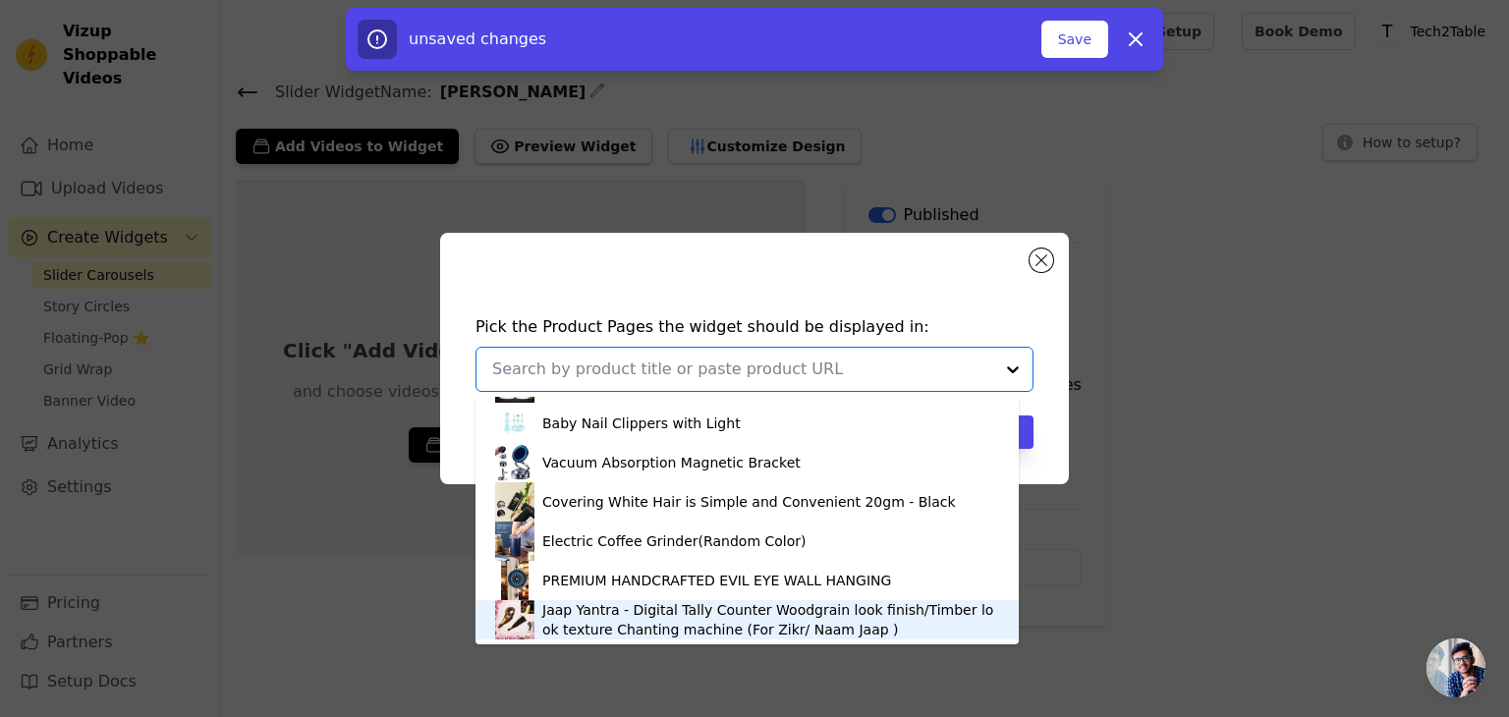
click at [637, 626] on div "Jaap Yantra - Digital Tally Counter Woodgrain look finish/Timber look texture C…" at bounding box center [770, 619] width 457 height 39
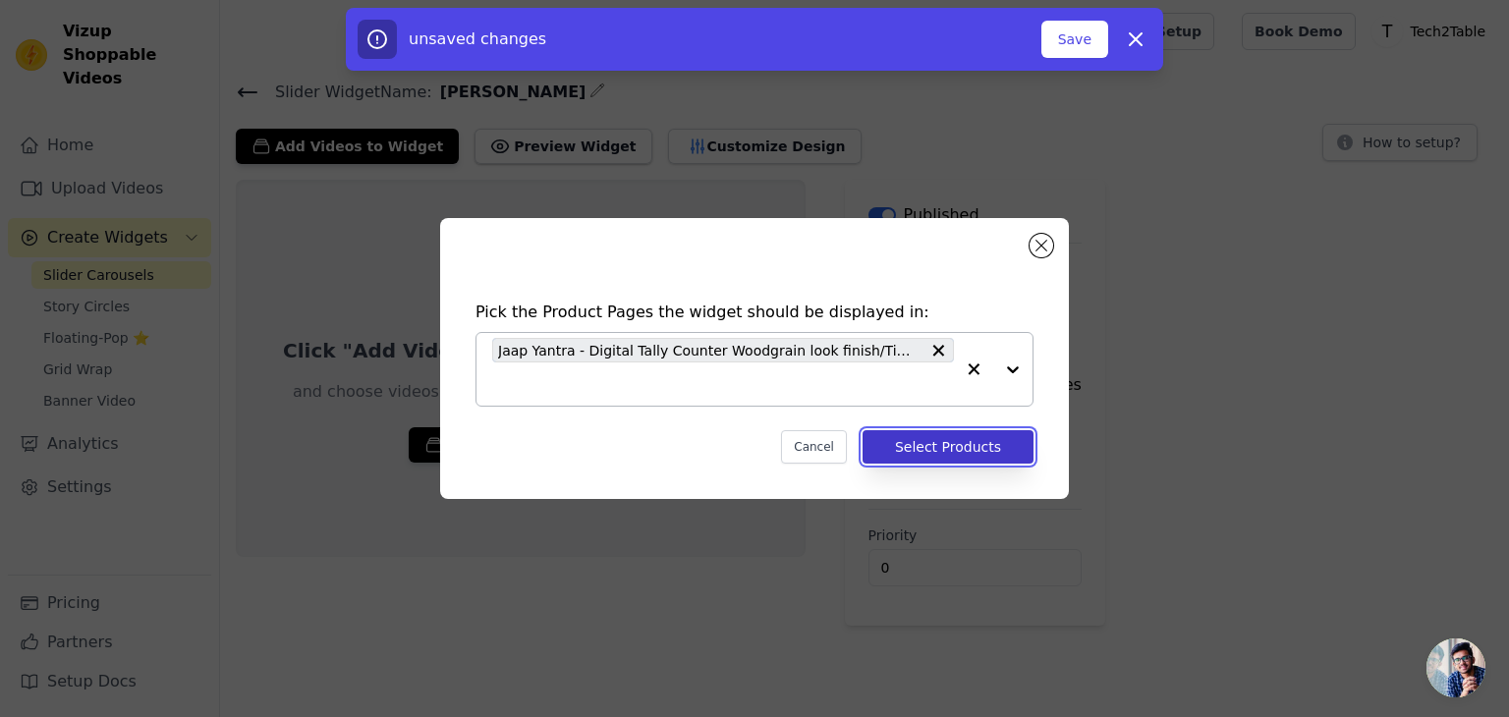
click at [1002, 441] on button "Select Products" at bounding box center [948, 446] width 171 height 33
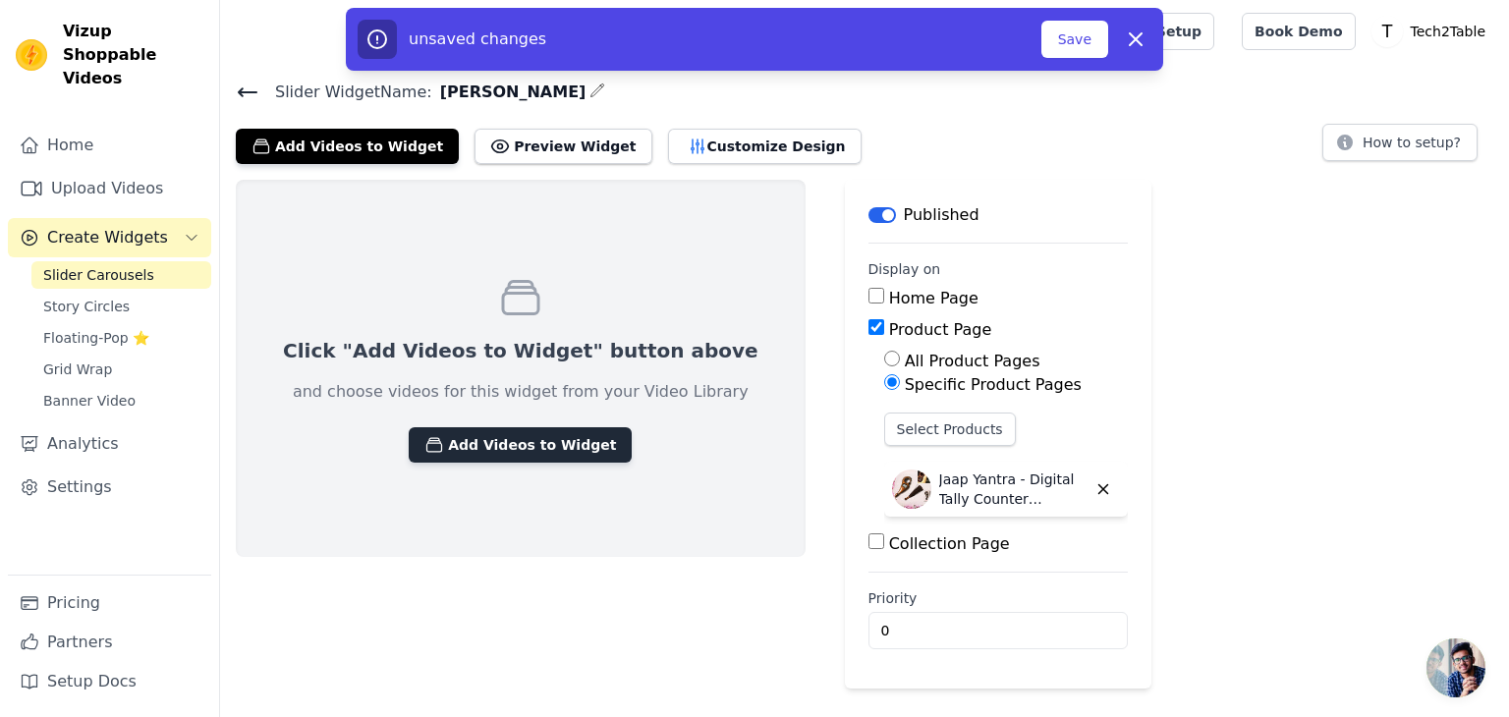
click at [456, 446] on button "Add Videos to Widget" at bounding box center [520, 444] width 223 height 35
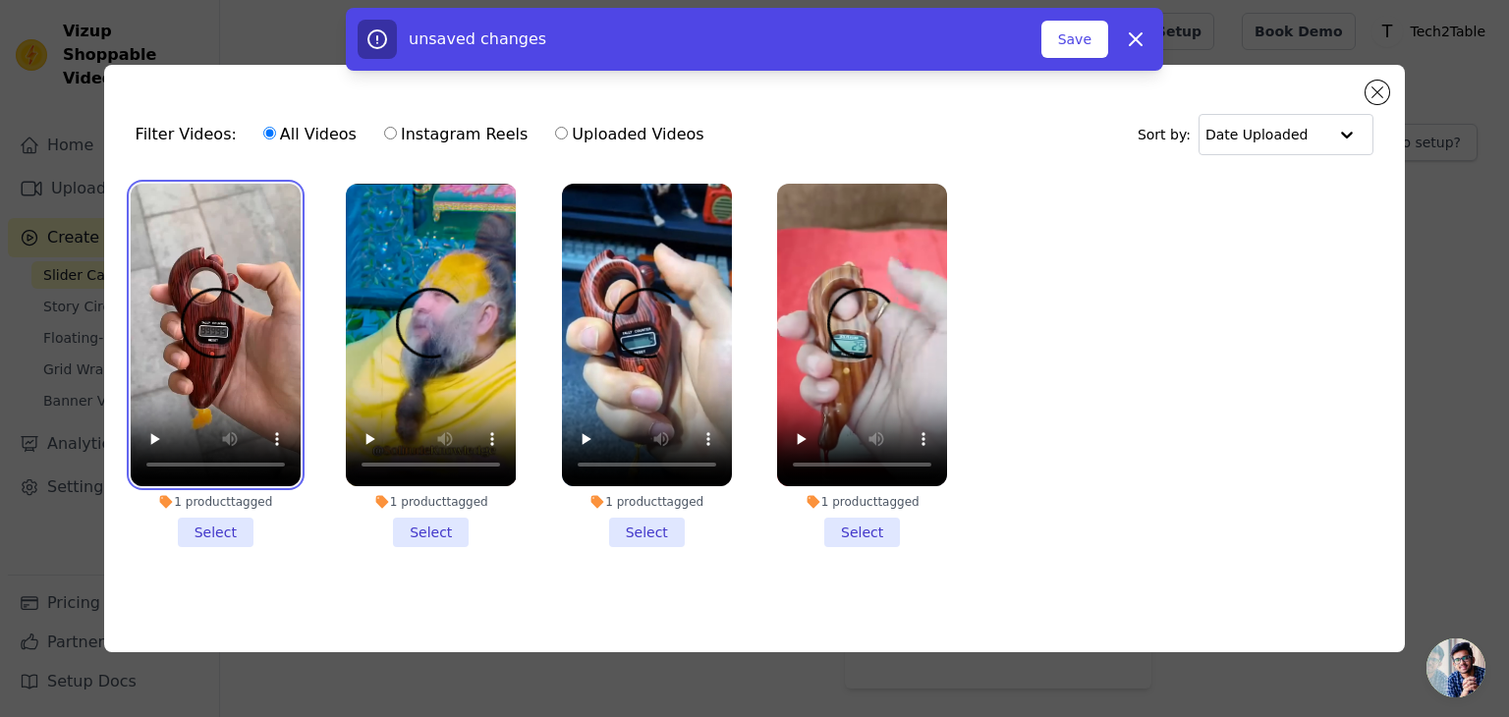
click at [240, 272] on video at bounding box center [216, 335] width 170 height 303
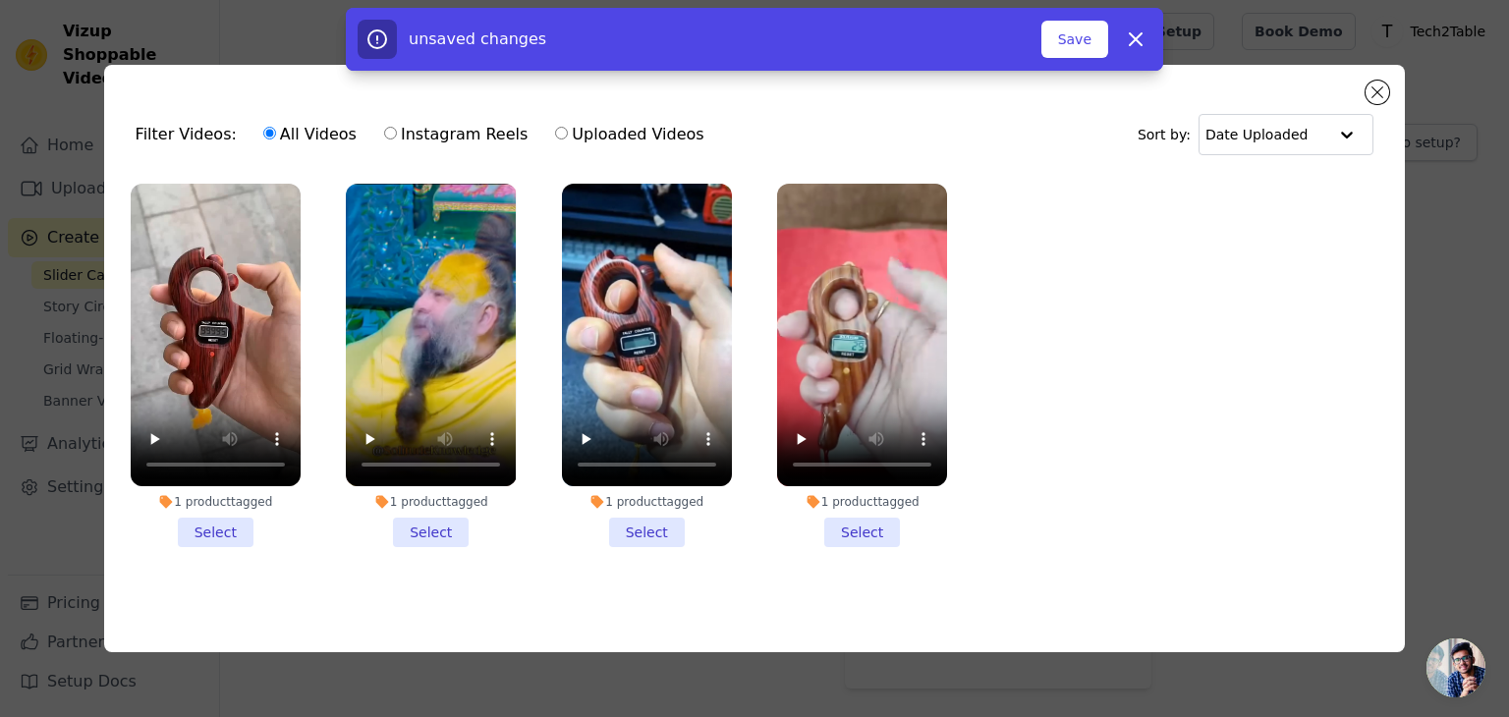
click at [227, 523] on li "1 product tagged Select" at bounding box center [216, 366] width 170 height 364
click at [0, 0] on input "1 product tagged Select" at bounding box center [0, 0] width 0 height 0
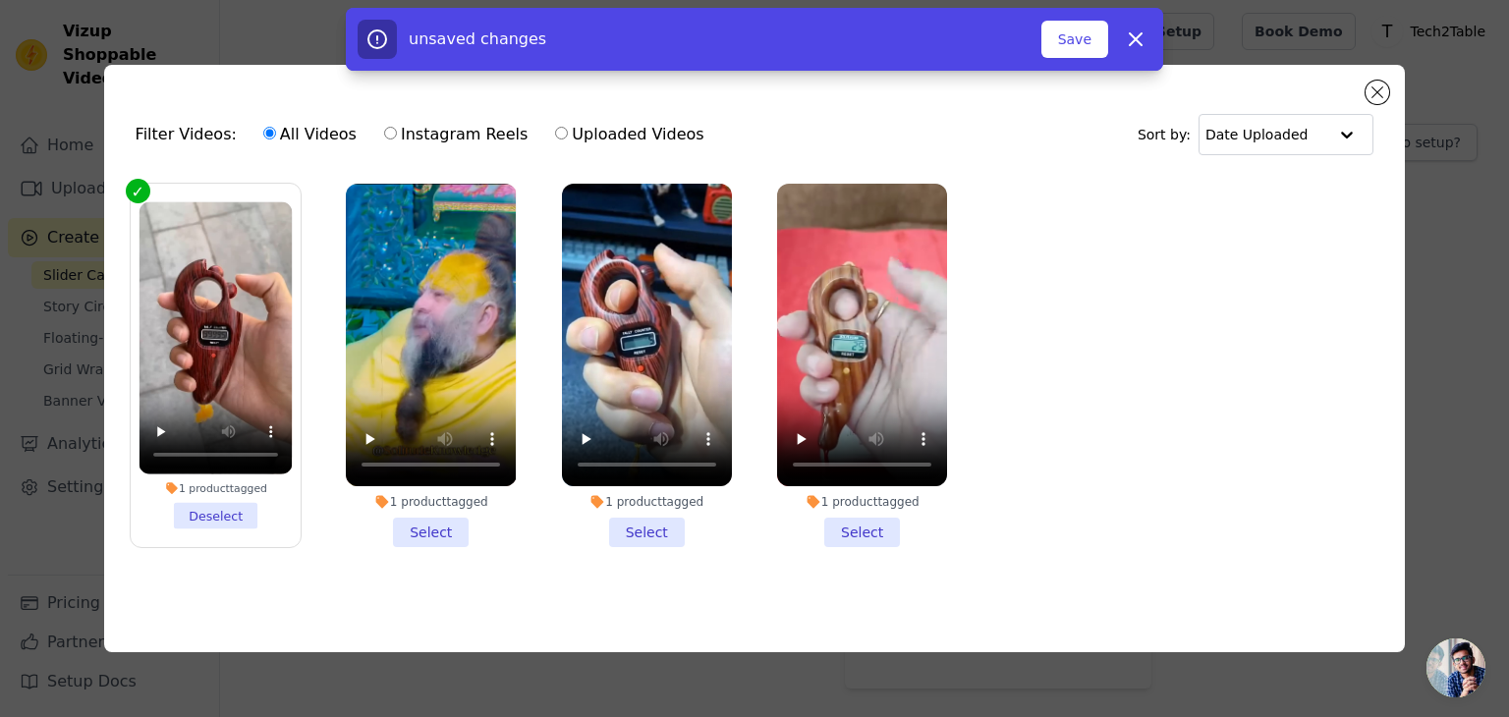
click at [437, 527] on li "1 product tagged Select" at bounding box center [431, 366] width 170 height 364
click at [0, 0] on input "1 product tagged Select" at bounding box center [0, 0] width 0 height 0
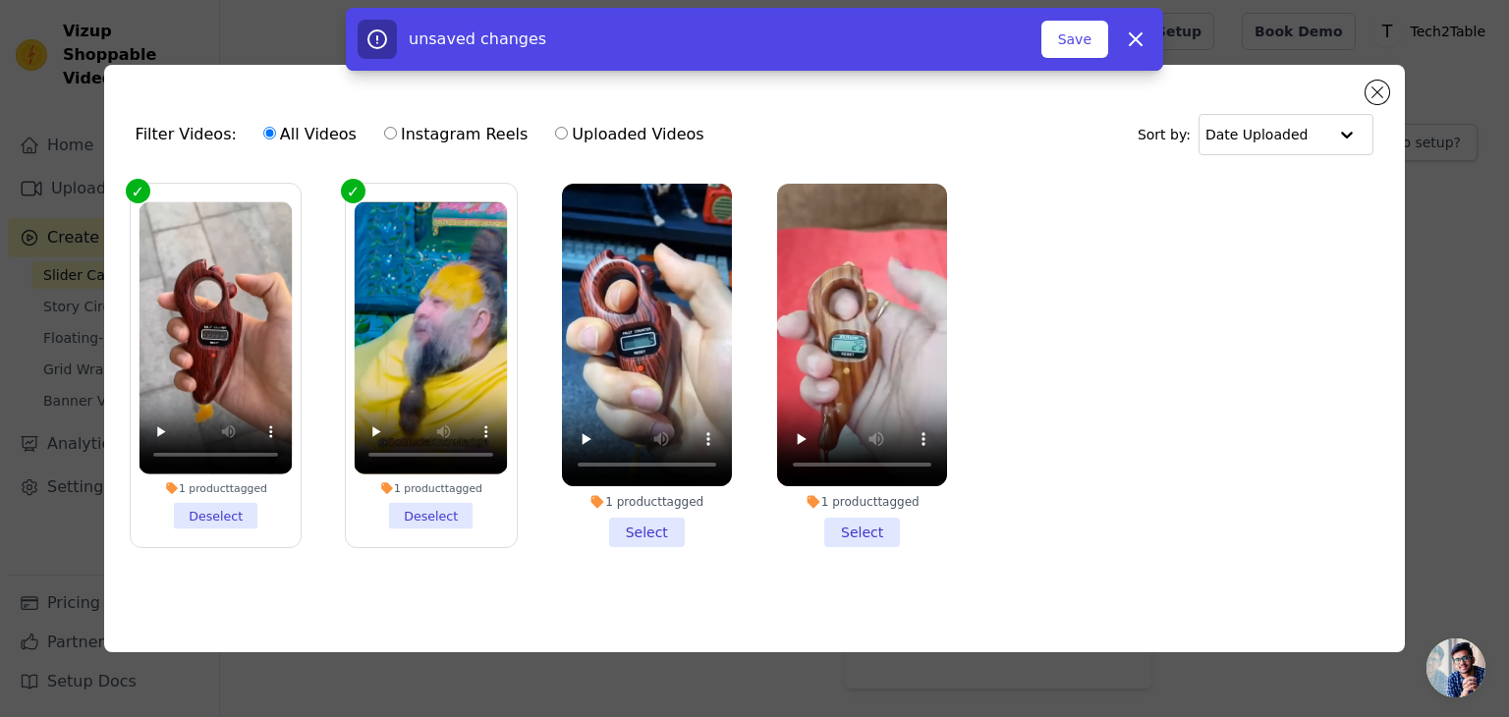
click at [664, 533] on li "1 product tagged Select" at bounding box center [647, 366] width 170 height 364
click at [0, 0] on input "1 product tagged Select" at bounding box center [0, 0] width 0 height 0
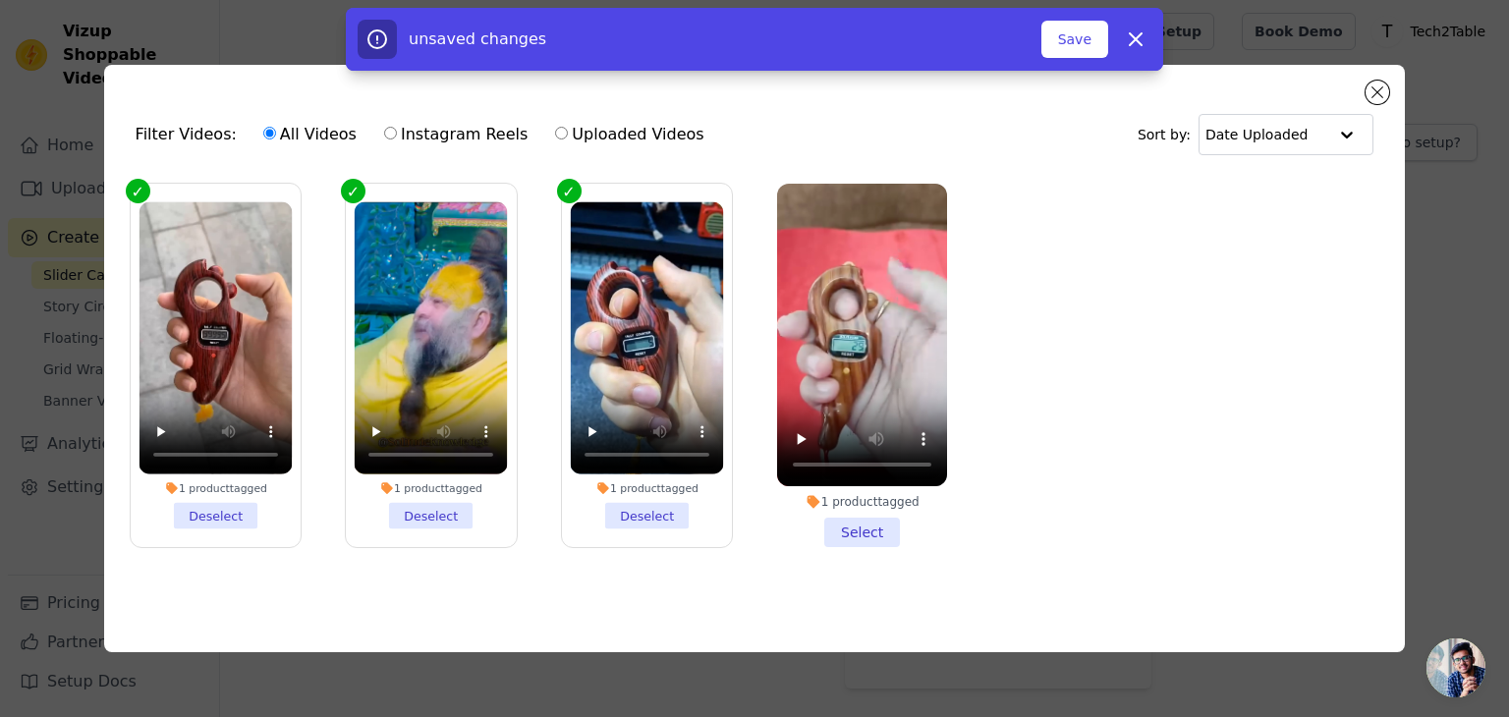
click at [871, 520] on li "1 product tagged Select" at bounding box center [862, 366] width 170 height 364
click at [0, 0] on input "1 product tagged Select" at bounding box center [0, 0] width 0 height 0
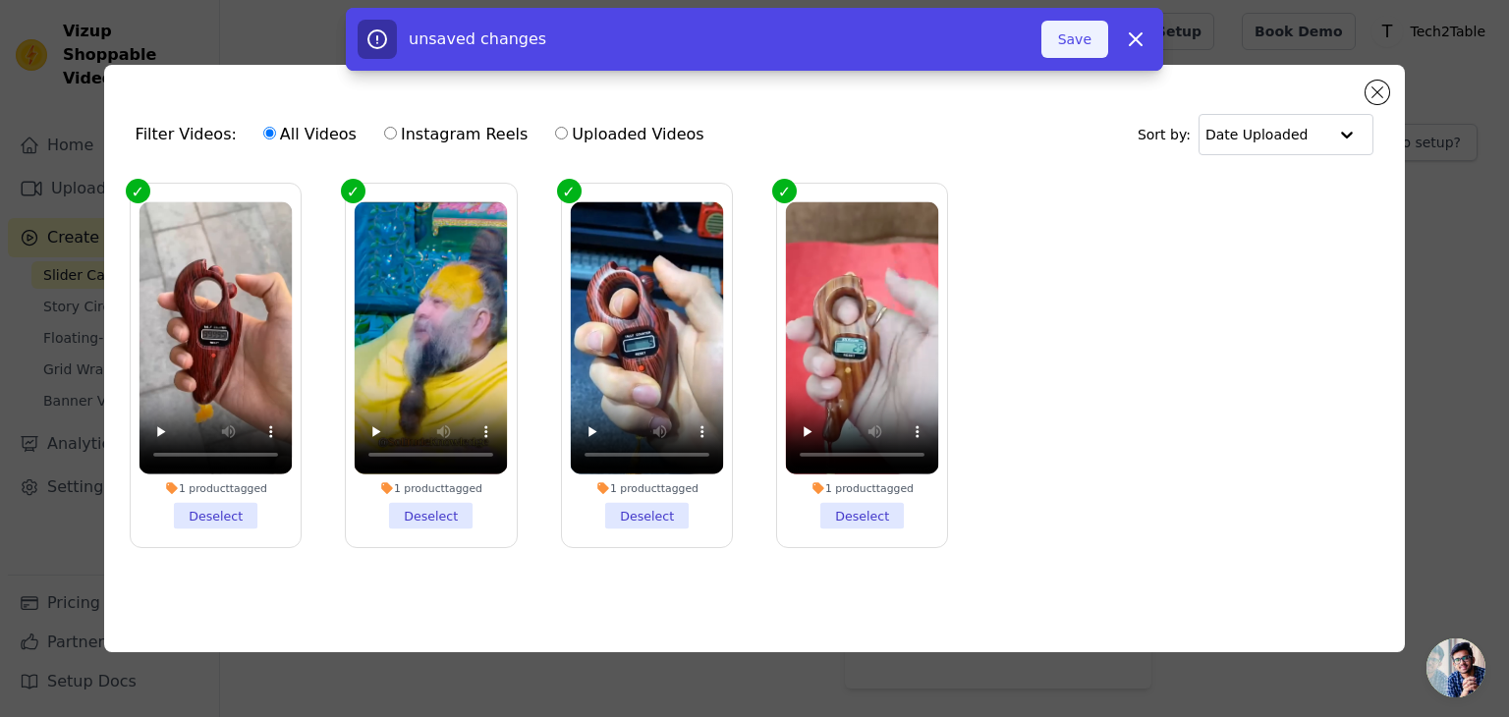
click at [1048, 29] on button "Save" at bounding box center [1074, 39] width 67 height 37
click at [1076, 44] on button "Save" at bounding box center [1074, 39] width 67 height 37
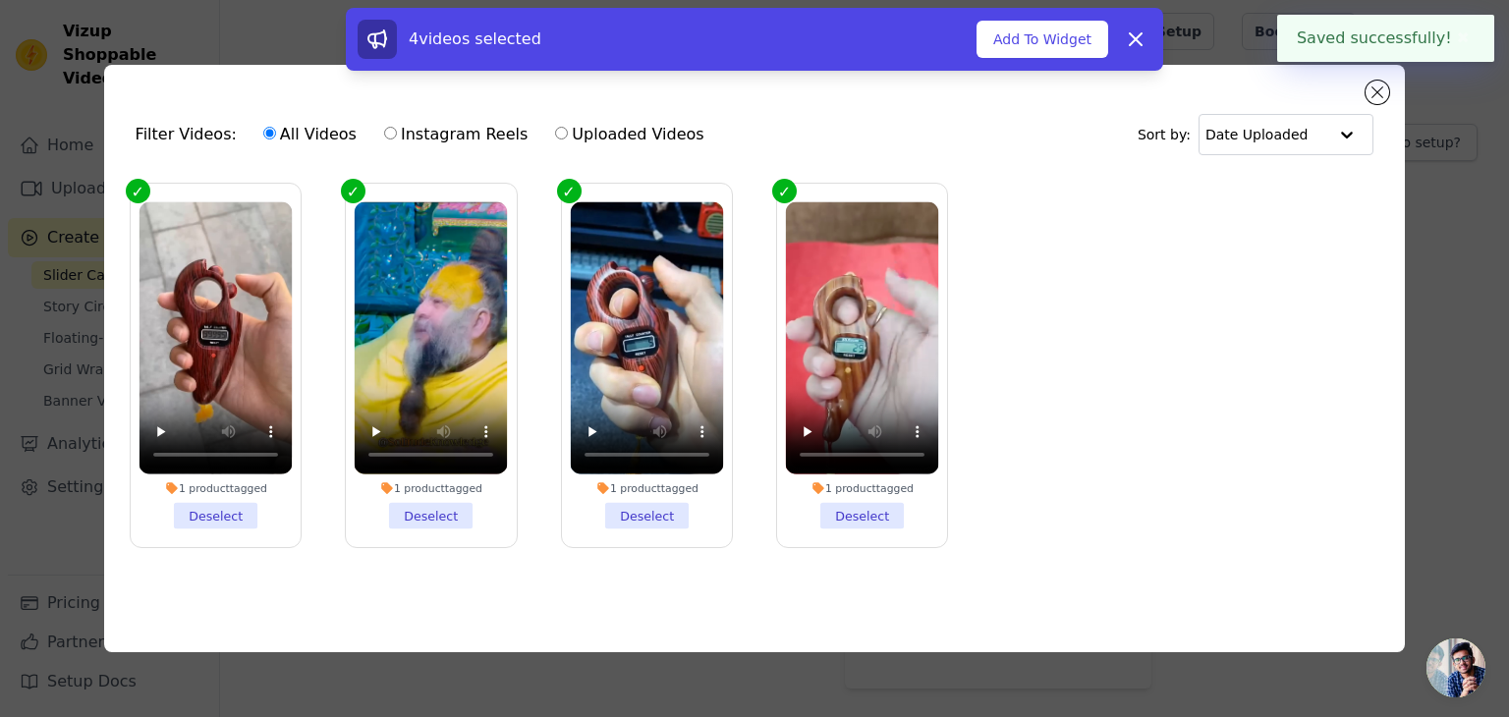
click at [1076, 44] on button "Add To Widget" at bounding box center [1043, 39] width 132 height 37
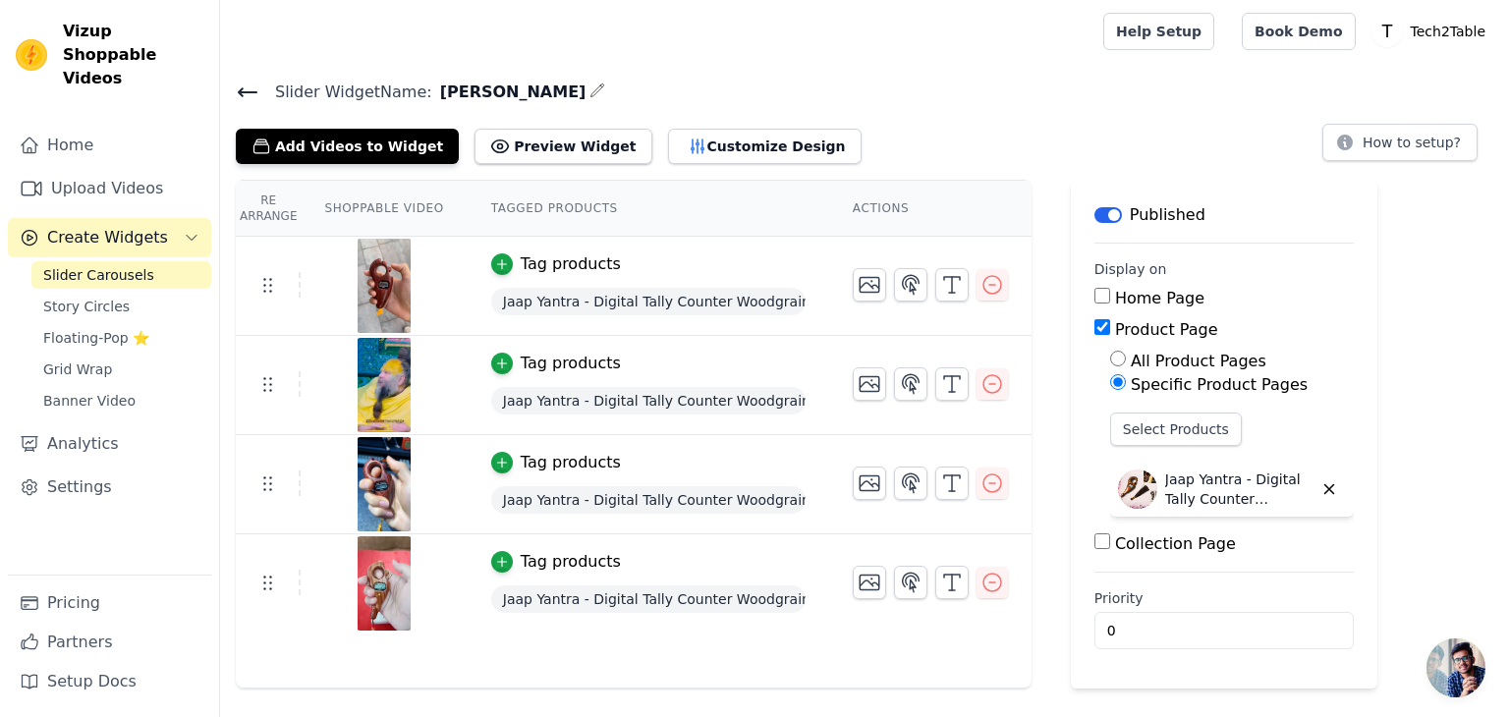
click at [146, 261] on link "Slider Carousels" at bounding box center [121, 275] width 180 height 28
